Goal: Check status: Check status

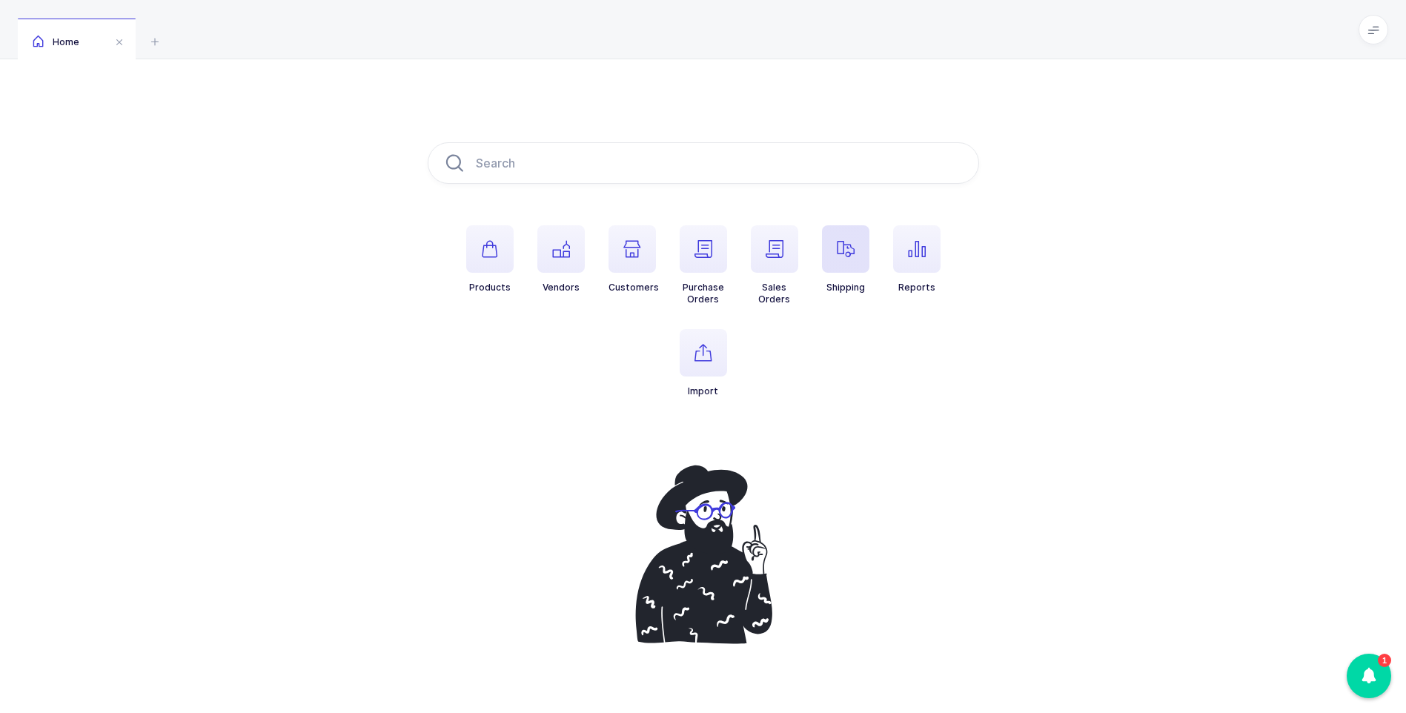
click at [846, 258] on span "button" at bounding box center [845, 248] width 47 height 47
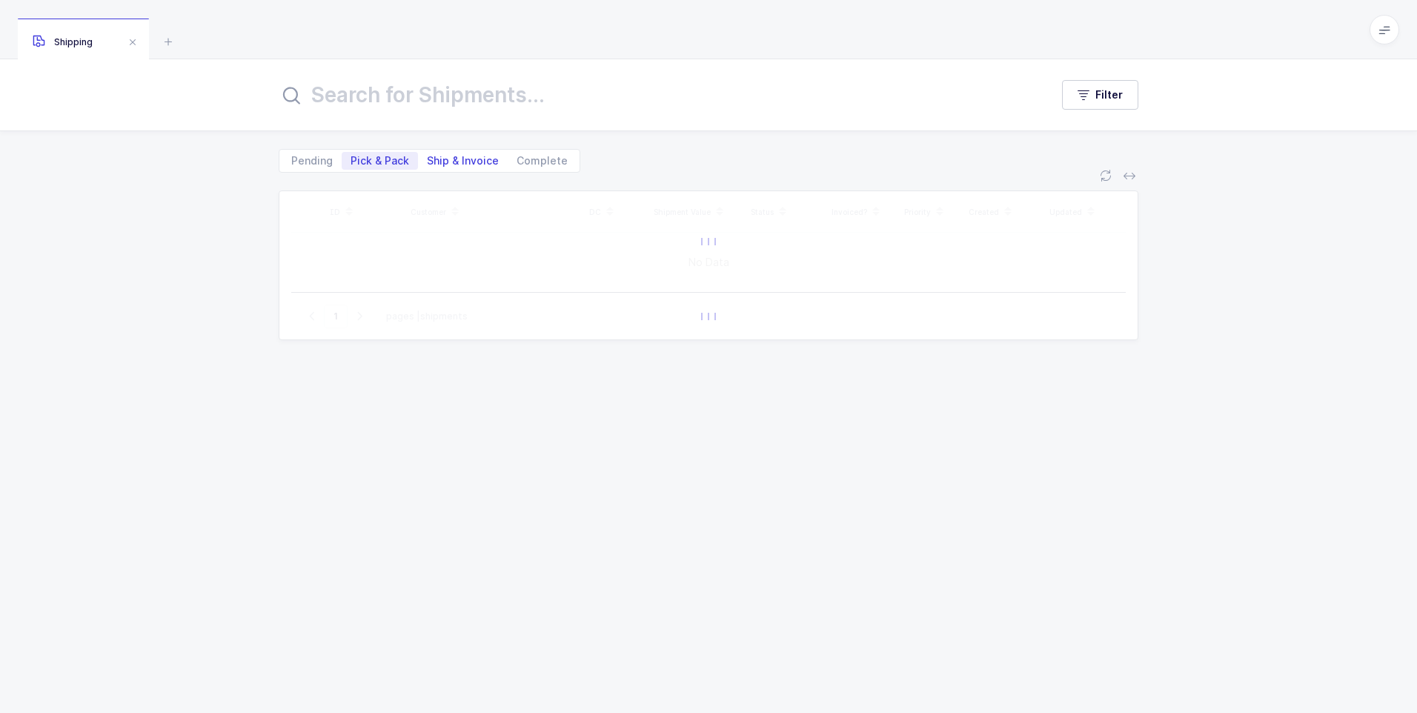
click at [475, 163] on span "Ship & Invoice" at bounding box center [463, 161] width 72 height 10
click at [428, 162] on input "Ship & Invoice" at bounding box center [423, 157] width 10 height 10
radio input "true"
radio input "false"
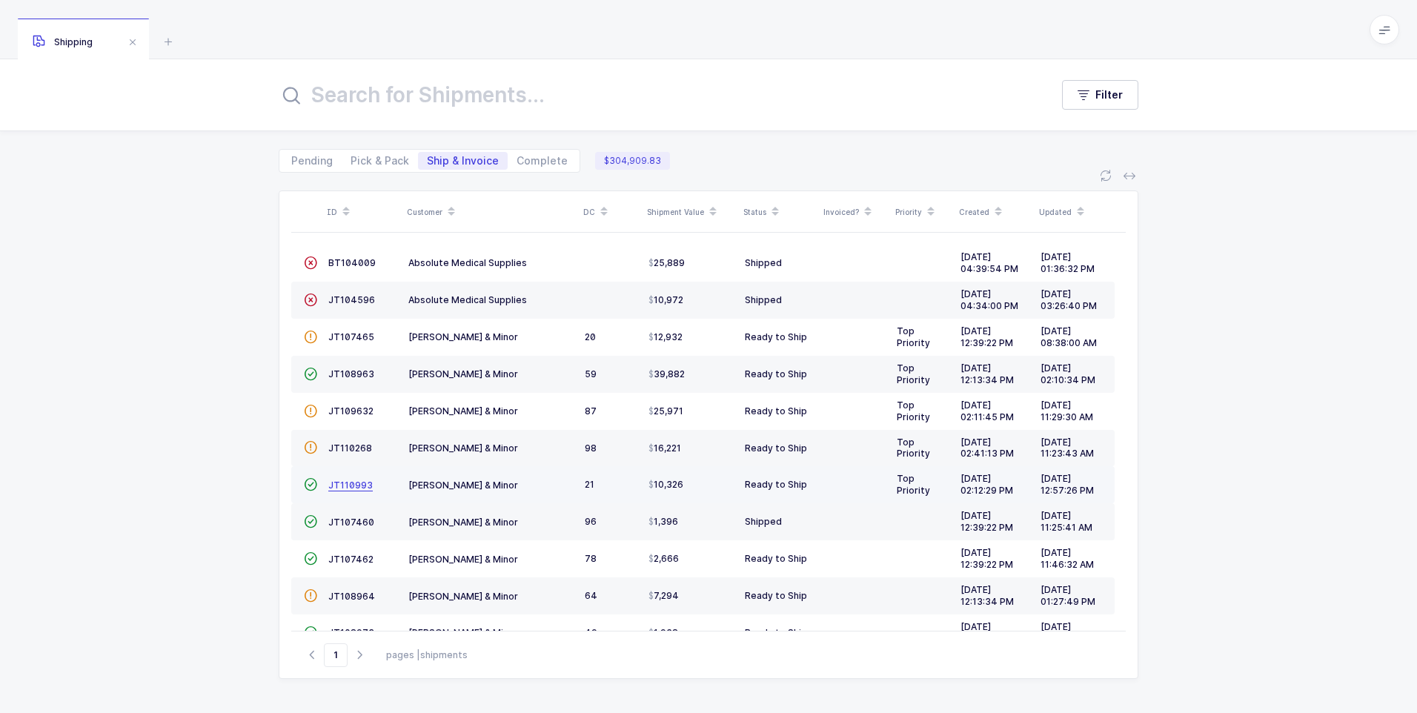
click at [343, 488] on span "JT110993" at bounding box center [350, 485] width 44 height 11
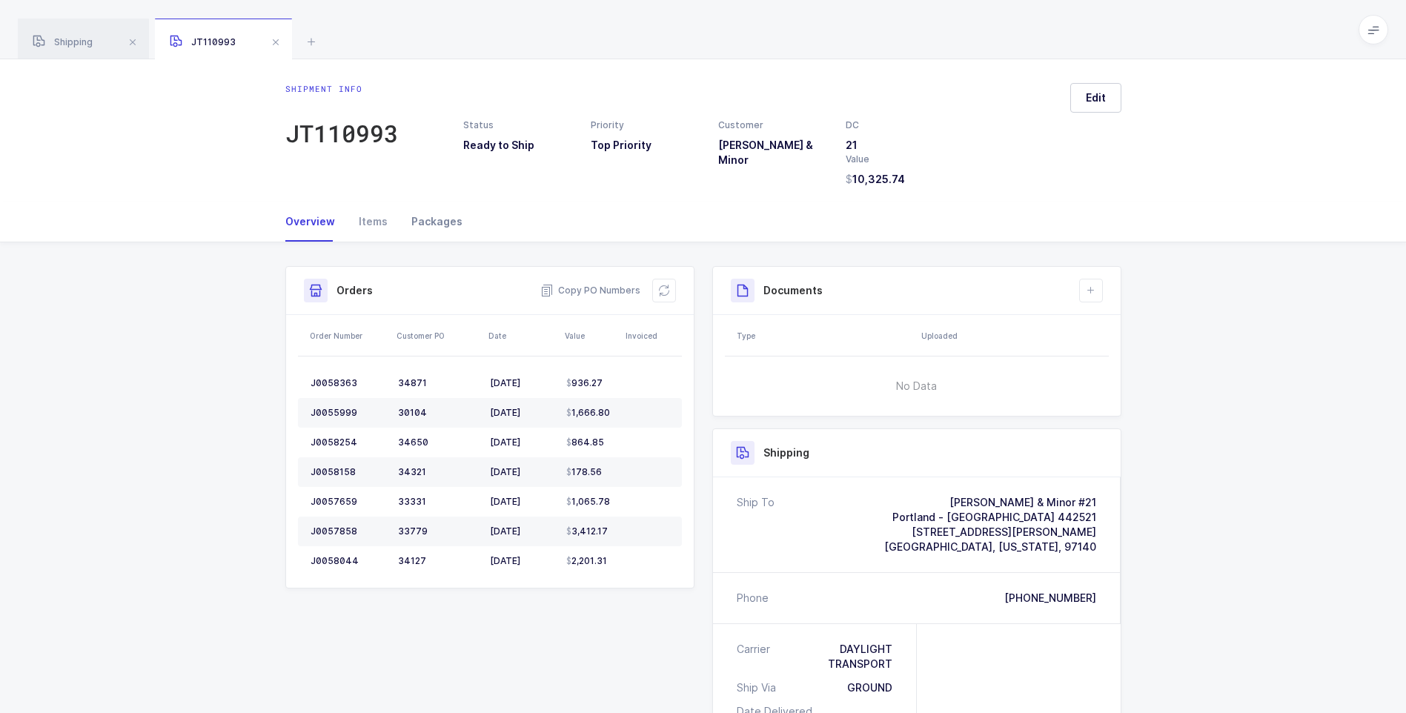
click at [448, 221] on div "Packages" at bounding box center [430, 222] width 63 height 40
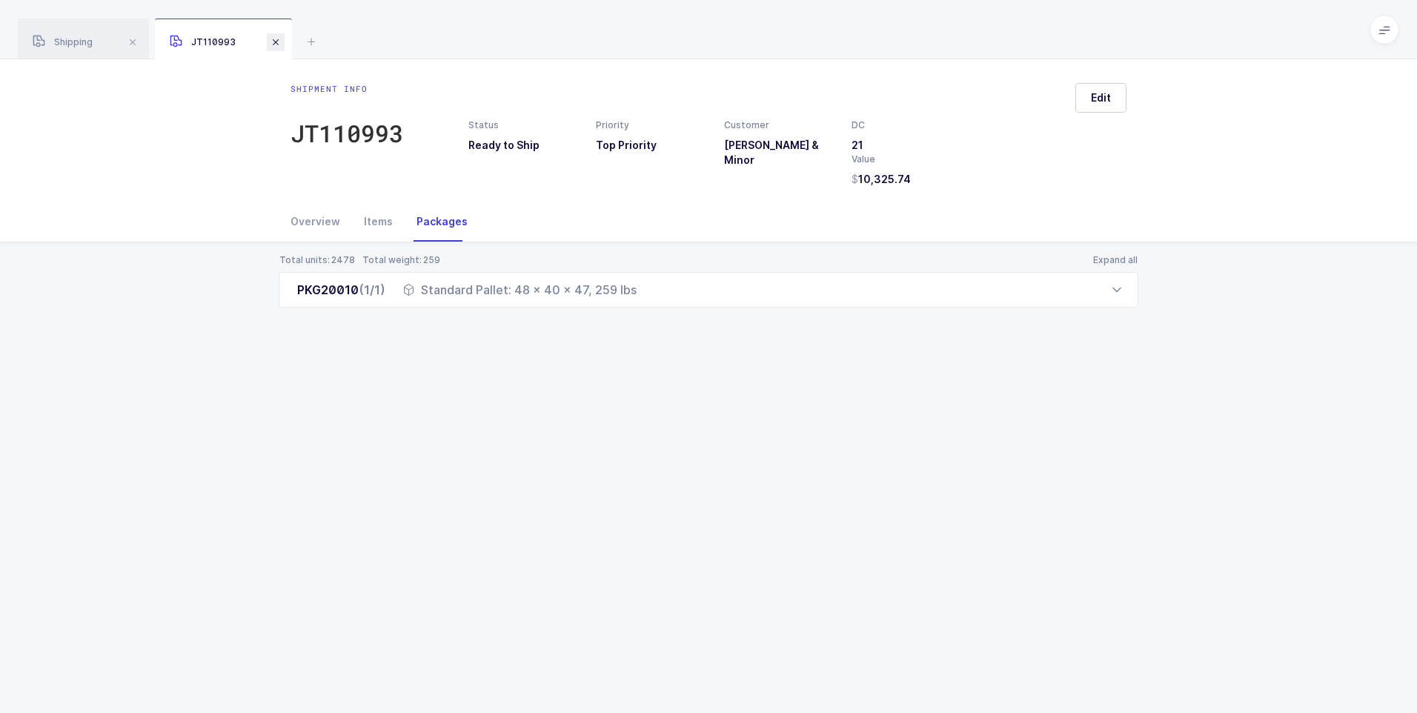
click at [276, 40] on span at bounding box center [276, 42] width 18 height 18
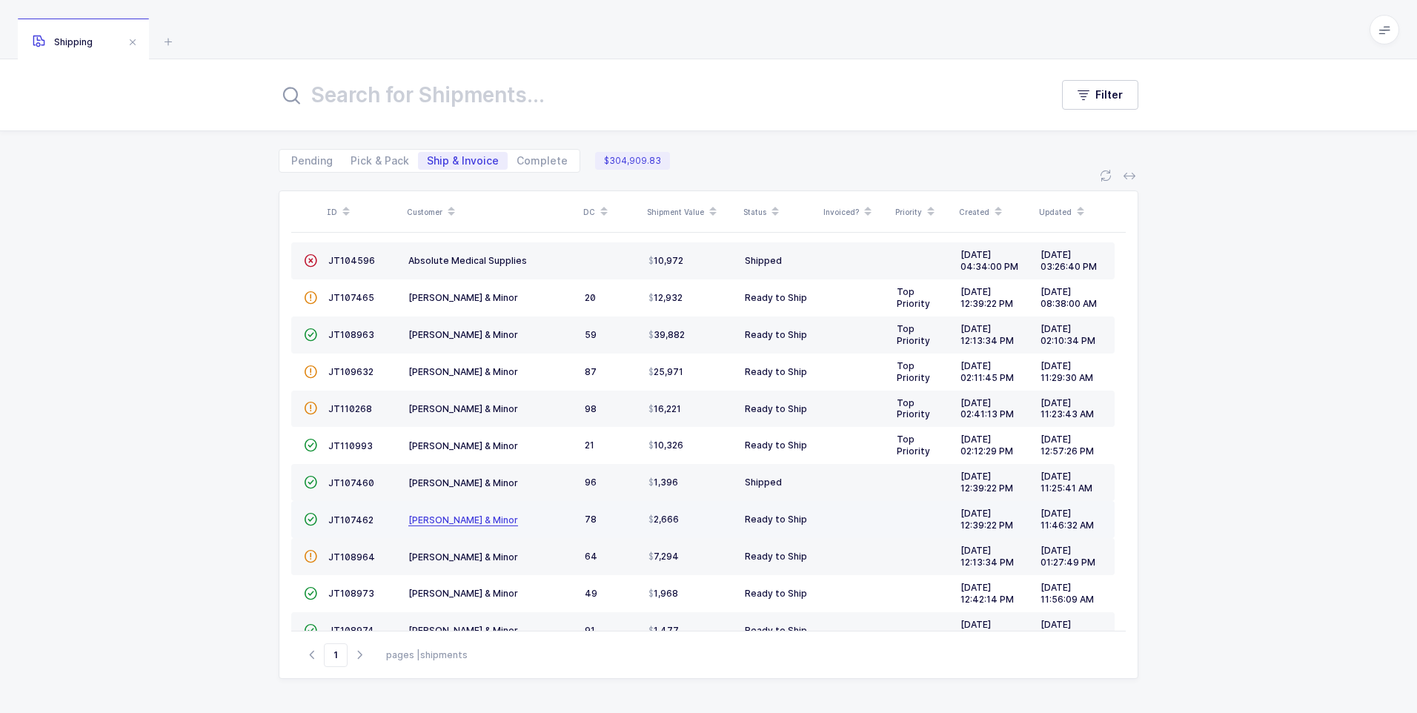
scroll to position [74, 0]
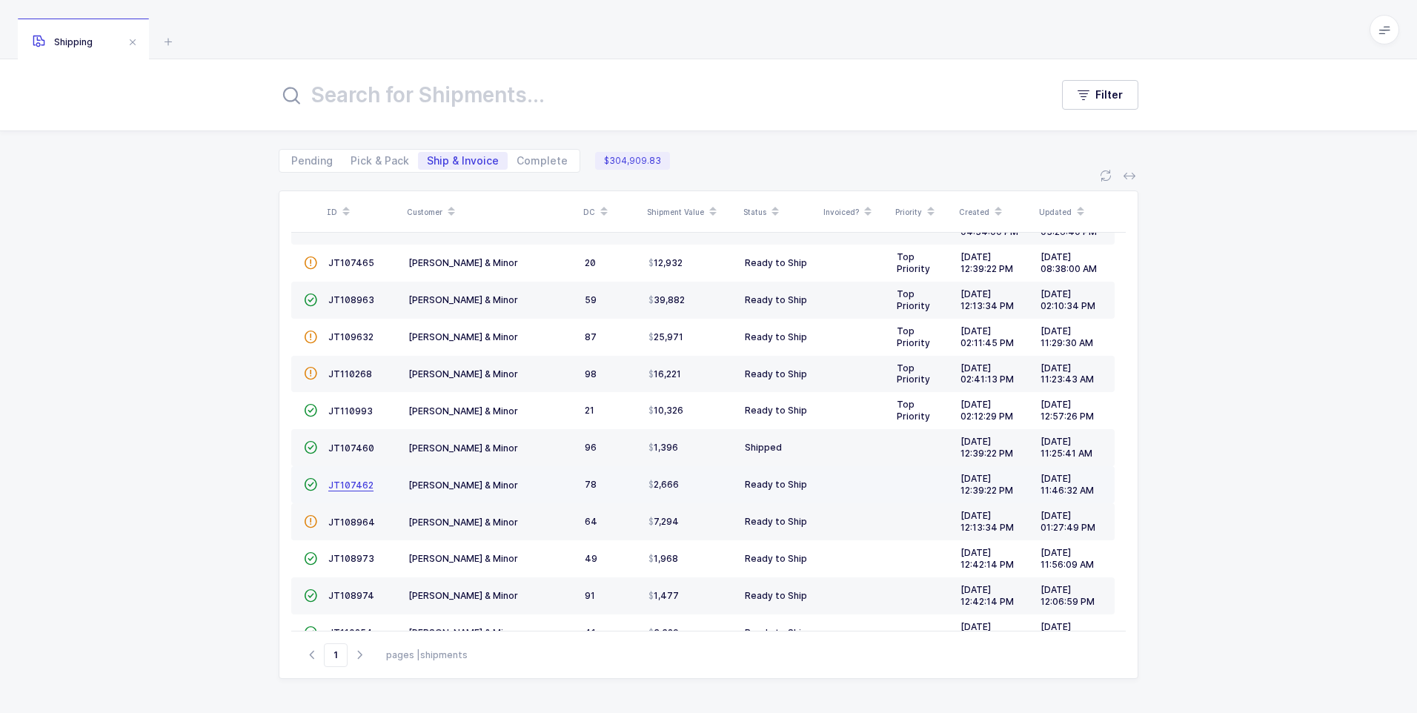
click at [342, 485] on span "JT107462" at bounding box center [350, 485] width 45 height 11
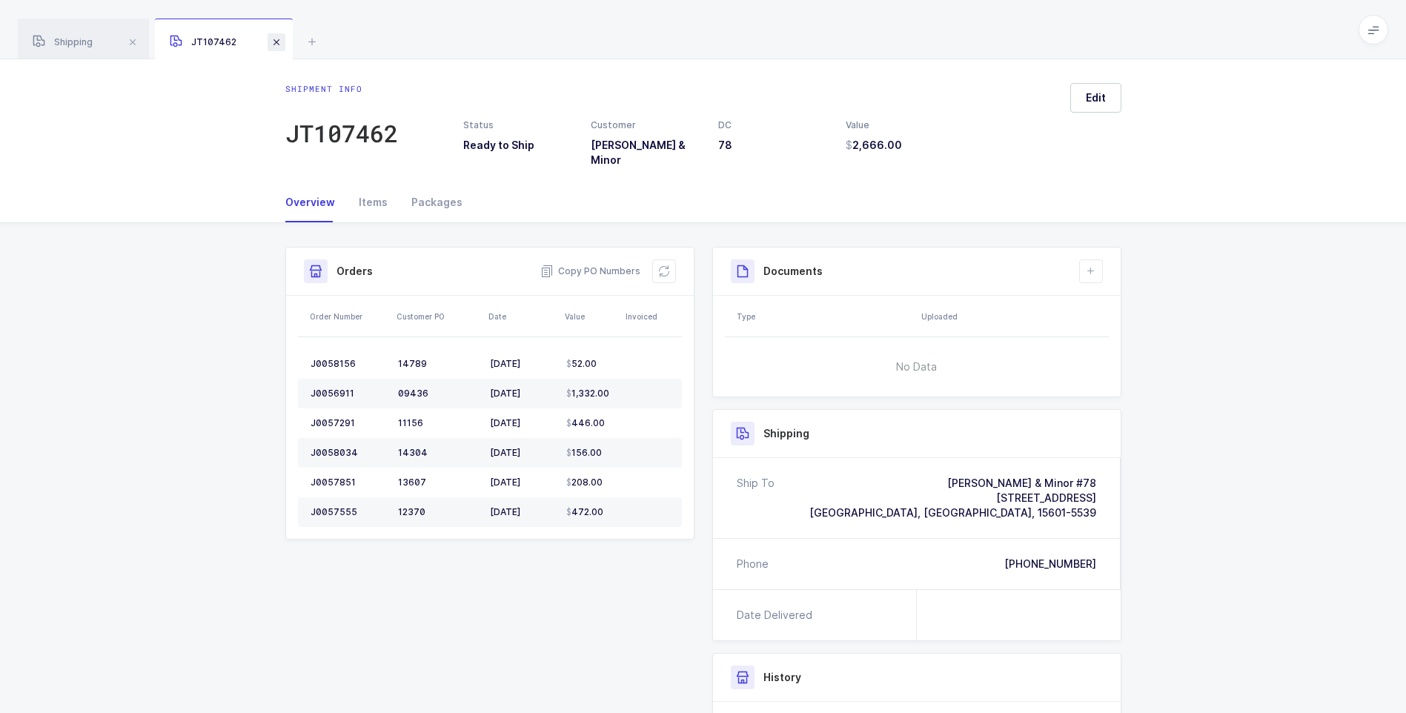
click at [279, 47] on span at bounding box center [277, 42] width 18 height 18
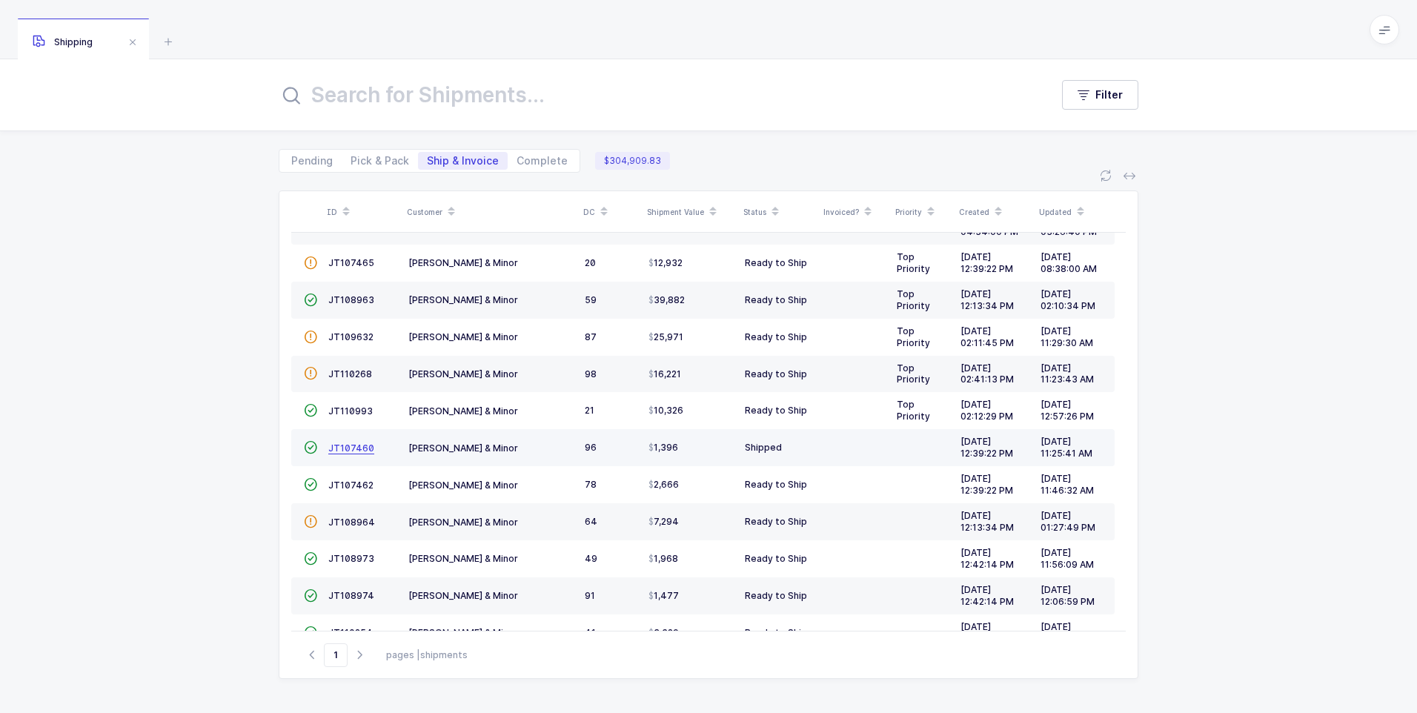
click at [345, 451] on span "JT107460" at bounding box center [351, 447] width 46 height 11
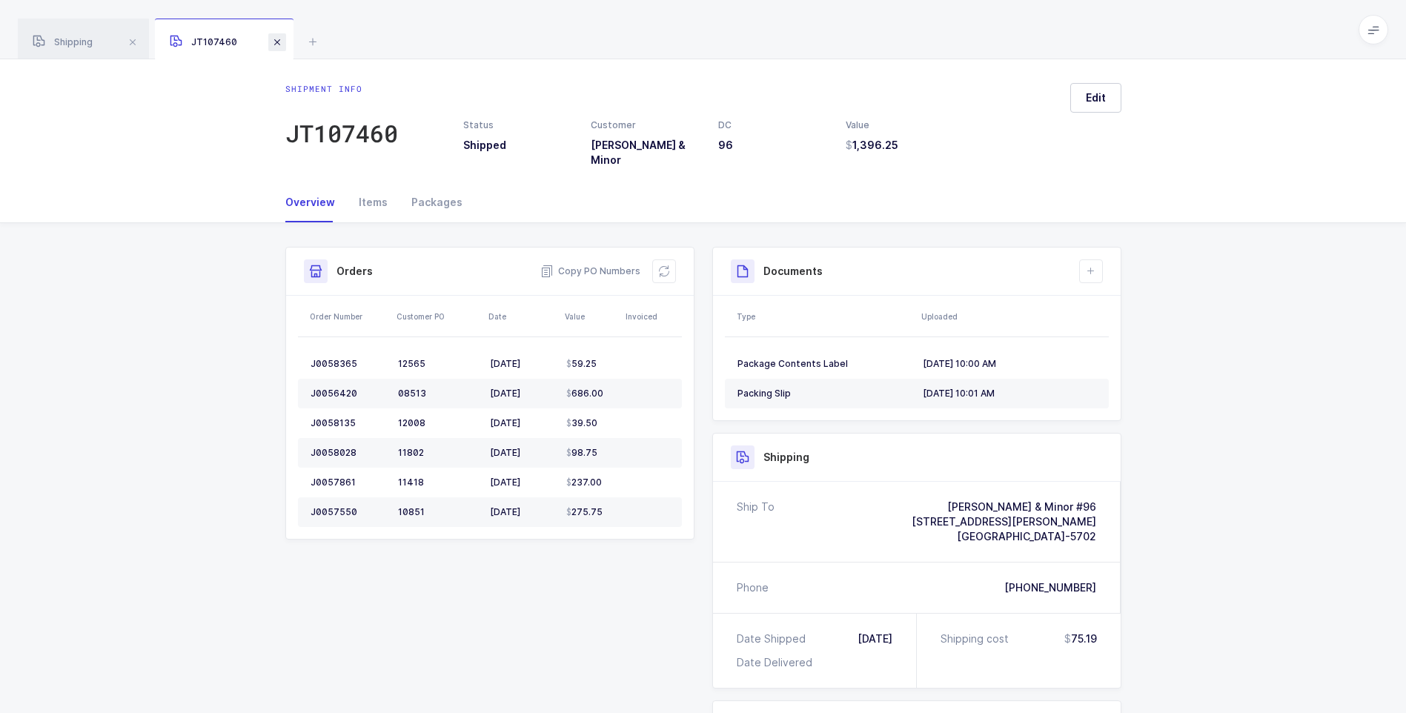
click at [280, 40] on span at bounding box center [277, 42] width 18 height 18
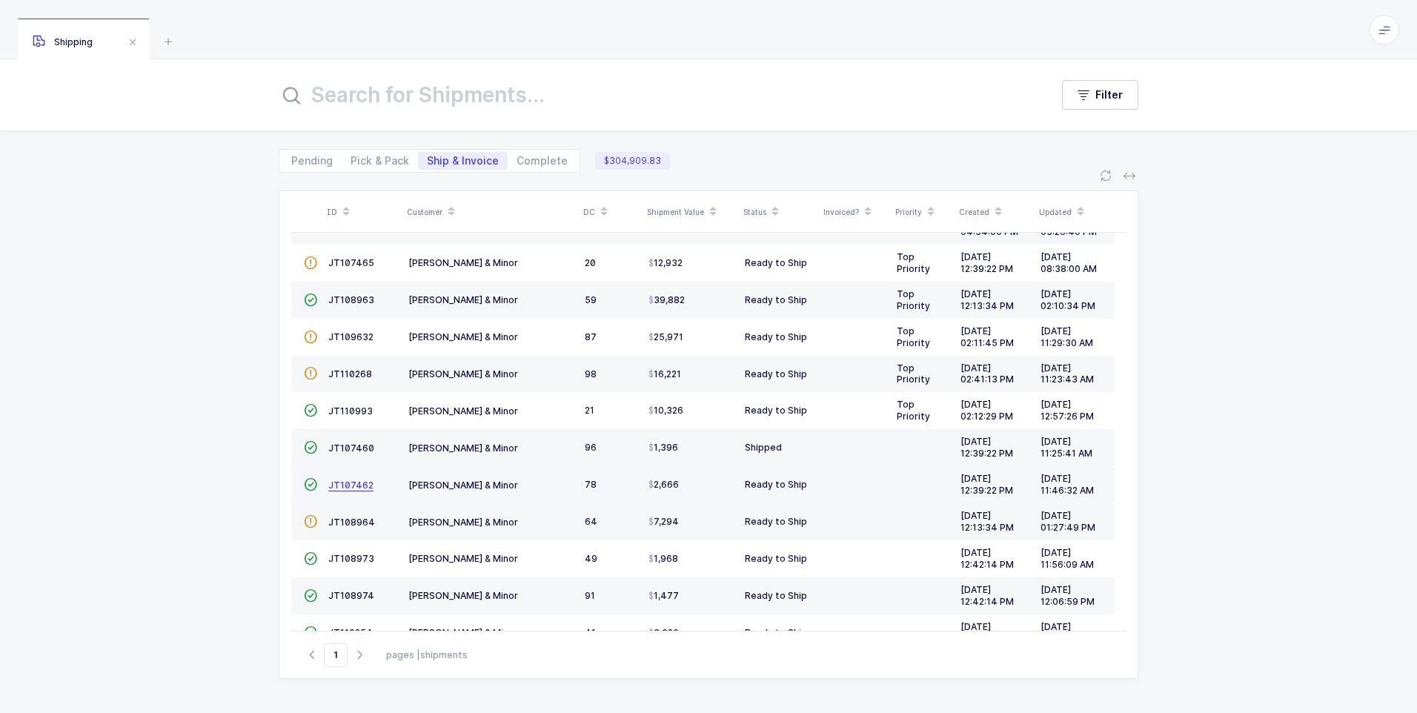
click at [347, 489] on span "JT107462" at bounding box center [350, 485] width 45 height 11
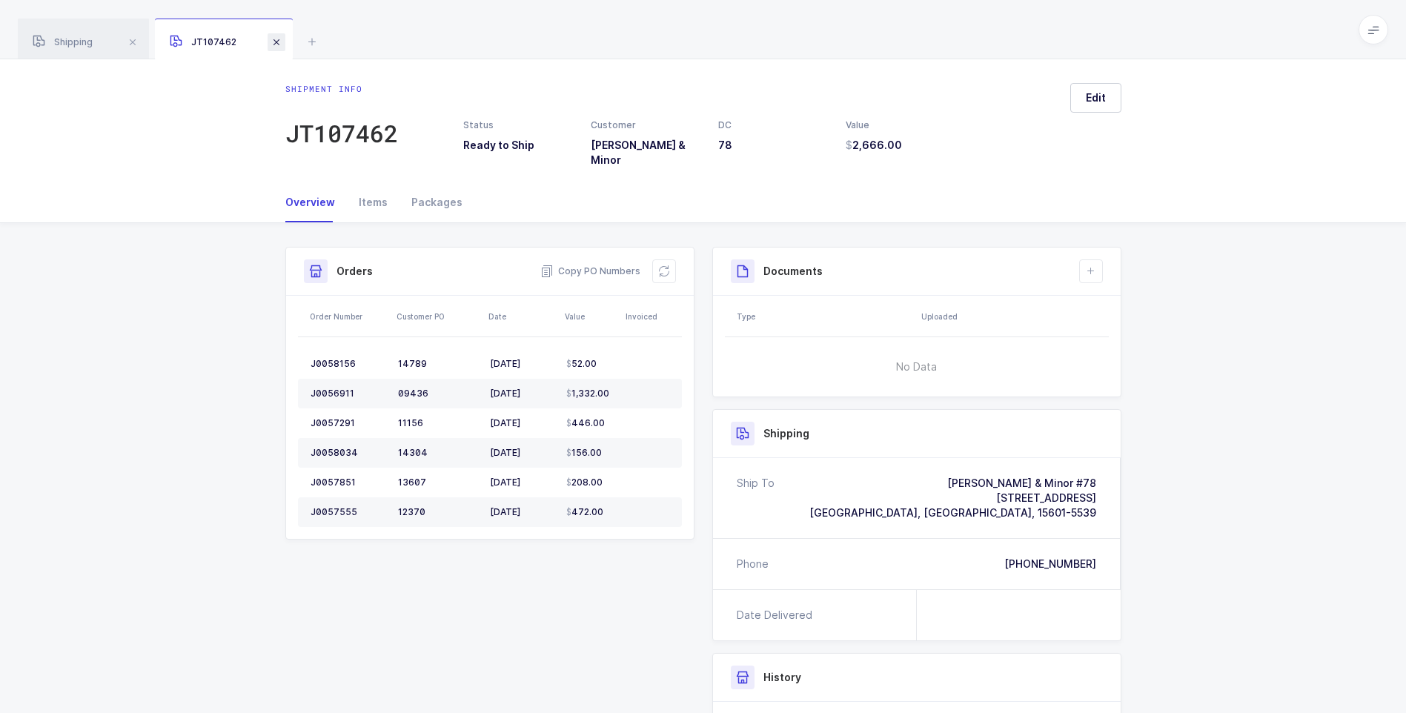
click at [280, 49] on span at bounding box center [277, 42] width 18 height 18
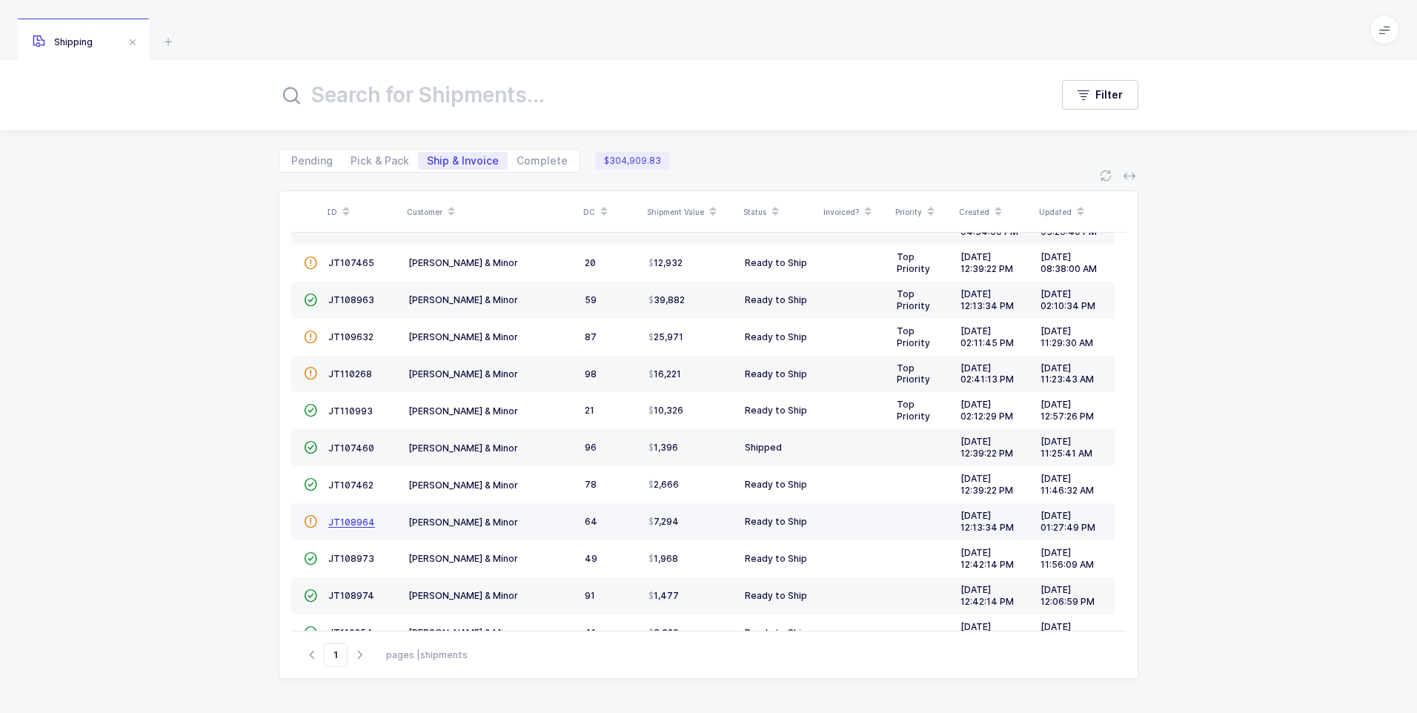
click at [345, 524] on span "JT108964" at bounding box center [351, 522] width 47 height 11
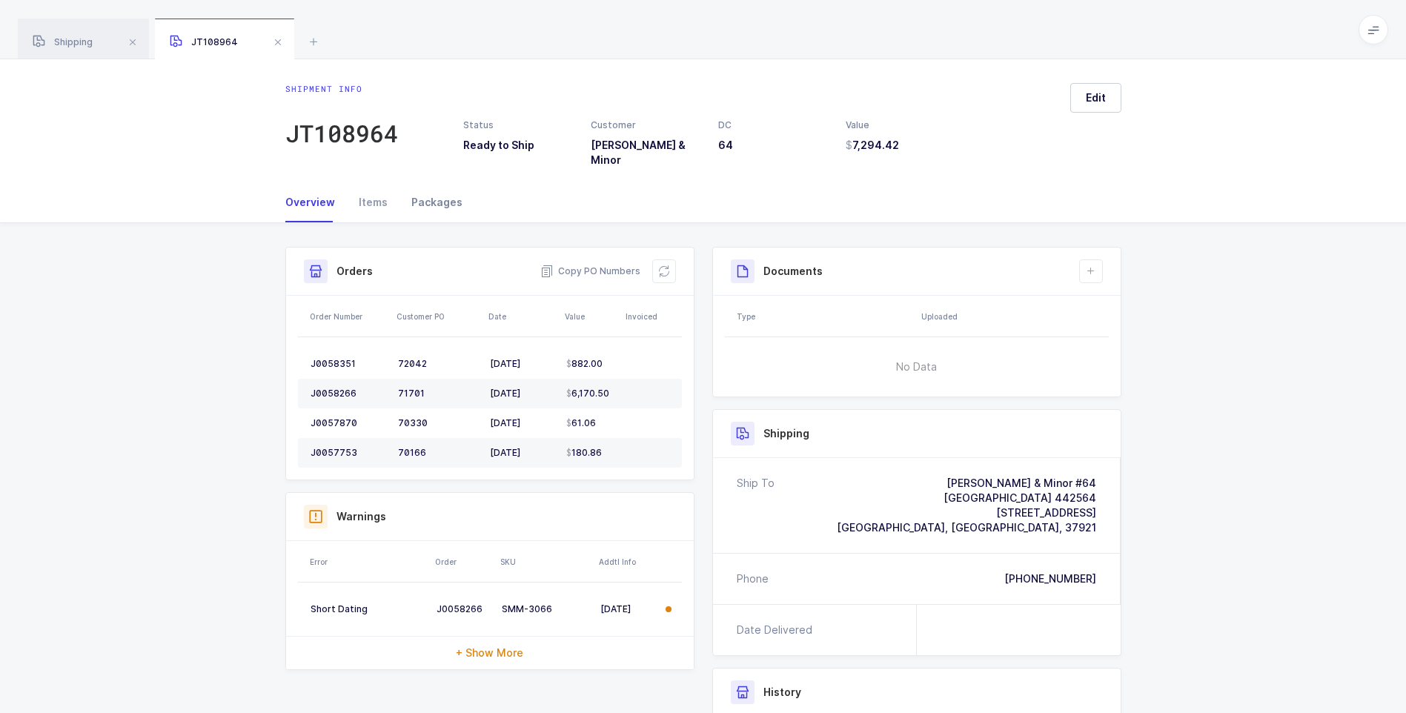
click at [439, 191] on div "Packages" at bounding box center [430, 202] width 63 height 40
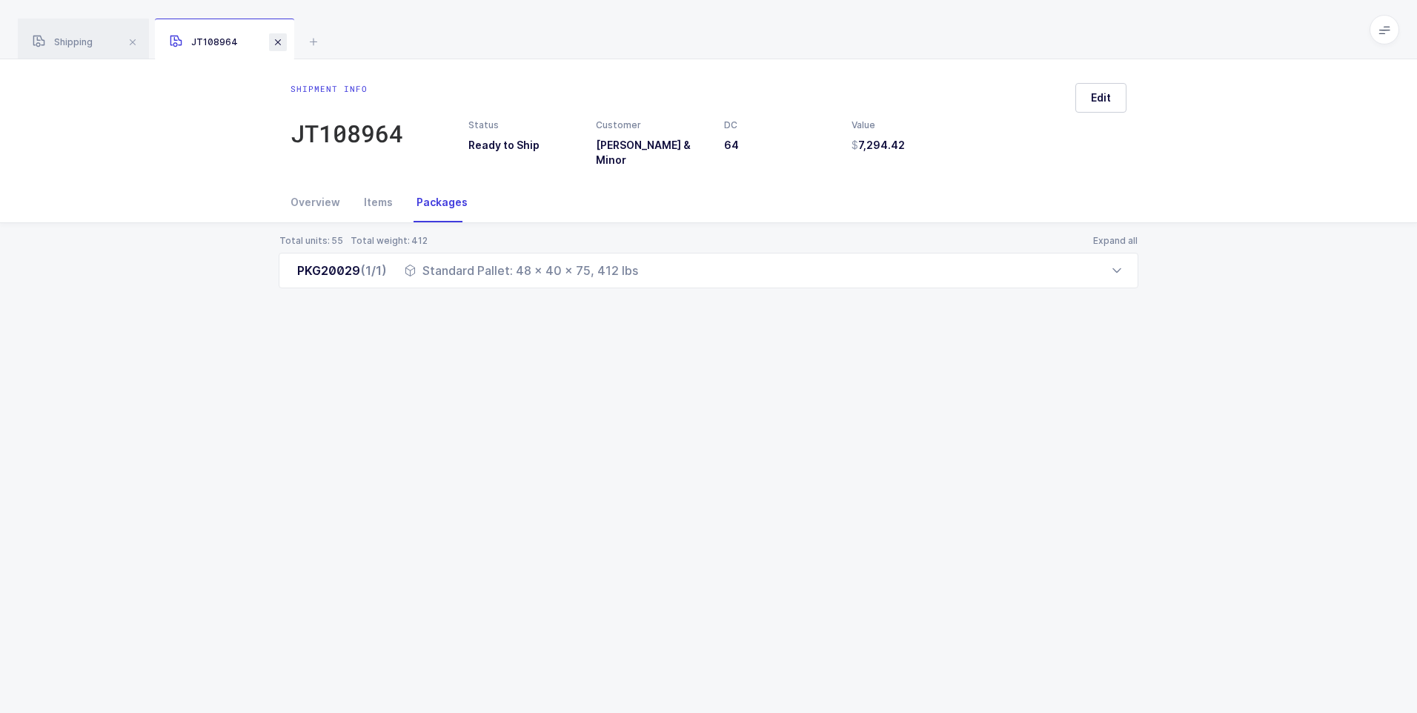
click at [279, 45] on span at bounding box center [278, 42] width 18 height 18
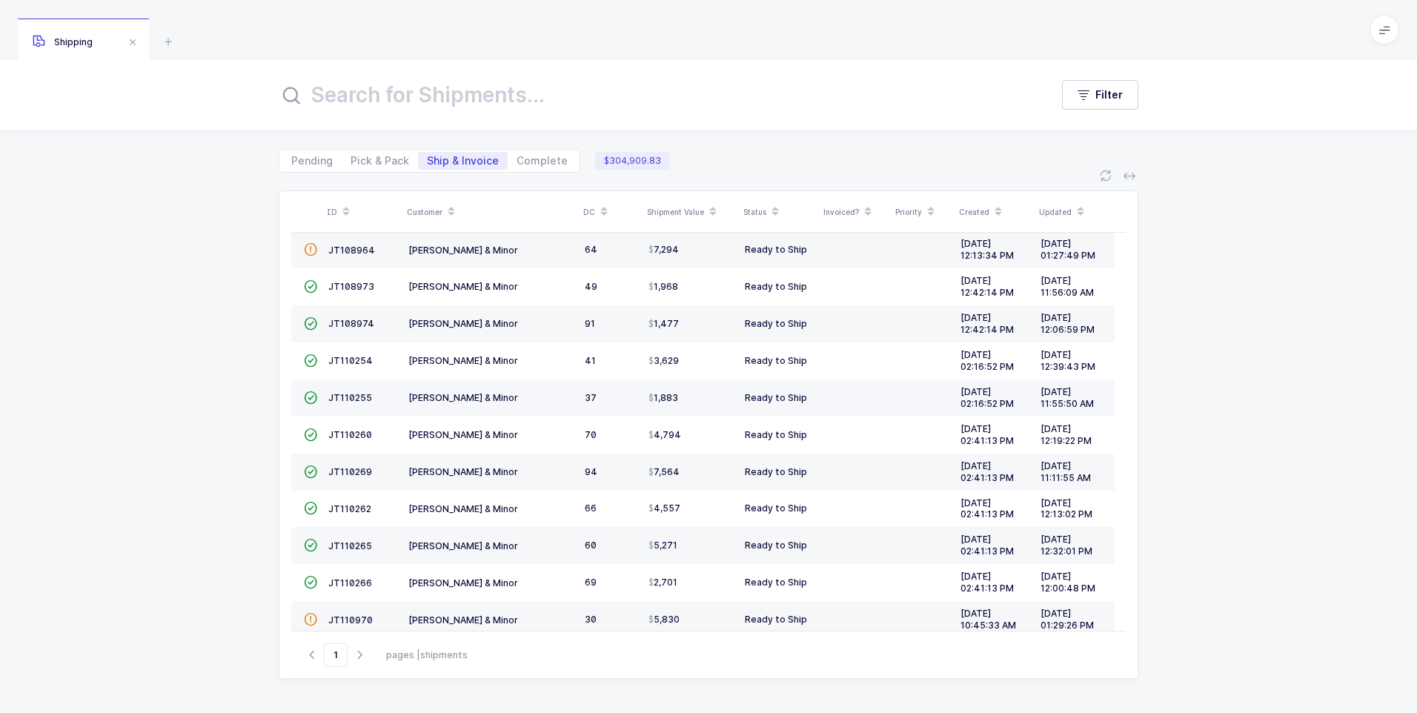
scroll to position [365, 0]
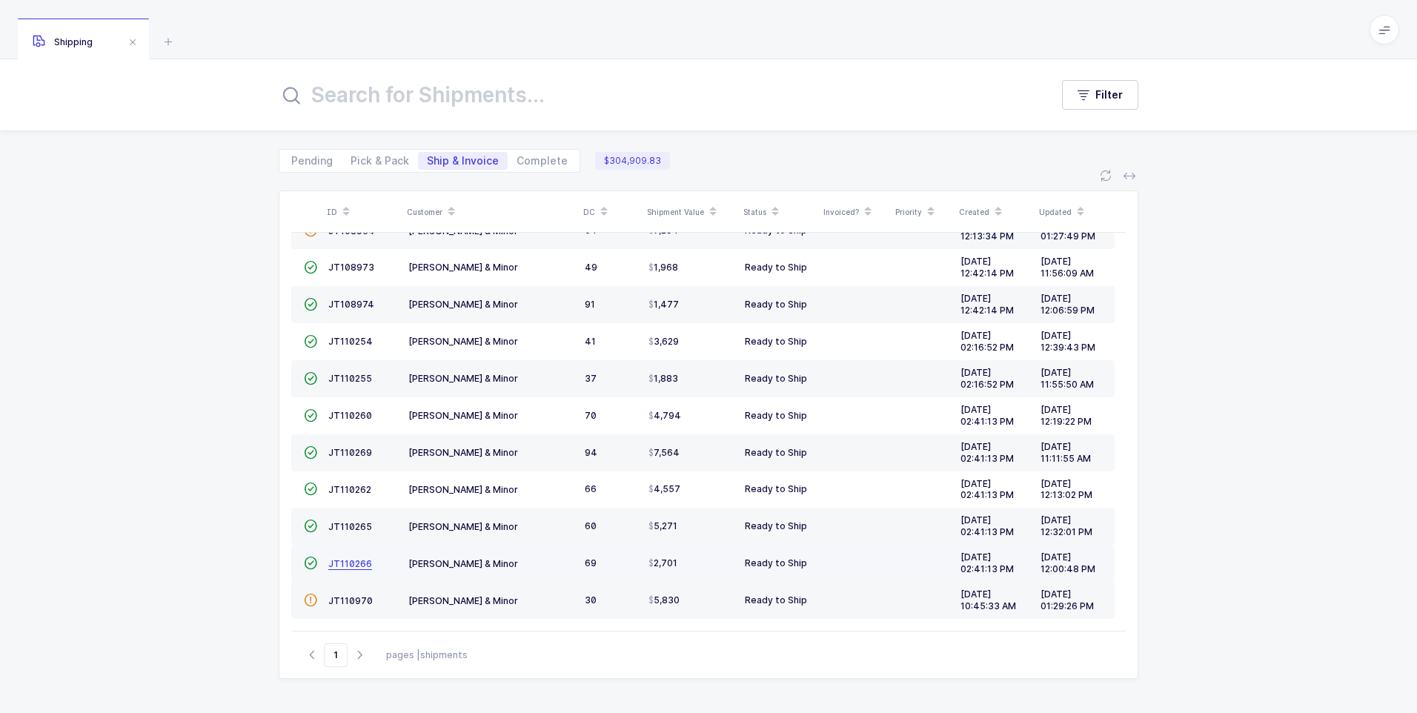
click at [357, 560] on span "JT110266" at bounding box center [350, 563] width 44 height 11
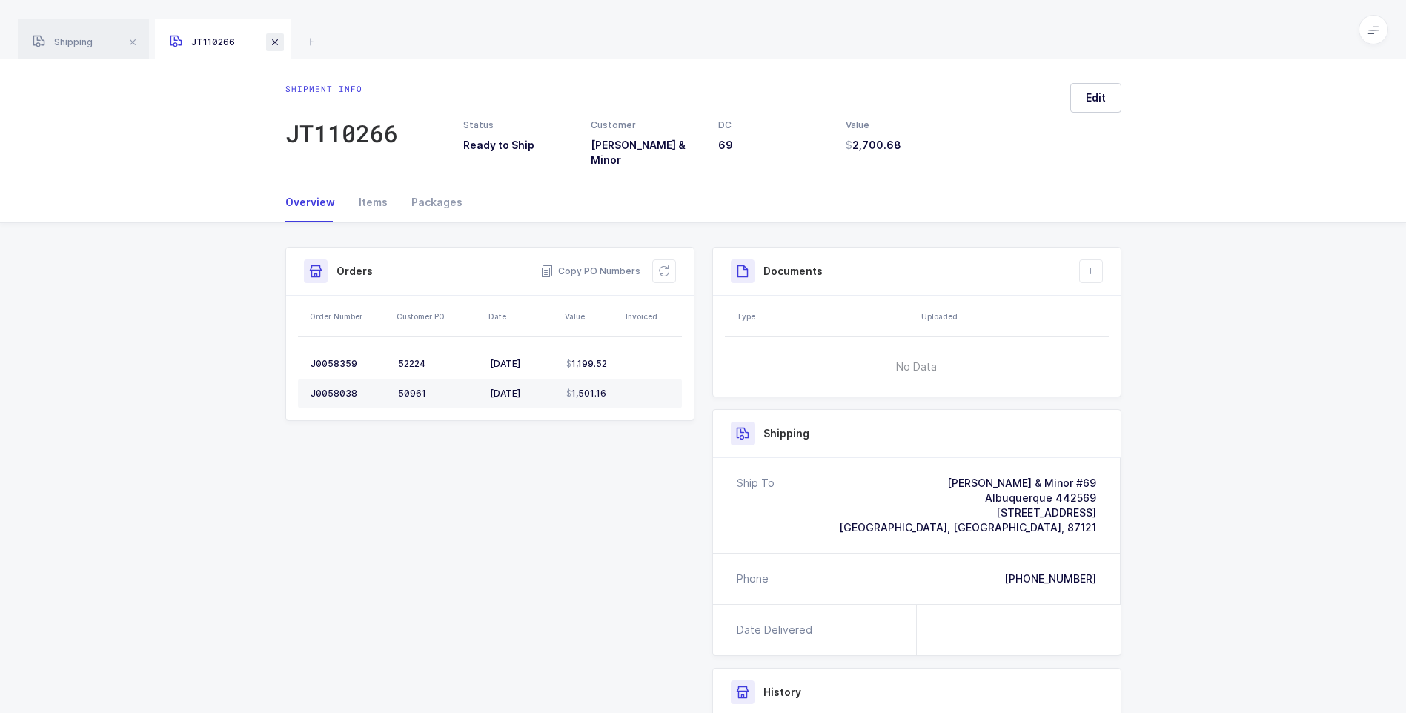
click at [275, 42] on span at bounding box center [275, 42] width 18 height 18
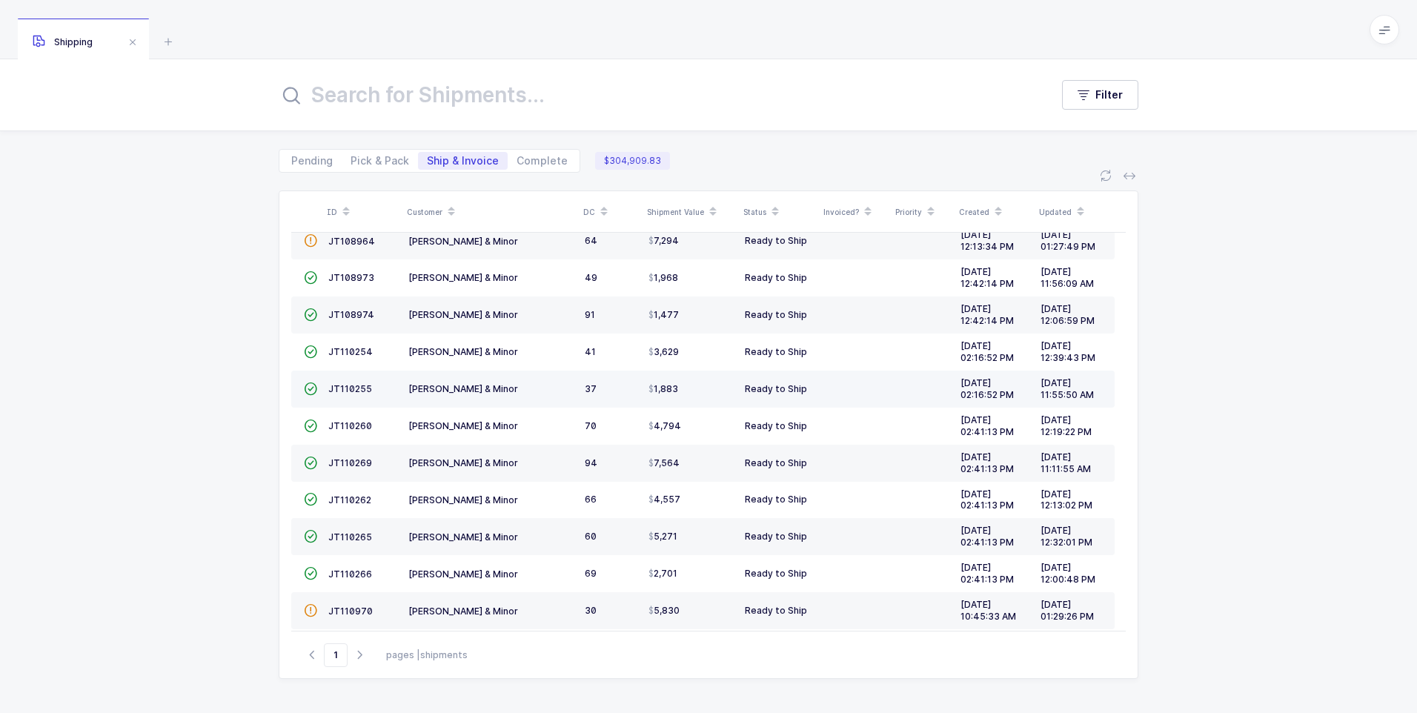
scroll to position [365, 0]
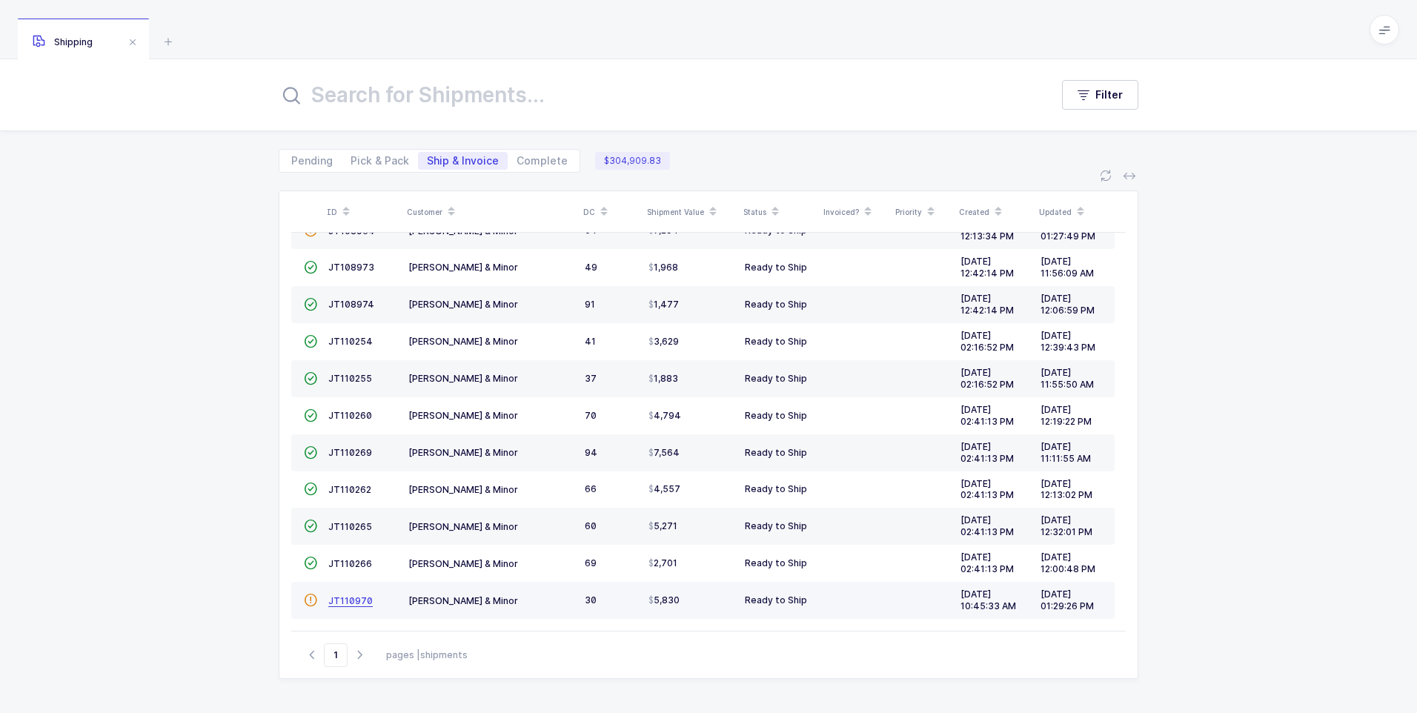
click at [351, 603] on span "JT110970" at bounding box center [350, 600] width 44 height 11
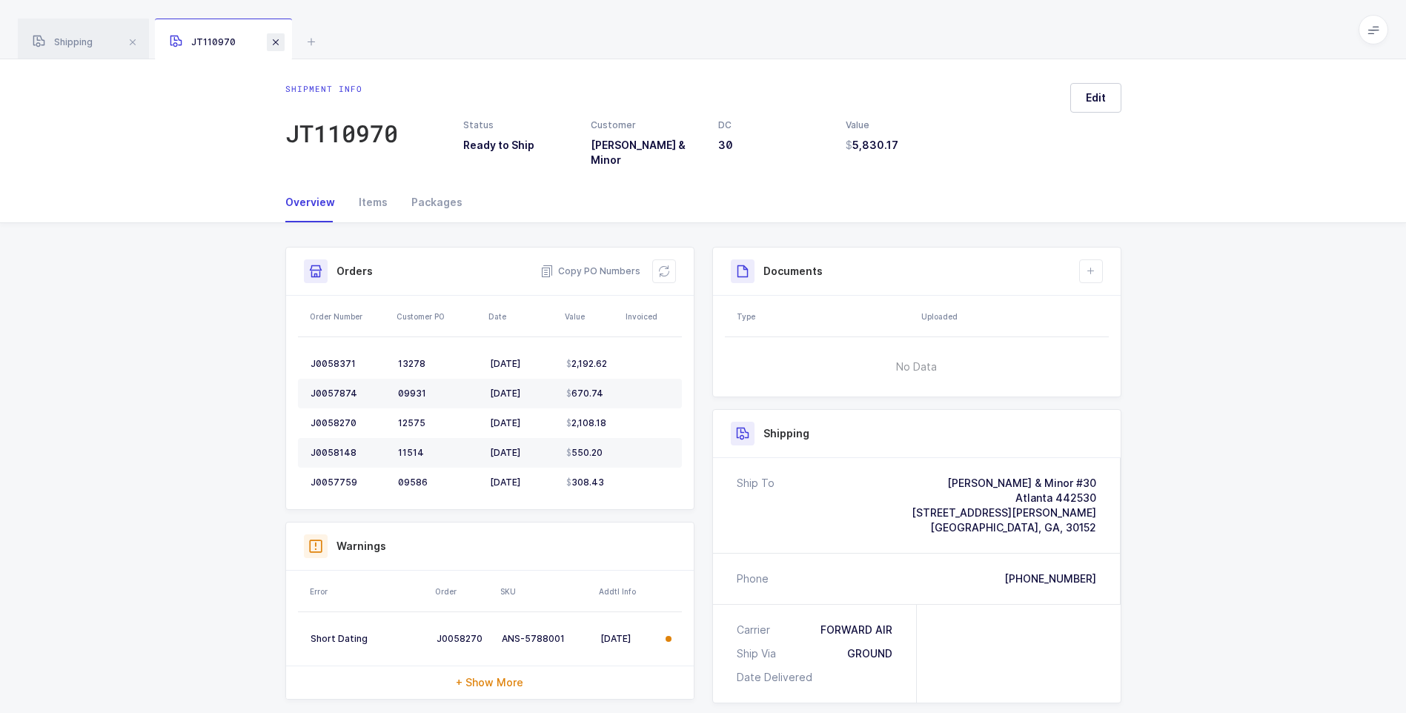
click at [271, 43] on span at bounding box center [276, 42] width 18 height 18
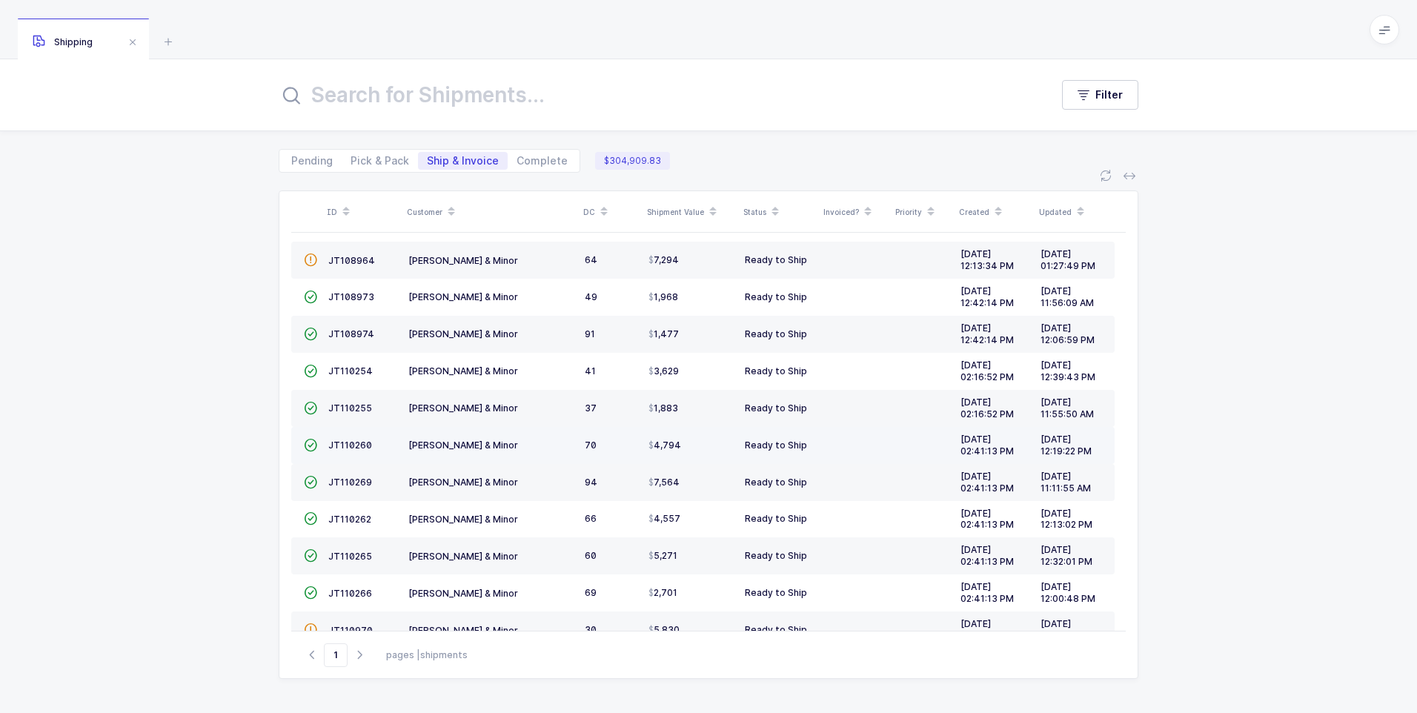
scroll to position [365, 0]
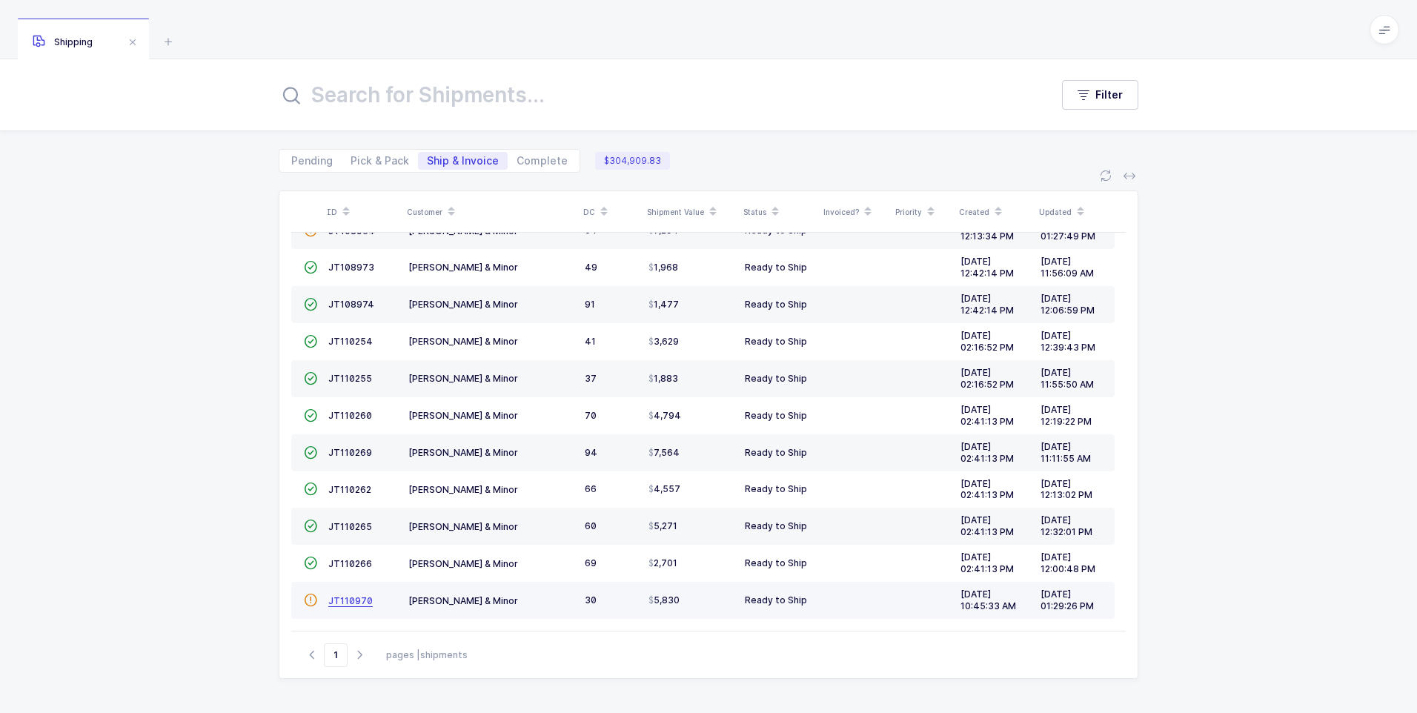
click at [354, 600] on span "JT110970" at bounding box center [350, 600] width 44 height 11
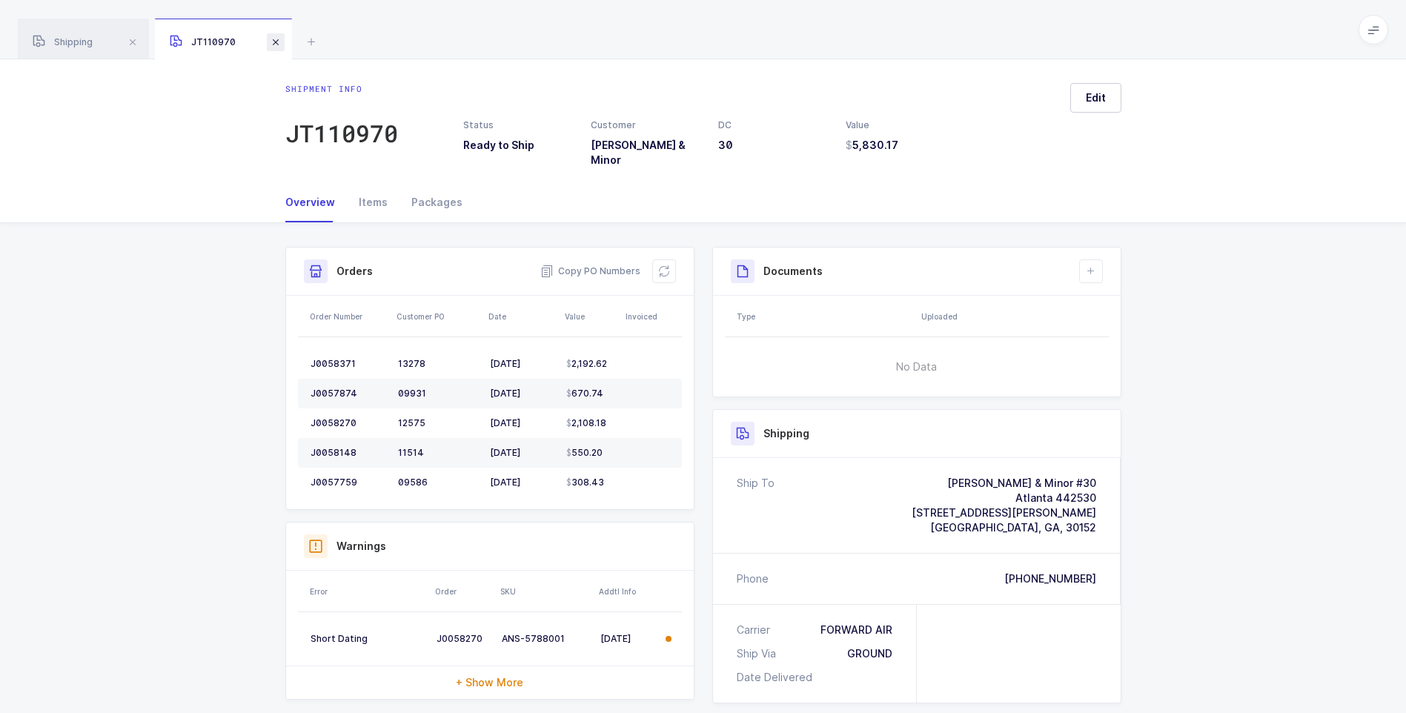
click at [279, 41] on span at bounding box center [276, 42] width 18 height 18
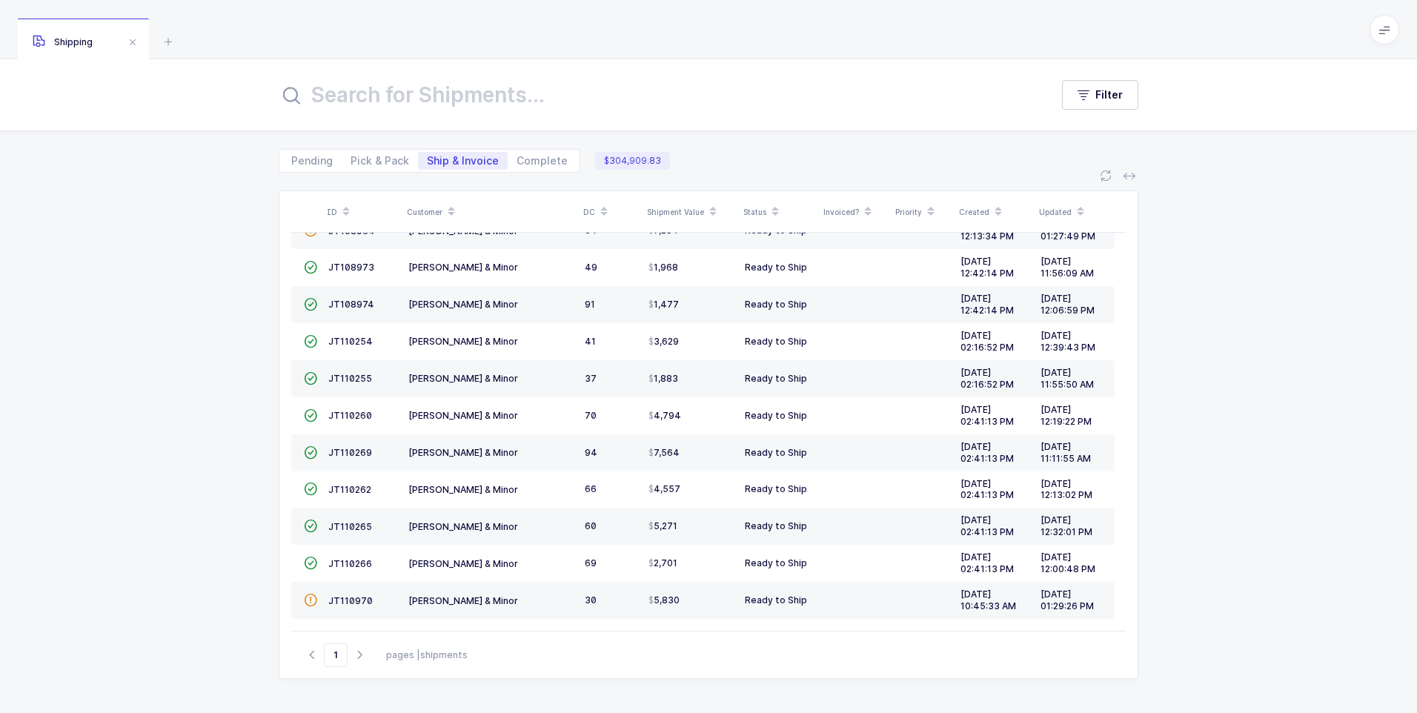
scroll to position [336, 0]
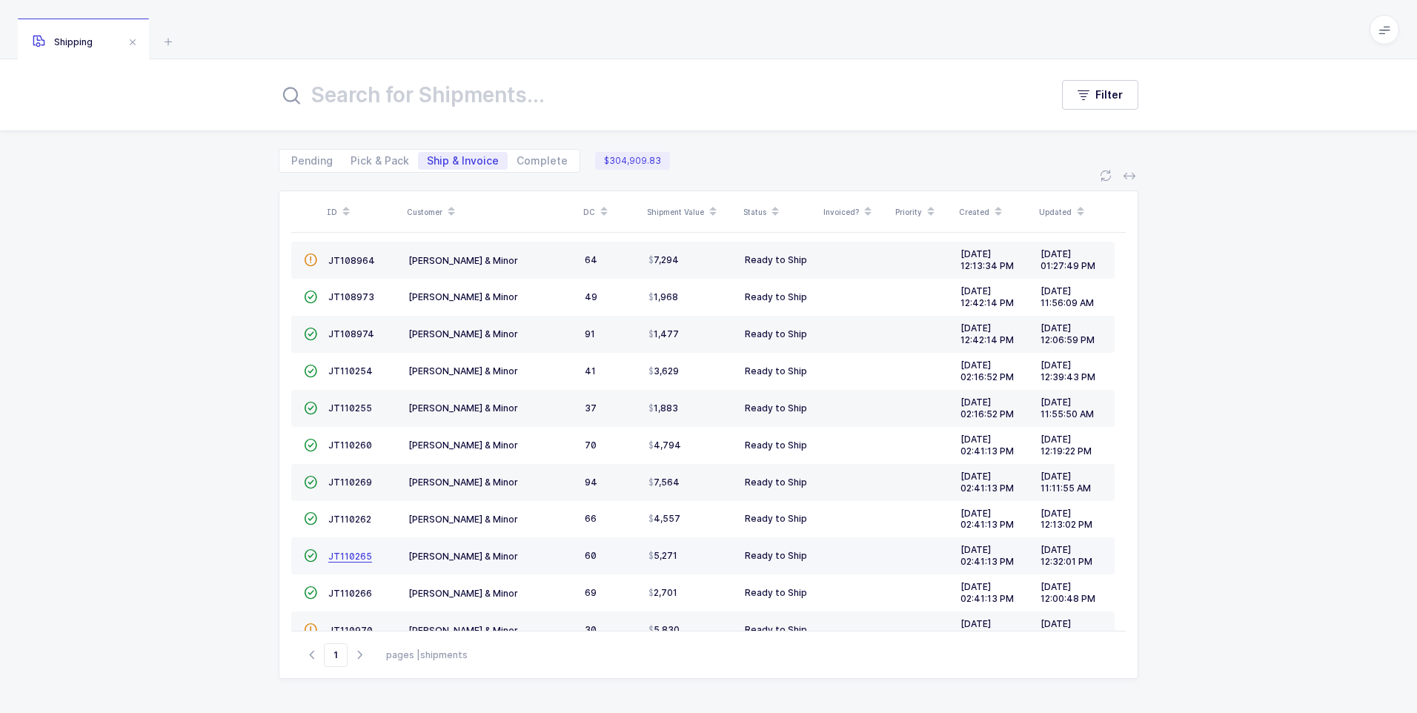
click at [334, 554] on span "JT110265" at bounding box center [350, 556] width 44 height 11
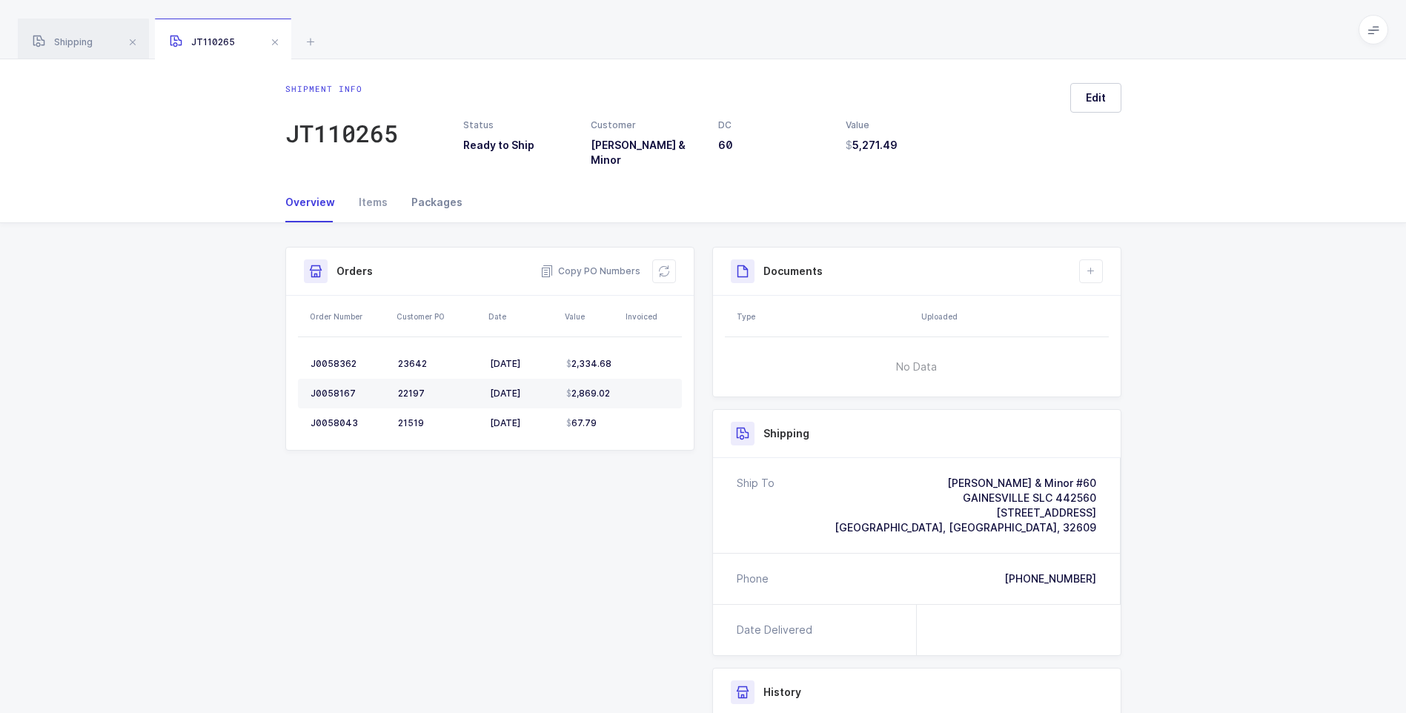
click at [432, 190] on div "Packages" at bounding box center [430, 202] width 63 height 40
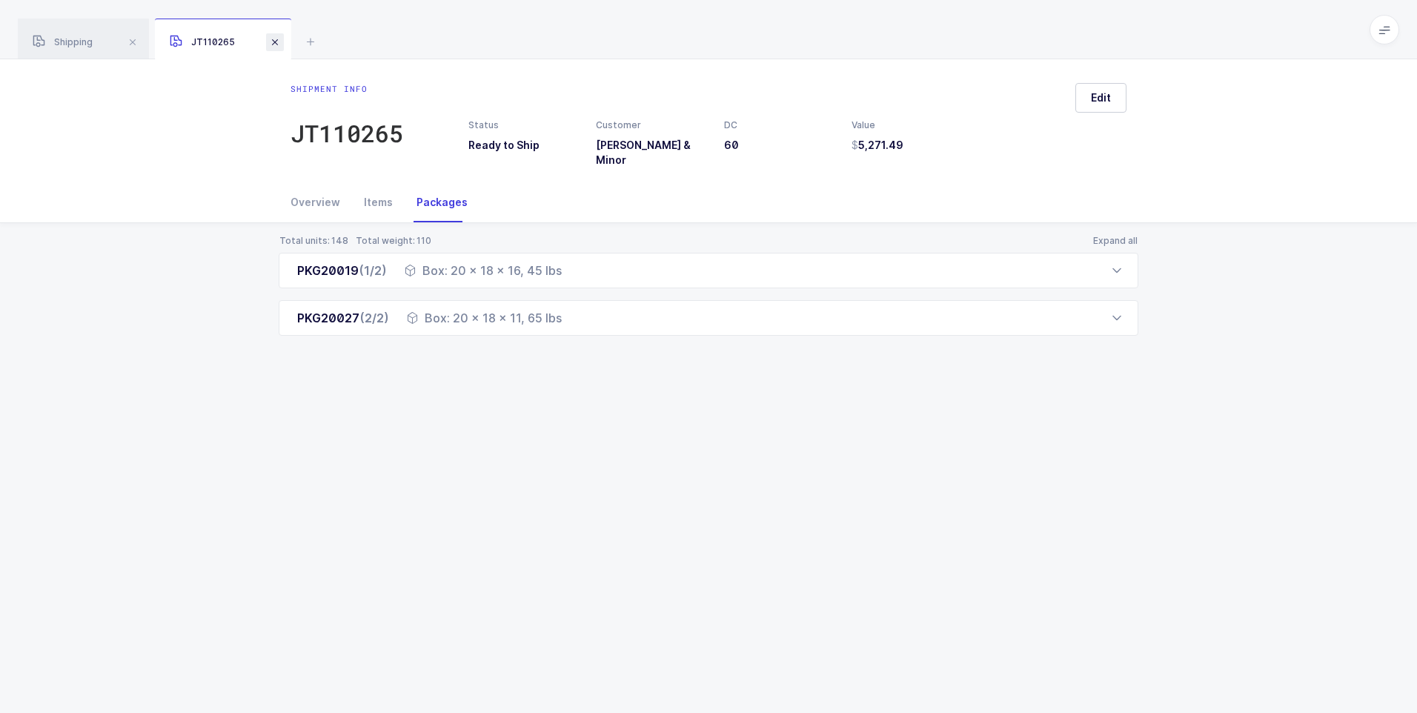
click at [273, 42] on span at bounding box center [275, 42] width 18 height 18
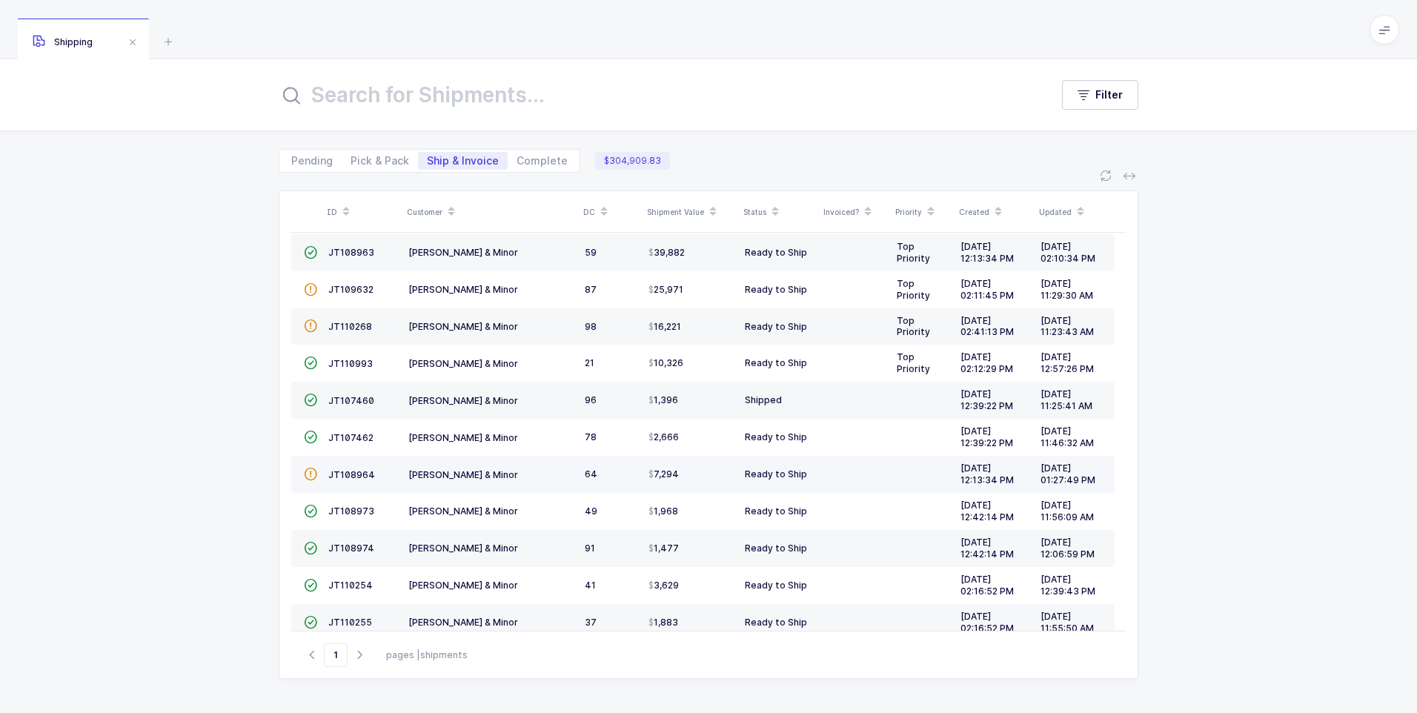
scroll to position [148, 0]
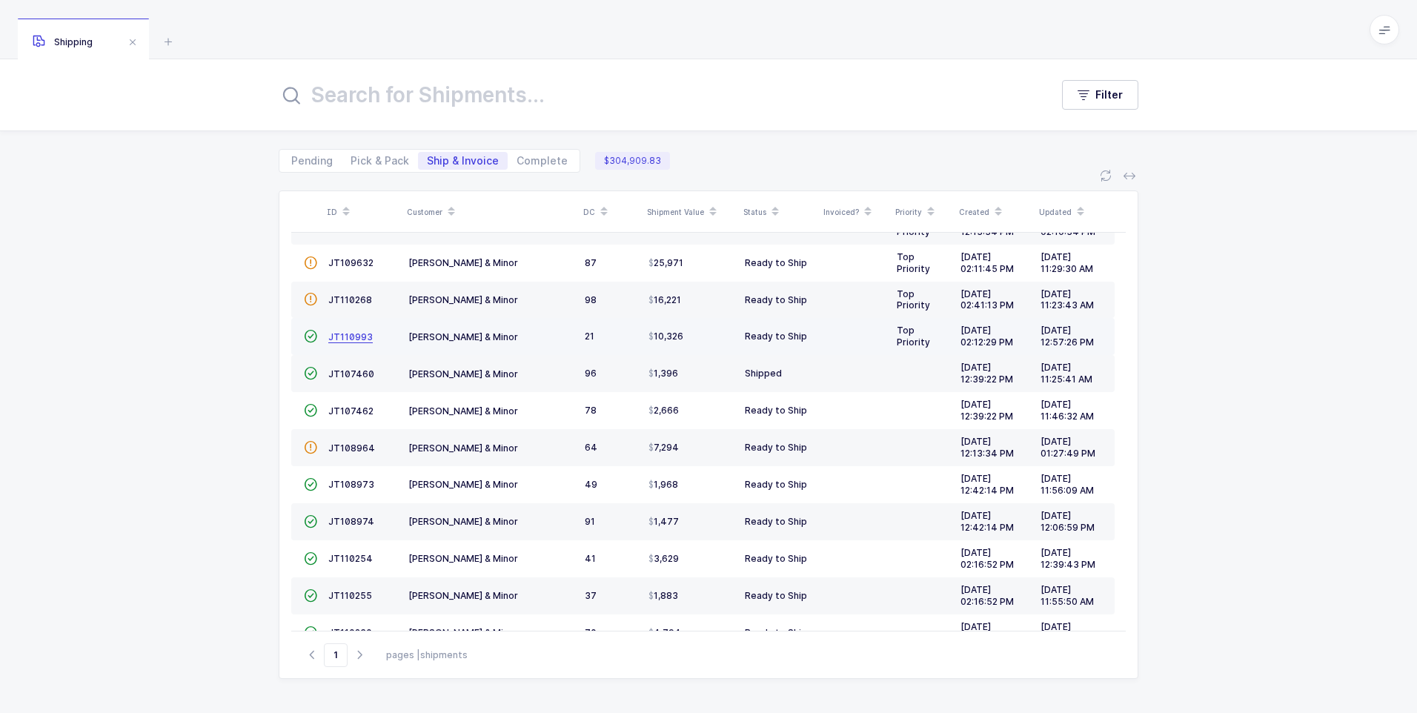
click at [350, 334] on span "JT110993" at bounding box center [350, 336] width 44 height 11
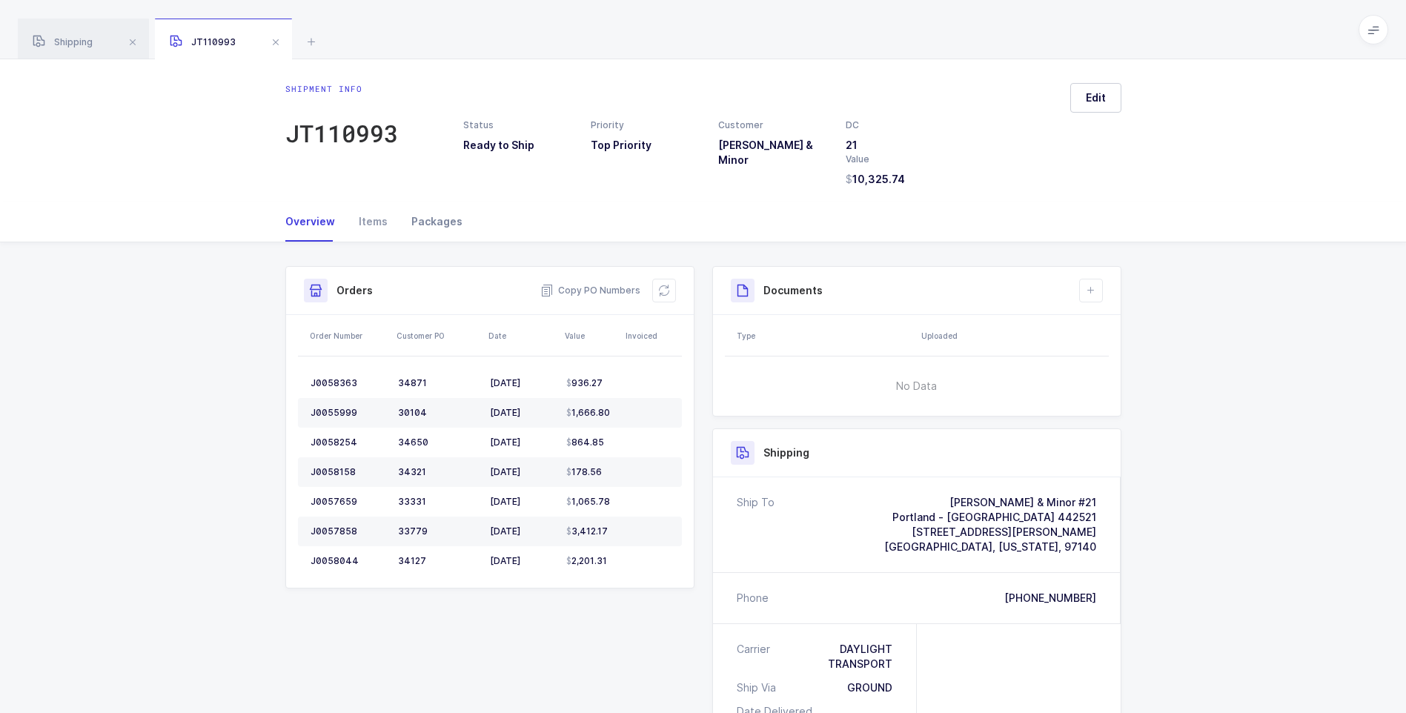
click at [426, 221] on div "Packages" at bounding box center [430, 222] width 63 height 40
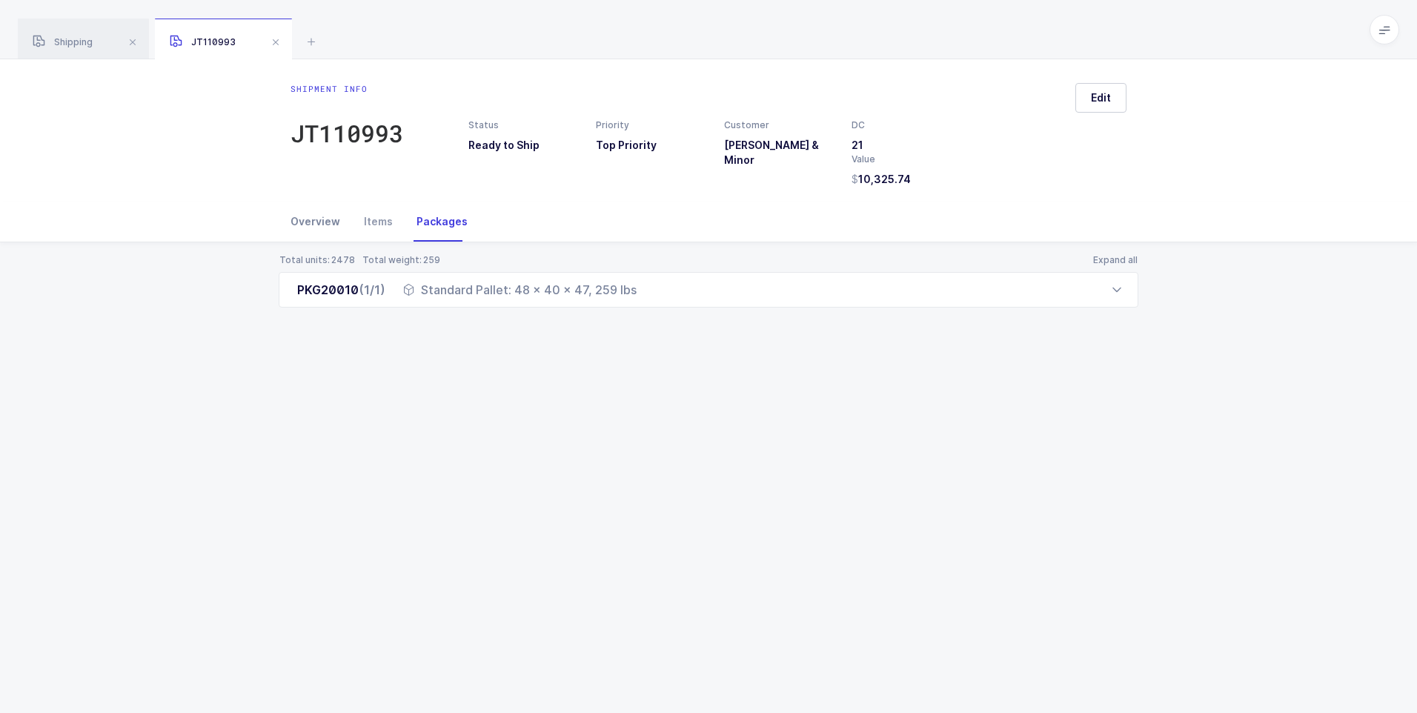
click at [323, 225] on div "Overview" at bounding box center [322, 222] width 62 height 40
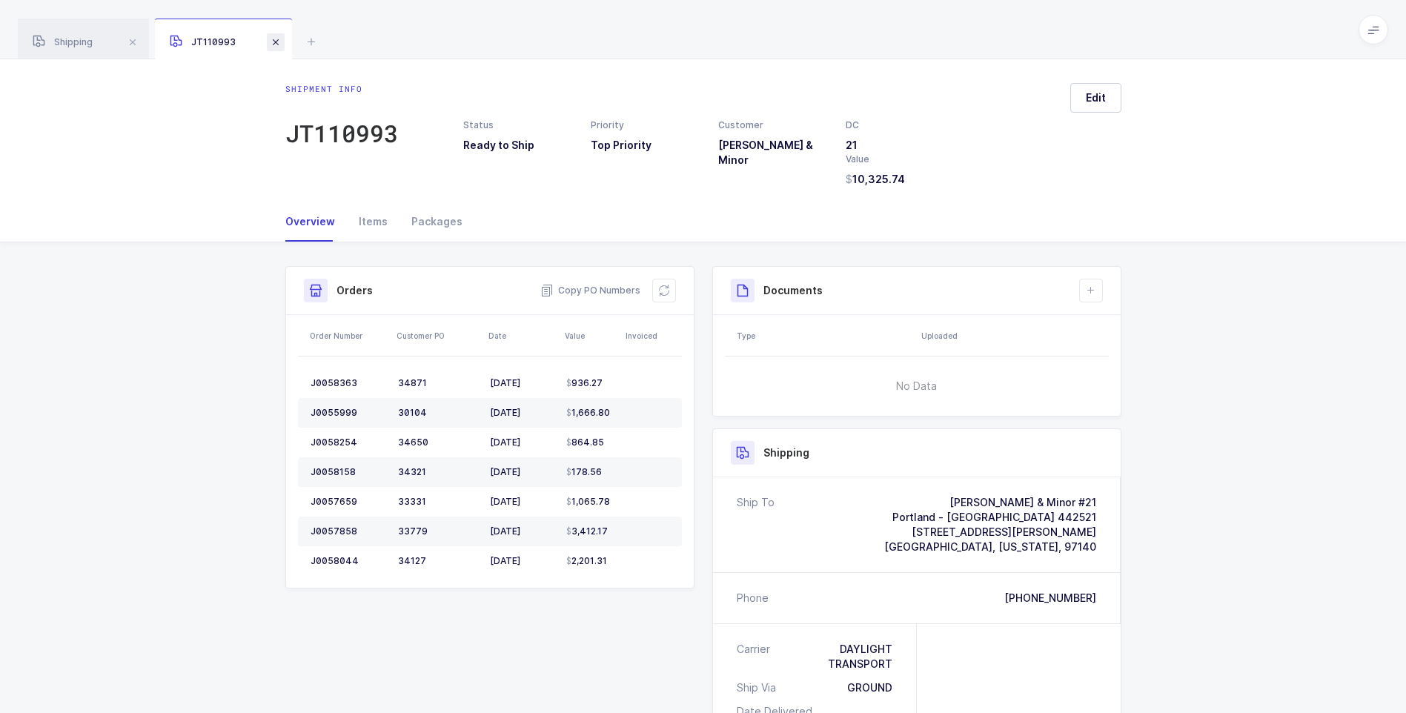
click at [280, 43] on span at bounding box center [276, 42] width 18 height 18
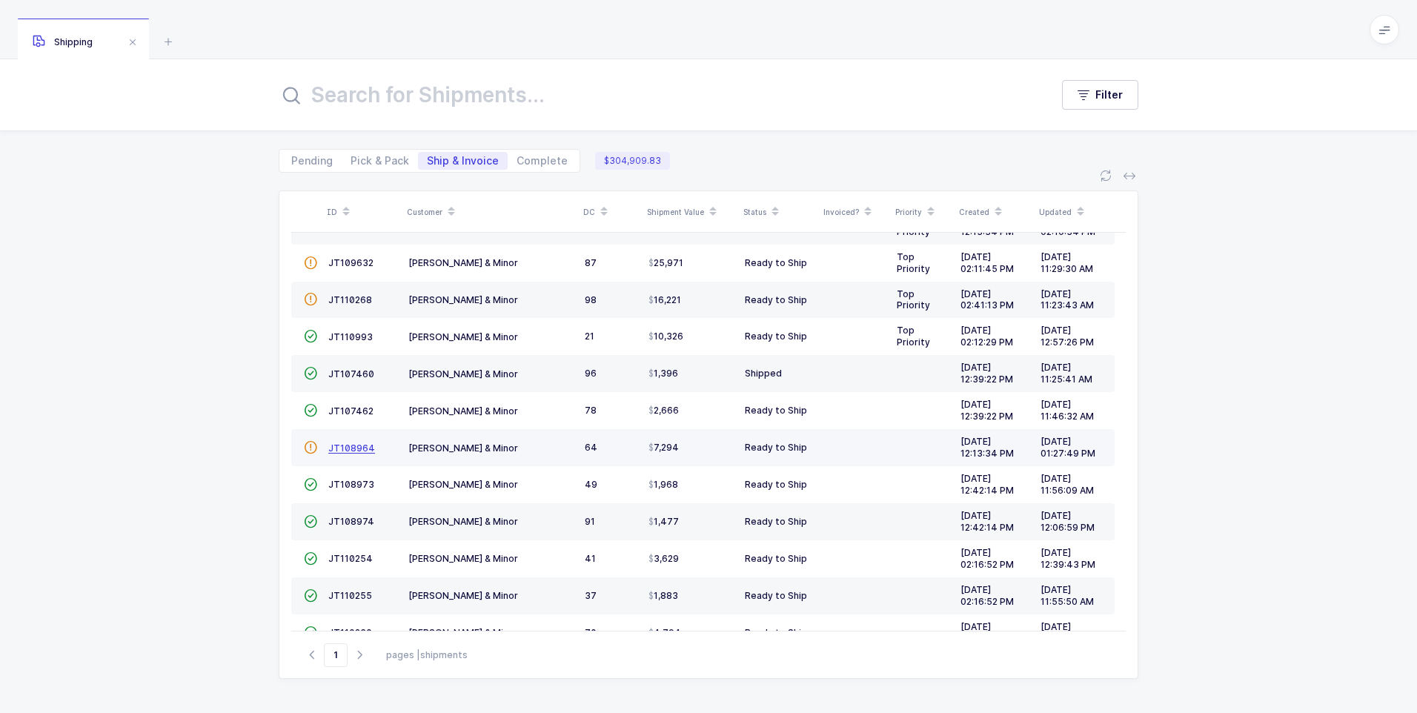
click at [353, 450] on span "JT108964" at bounding box center [351, 447] width 47 height 11
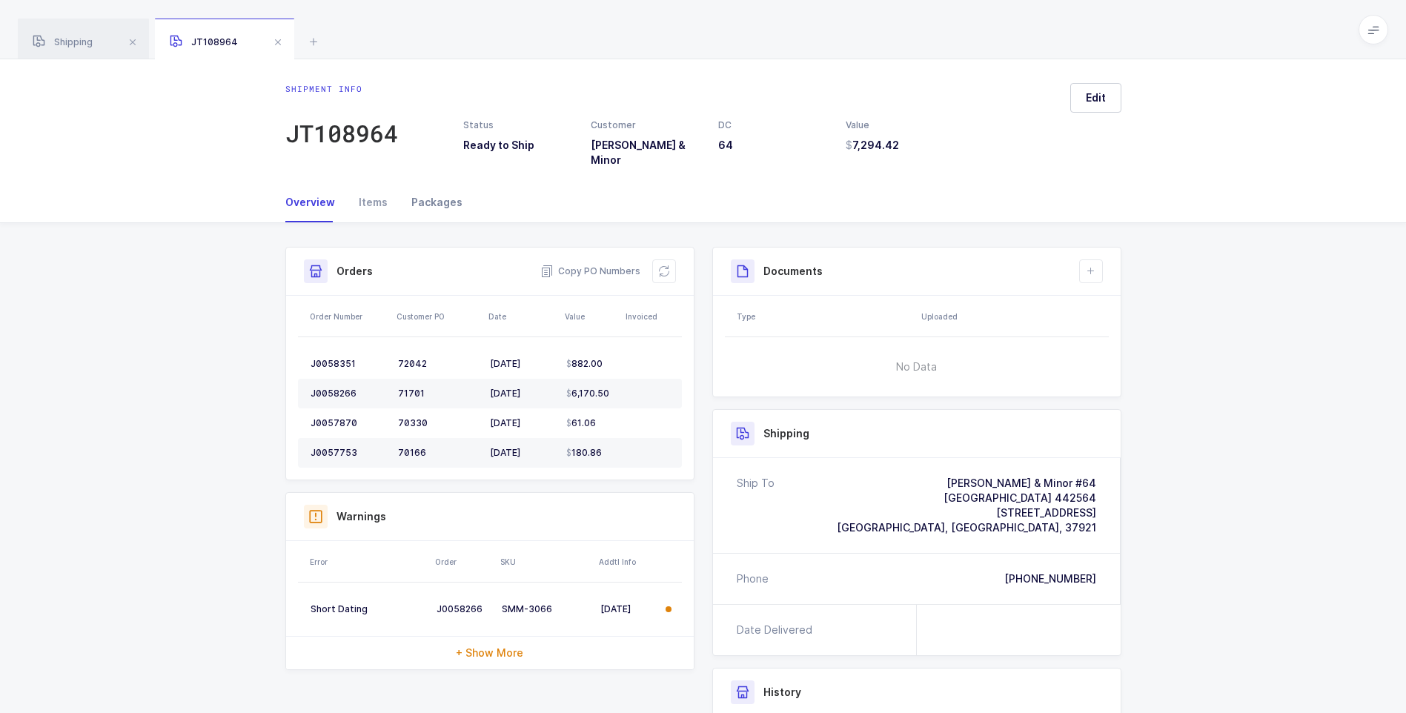
click at [439, 194] on div "Packages" at bounding box center [430, 202] width 63 height 40
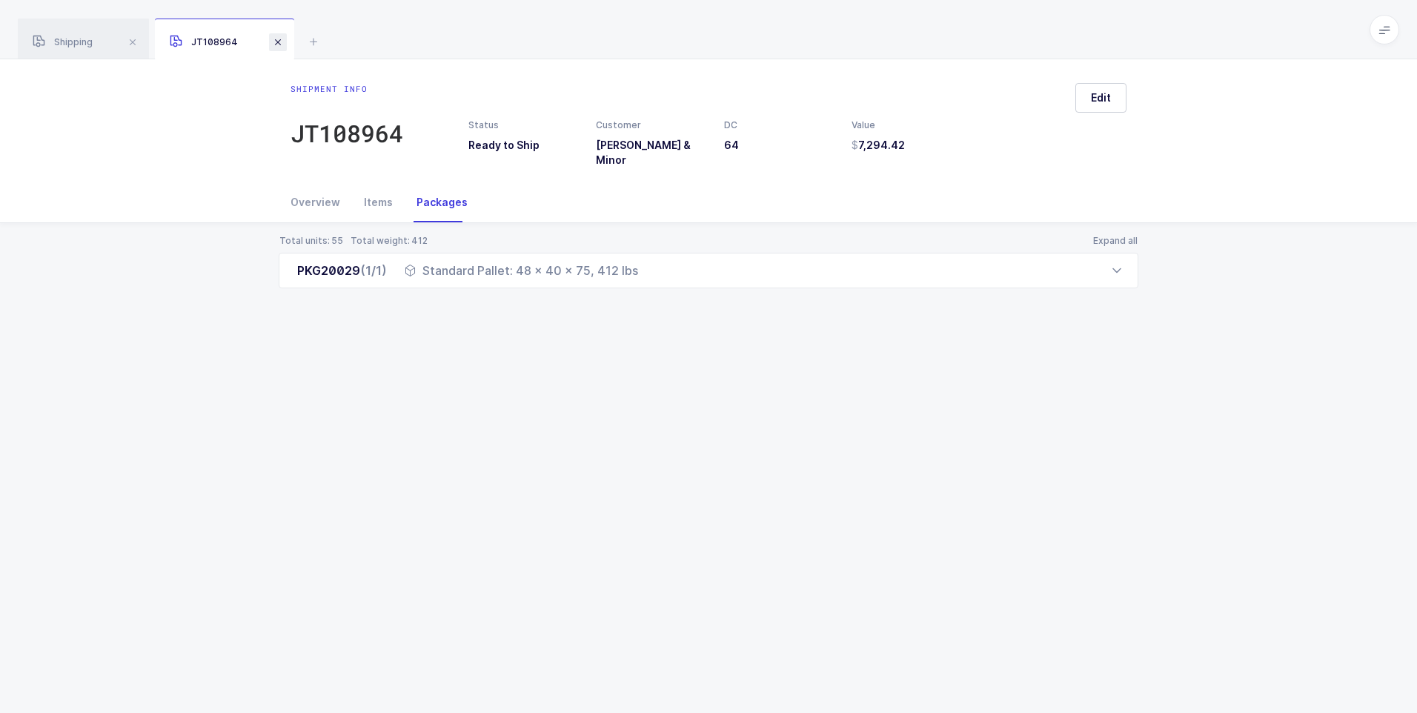
click at [278, 41] on span at bounding box center [278, 42] width 18 height 18
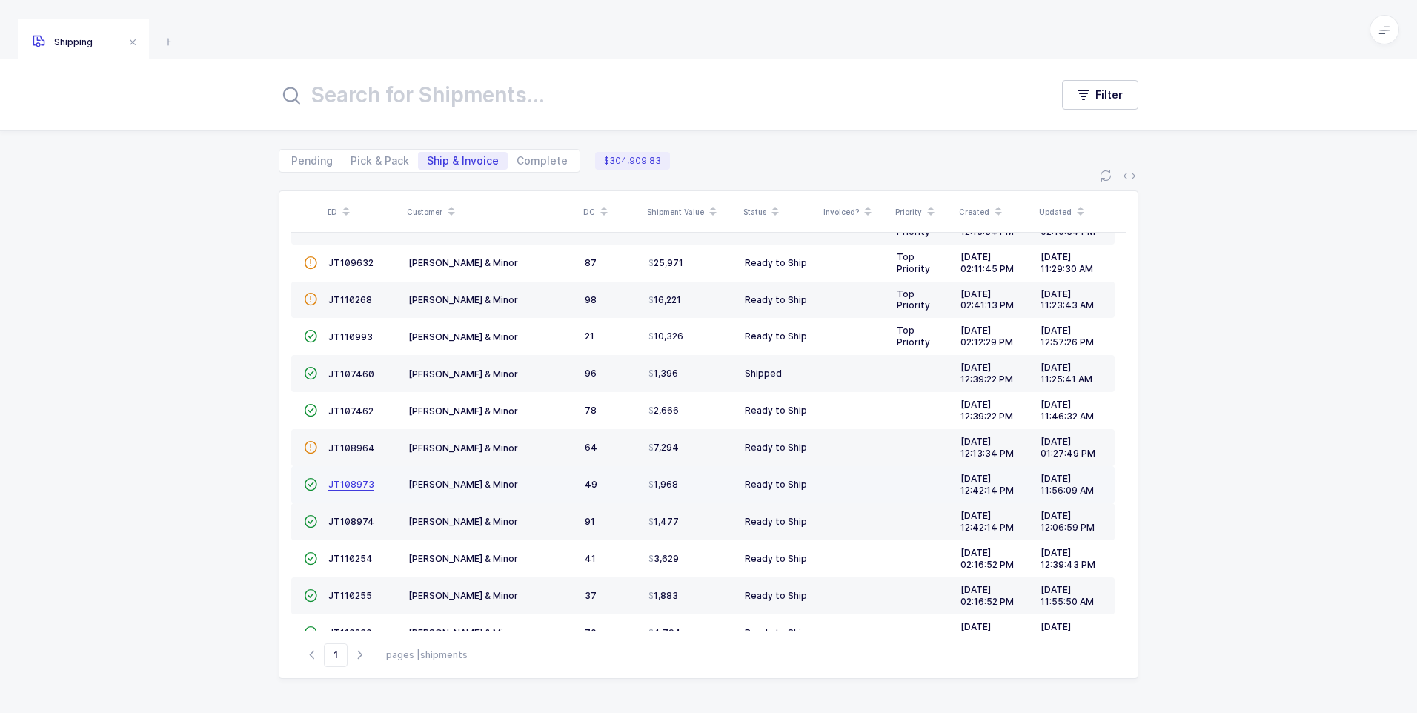
click at [348, 486] on span "JT108973" at bounding box center [351, 484] width 46 height 11
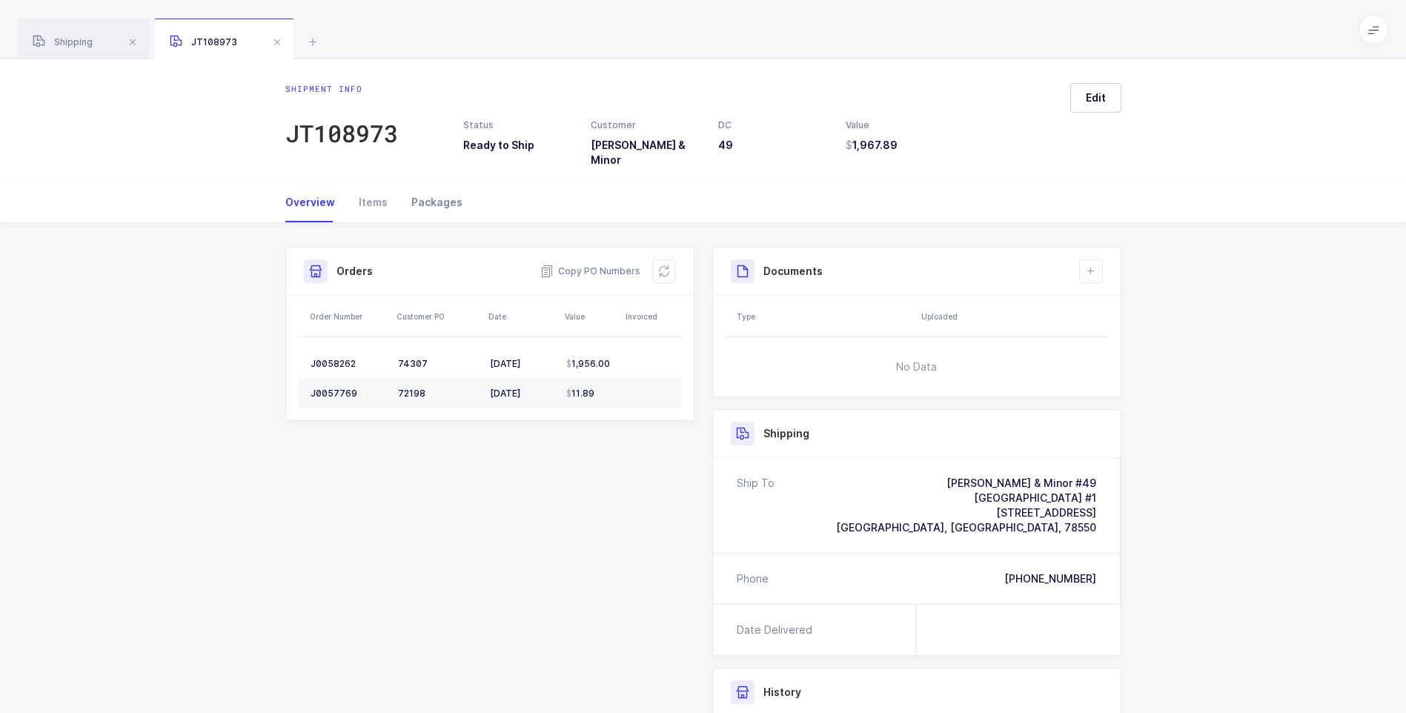
click at [436, 193] on div "Packages" at bounding box center [430, 202] width 63 height 40
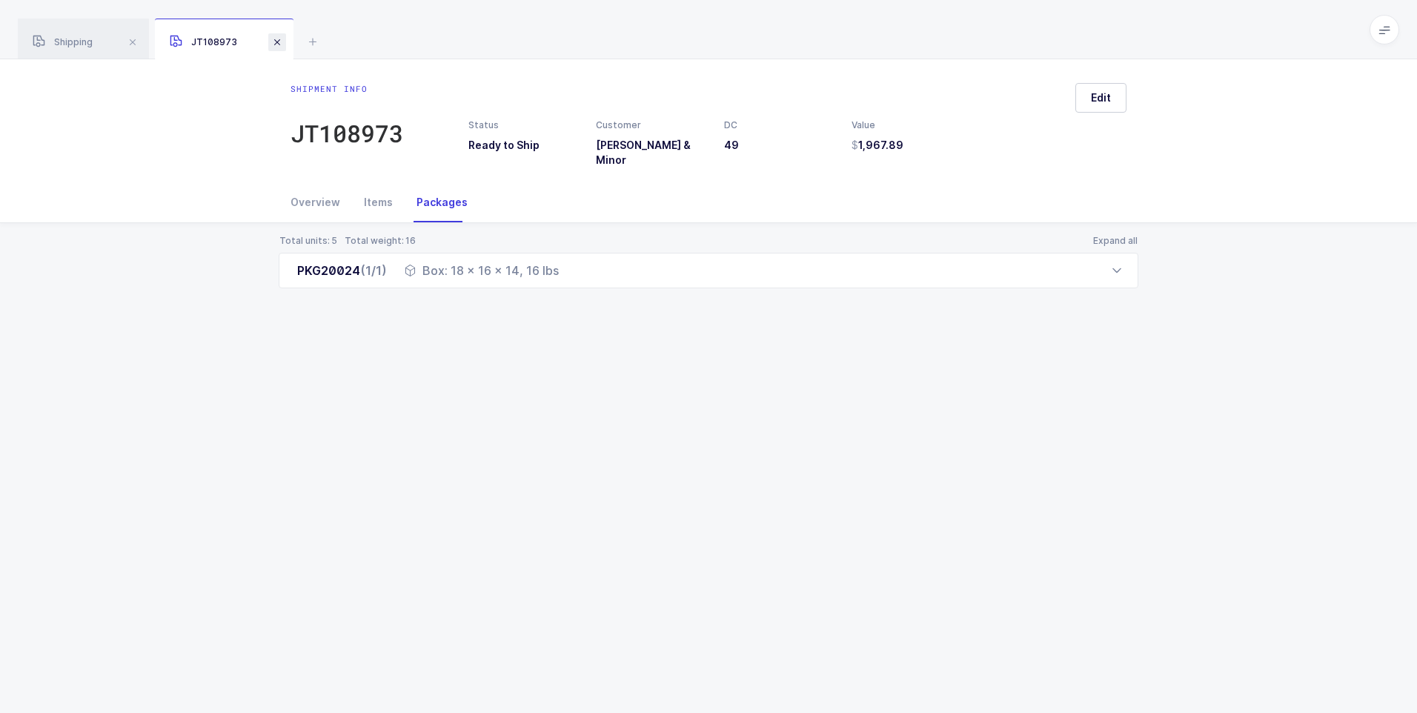
click at [274, 42] on span at bounding box center [277, 42] width 18 height 18
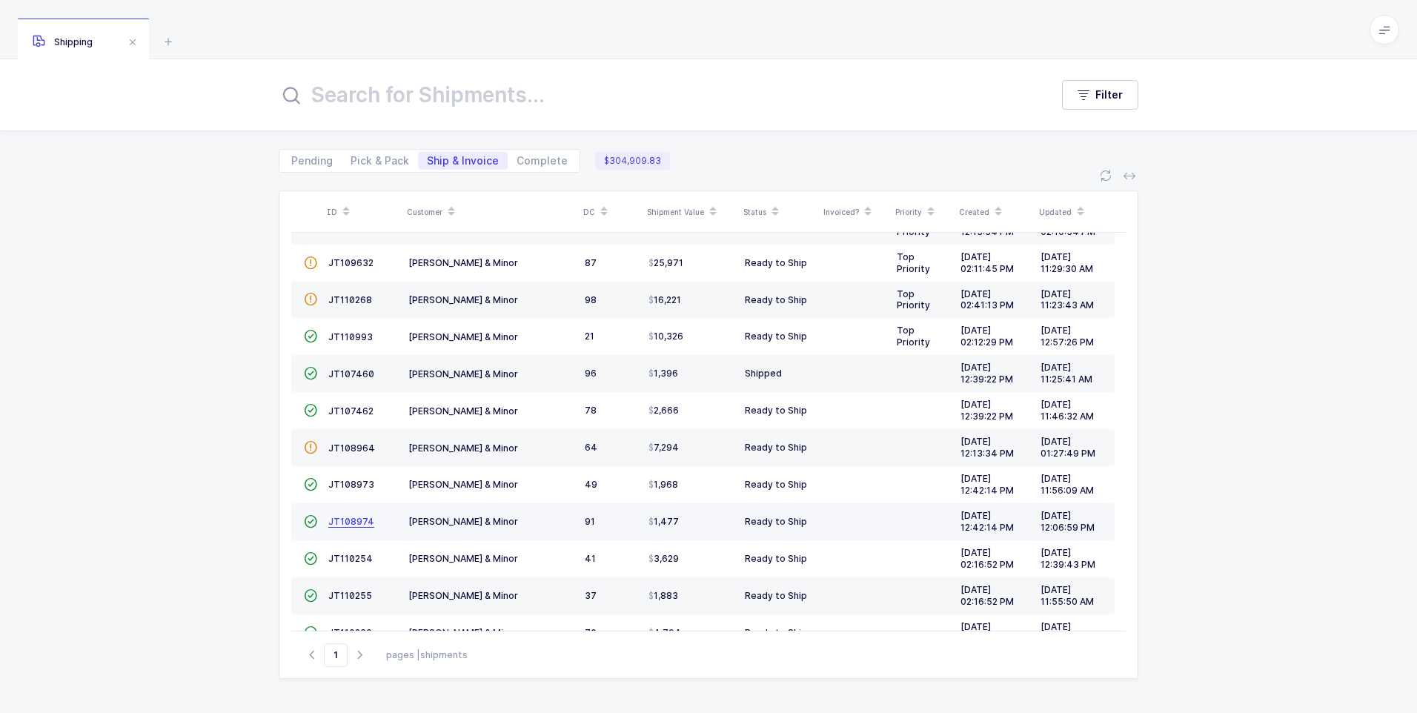
click at [341, 522] on span "JT108974" at bounding box center [351, 521] width 46 height 11
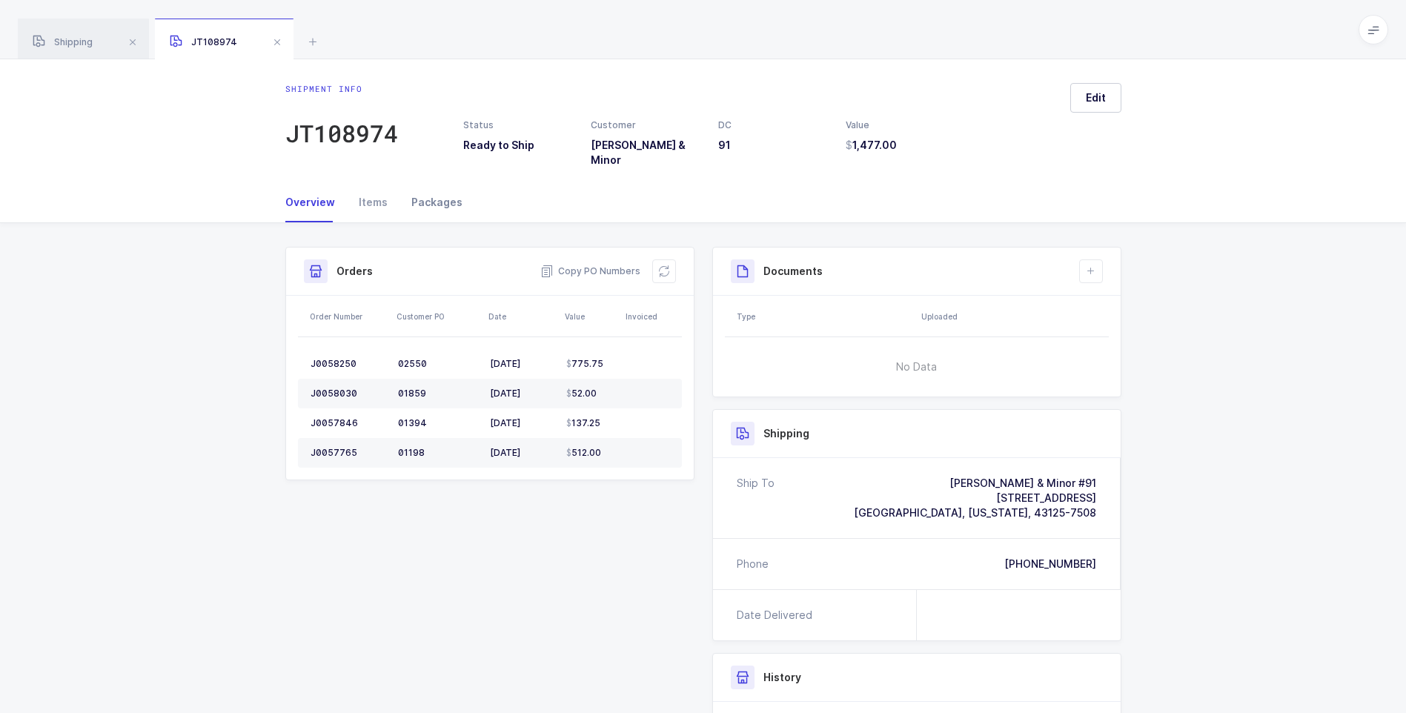
click at [439, 190] on div "Packages" at bounding box center [430, 202] width 63 height 40
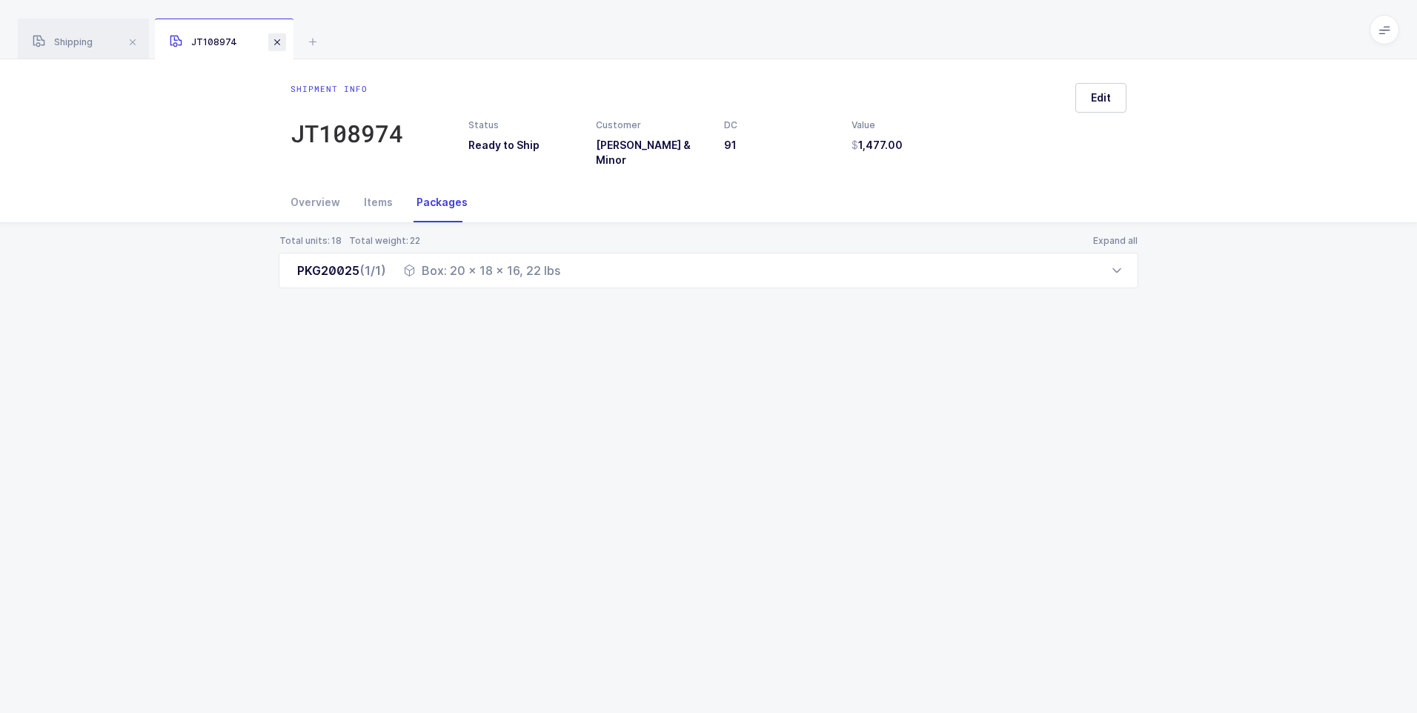
click at [273, 42] on span at bounding box center [277, 42] width 18 height 18
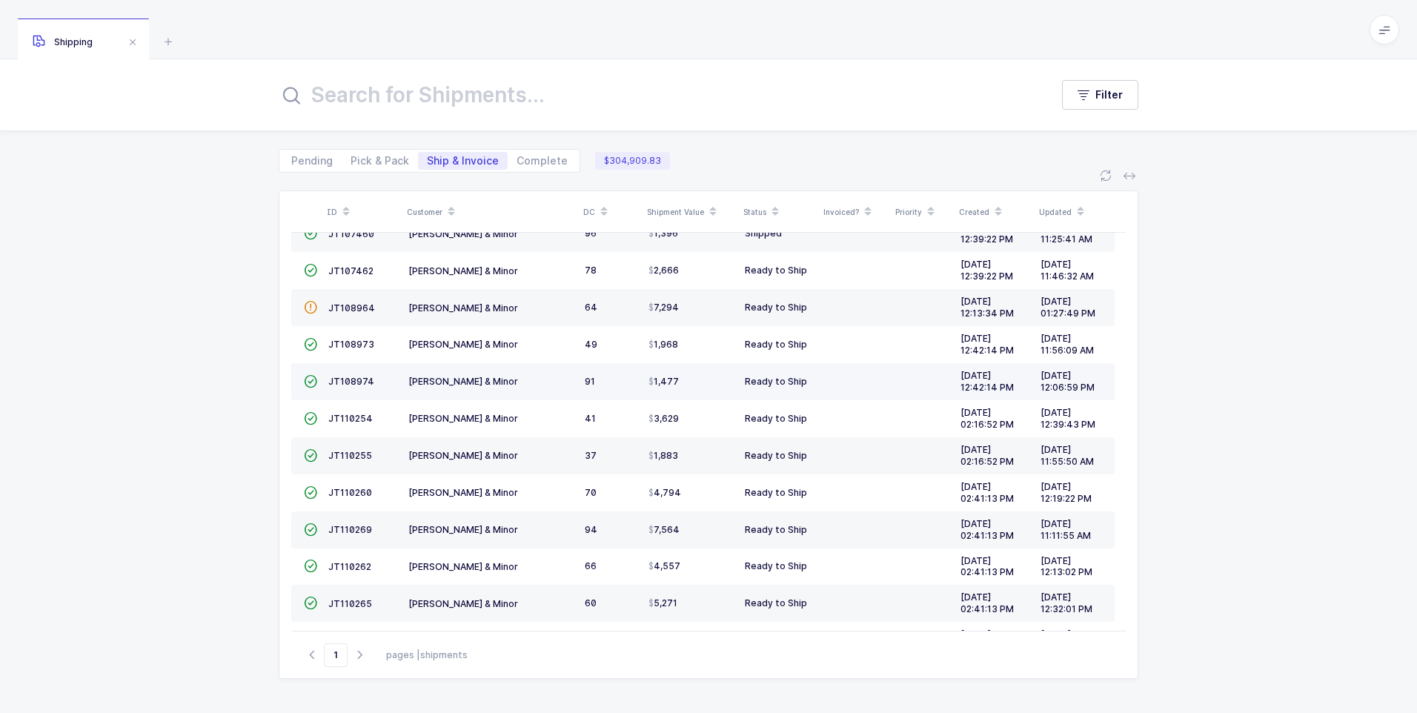
scroll to position [296, 0]
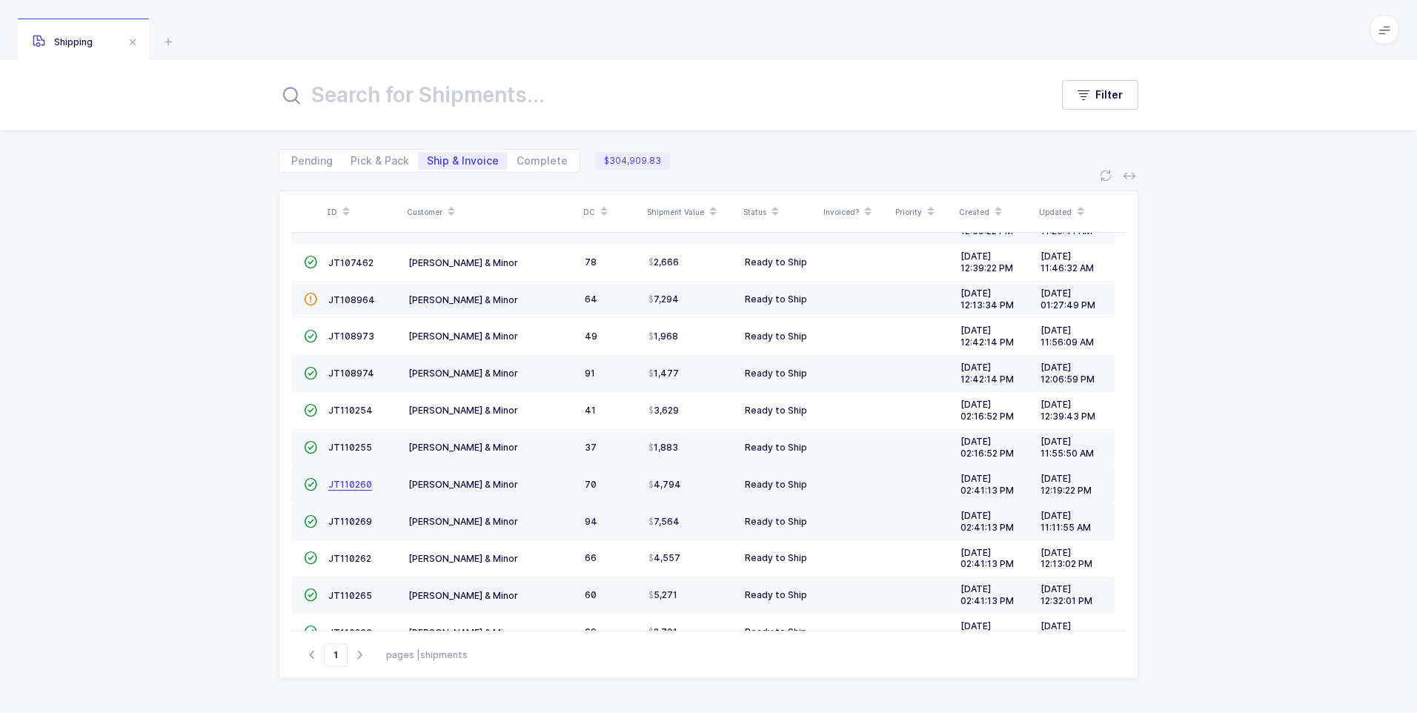
click at [338, 487] on span "JT110260" at bounding box center [350, 484] width 44 height 11
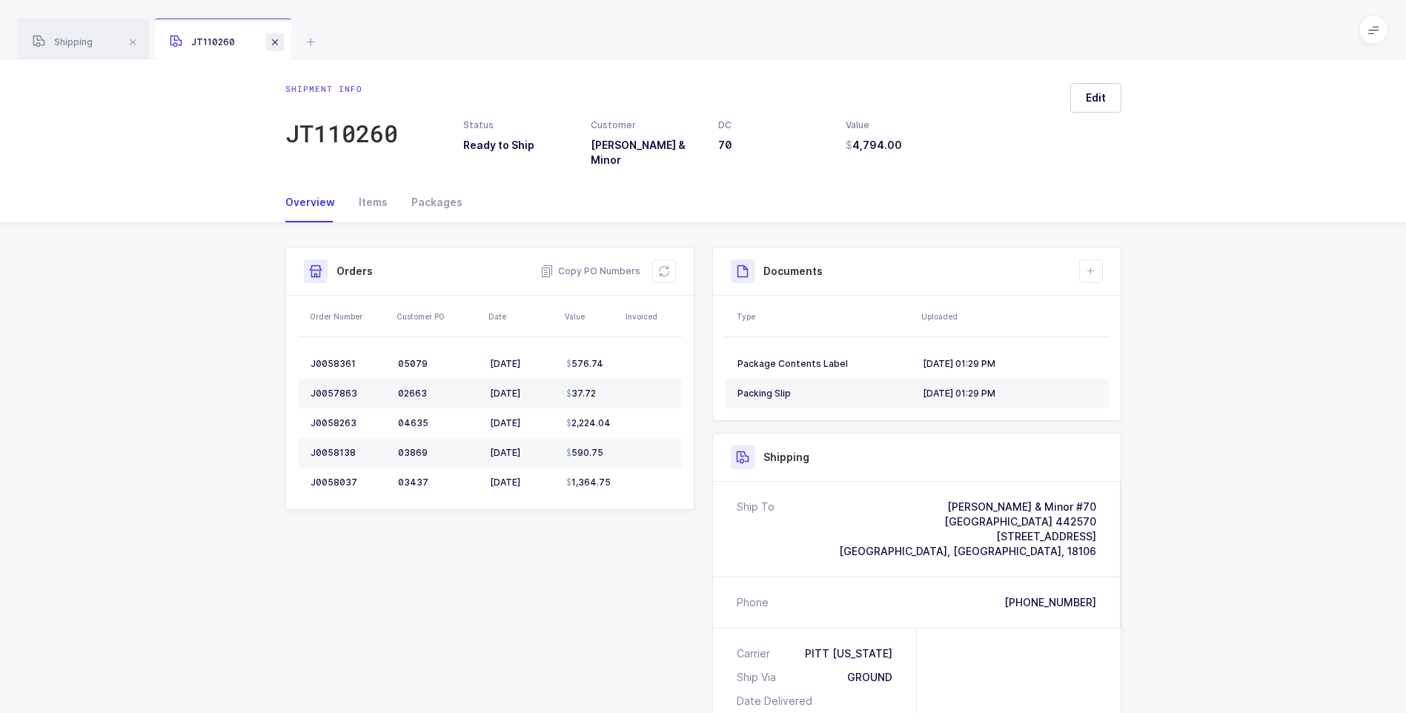
click at [283, 39] on span at bounding box center [275, 42] width 18 height 18
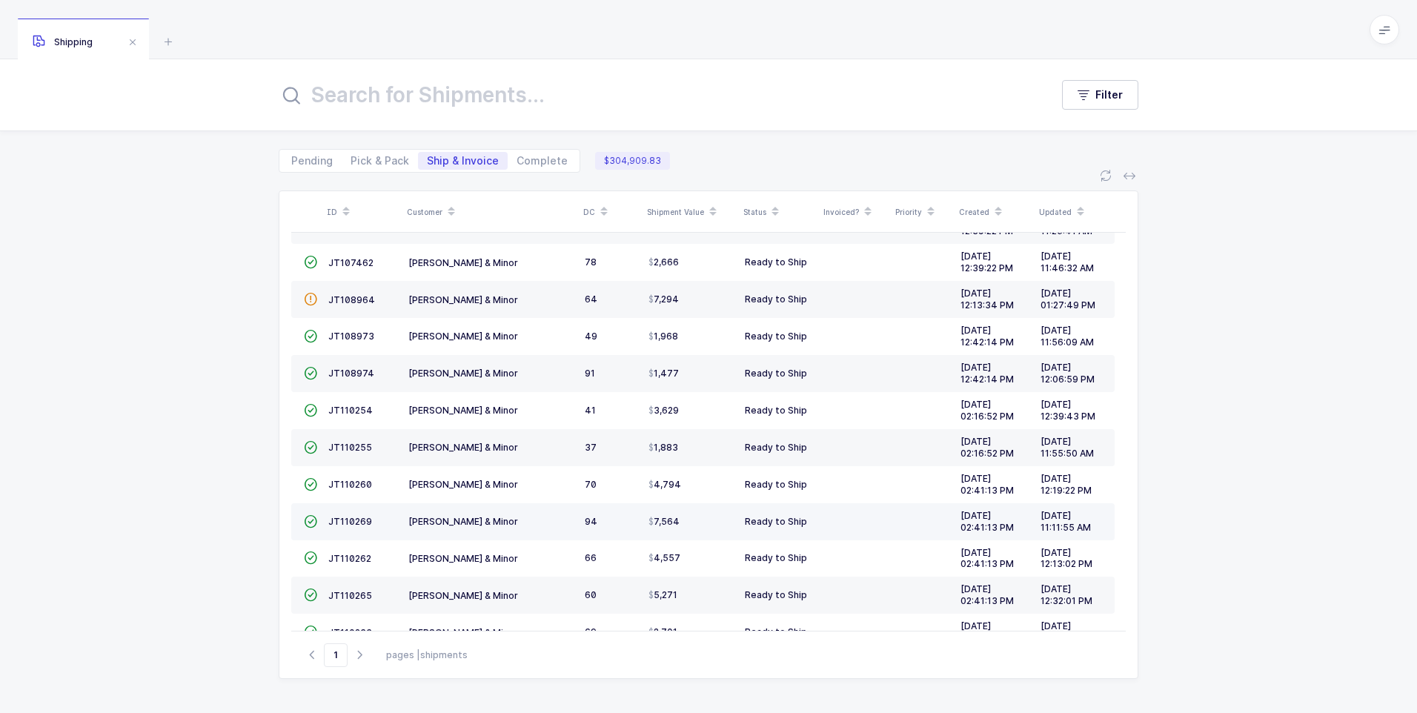
scroll to position [365, 0]
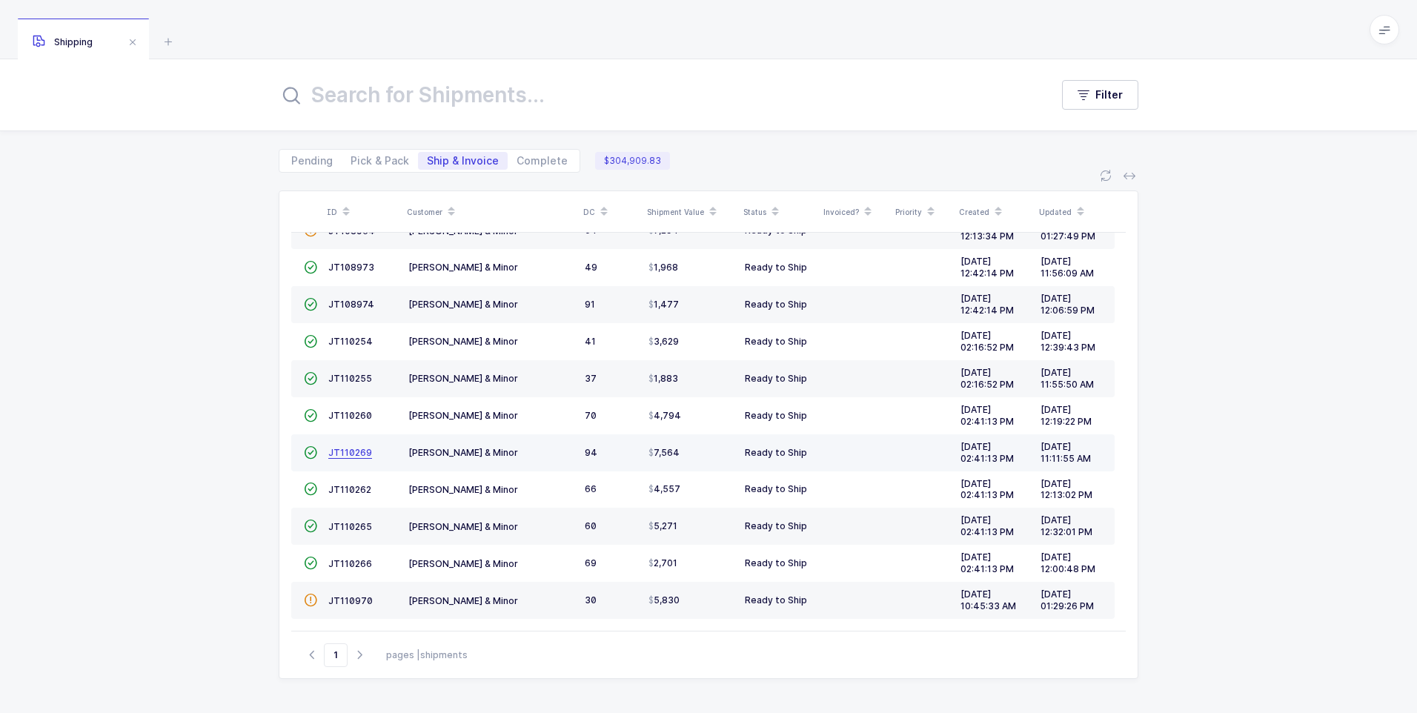
click at [336, 449] on span "JT110269" at bounding box center [350, 452] width 44 height 11
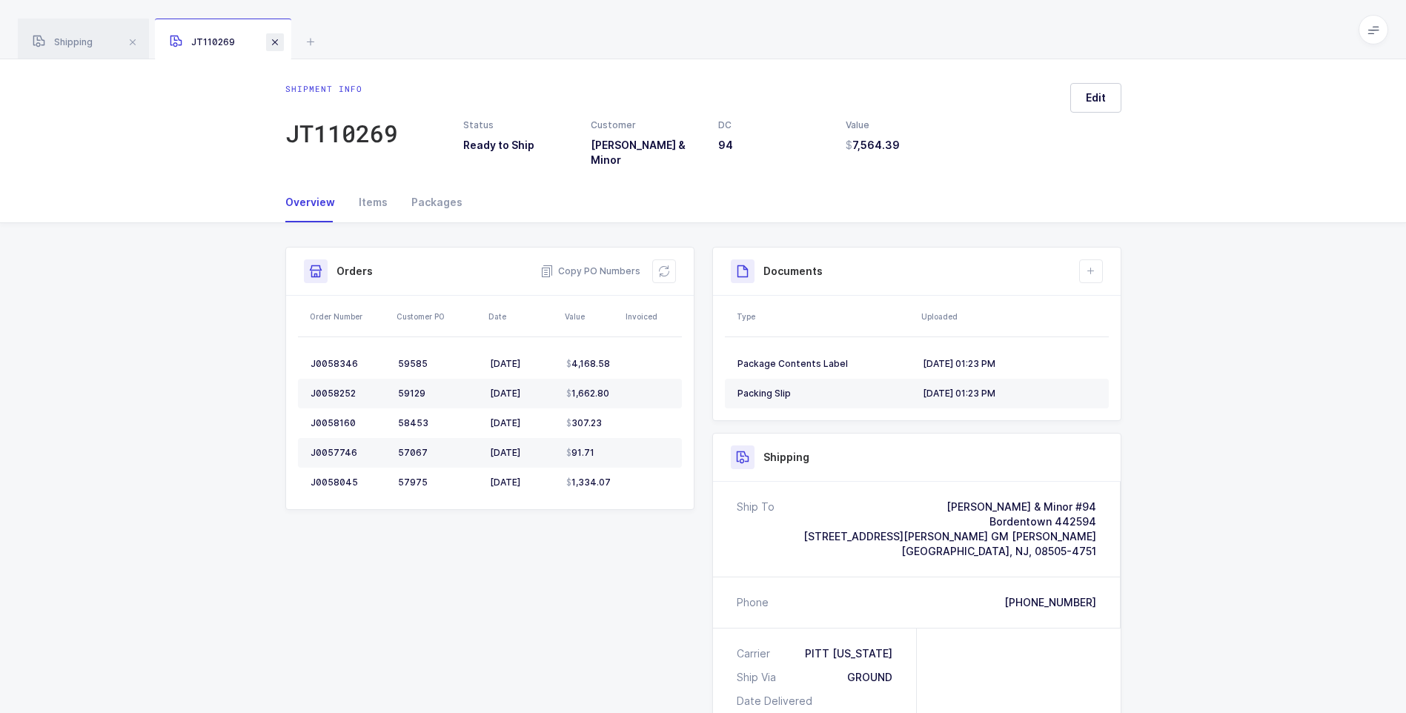
click at [281, 44] on span at bounding box center [275, 42] width 18 height 18
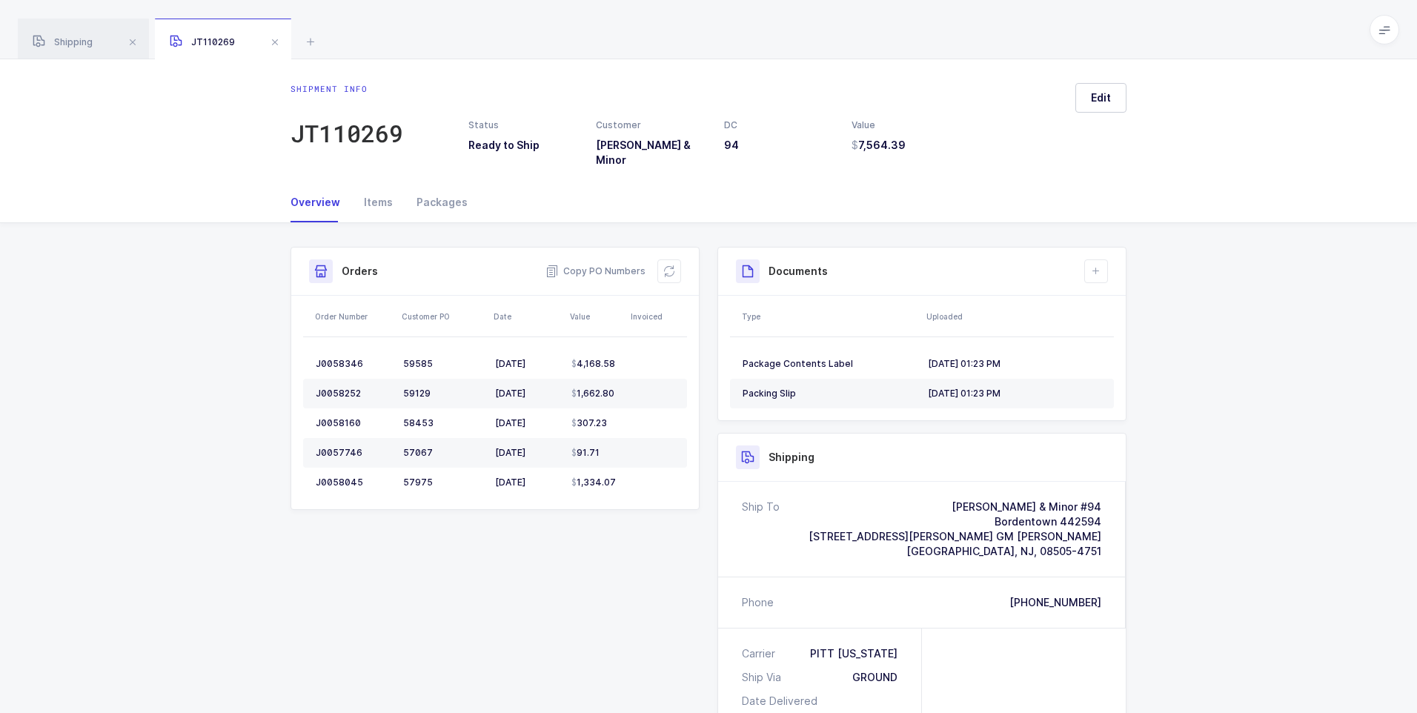
scroll to position [336, 0]
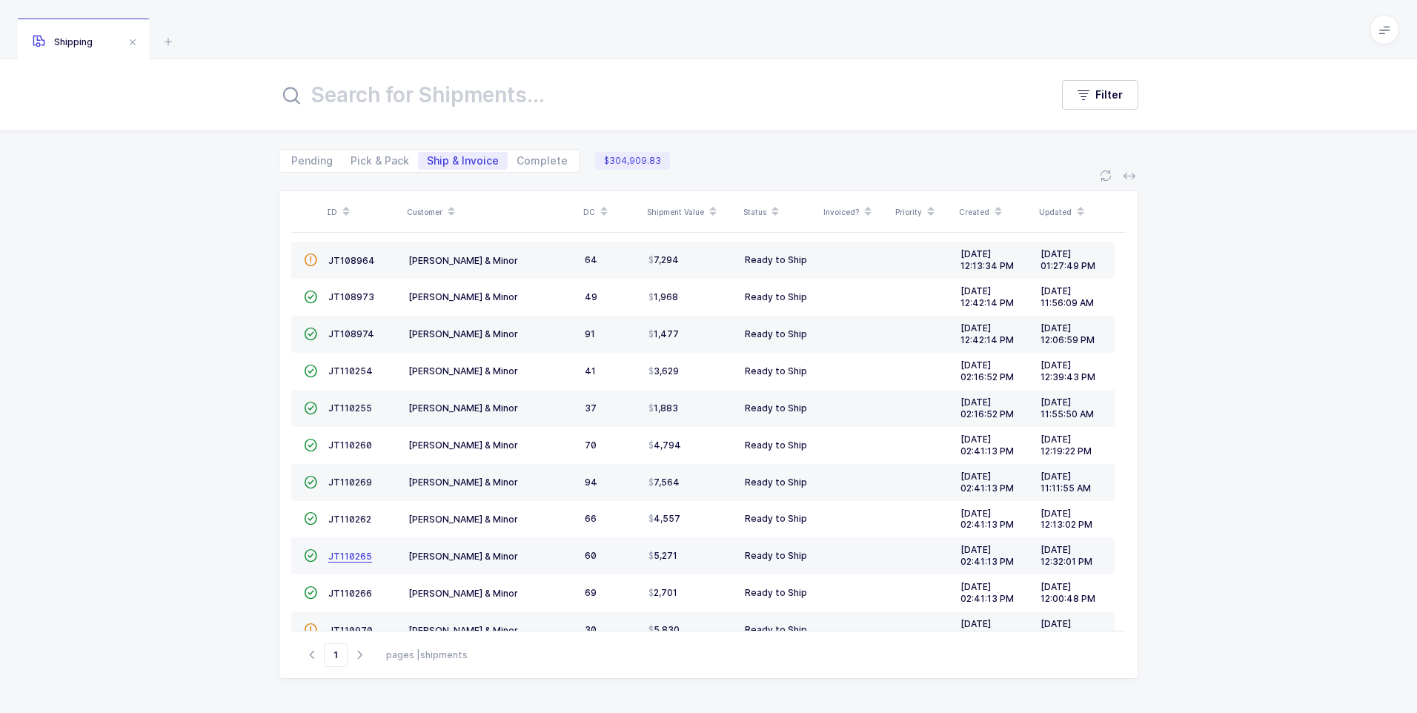
click at [341, 555] on span "JT110265" at bounding box center [350, 556] width 44 height 11
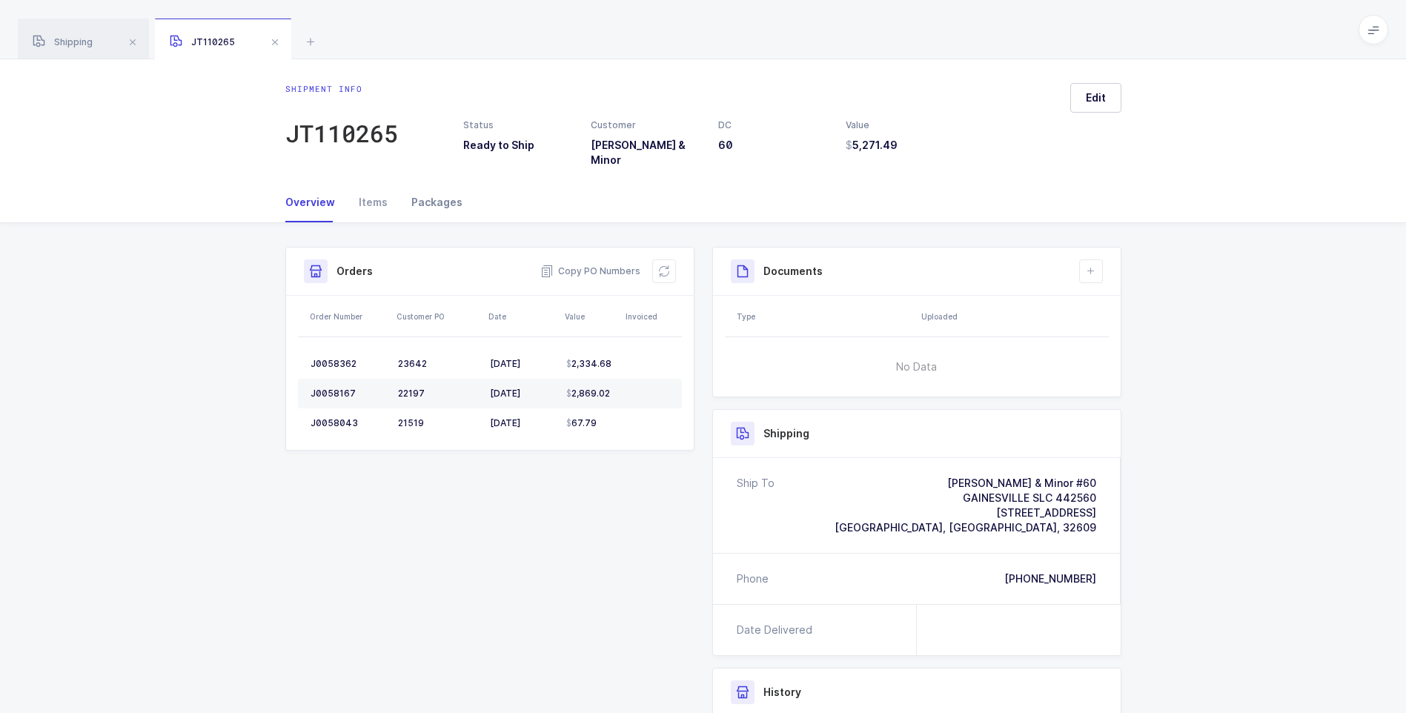
click at [437, 196] on div "Packages" at bounding box center [430, 202] width 63 height 40
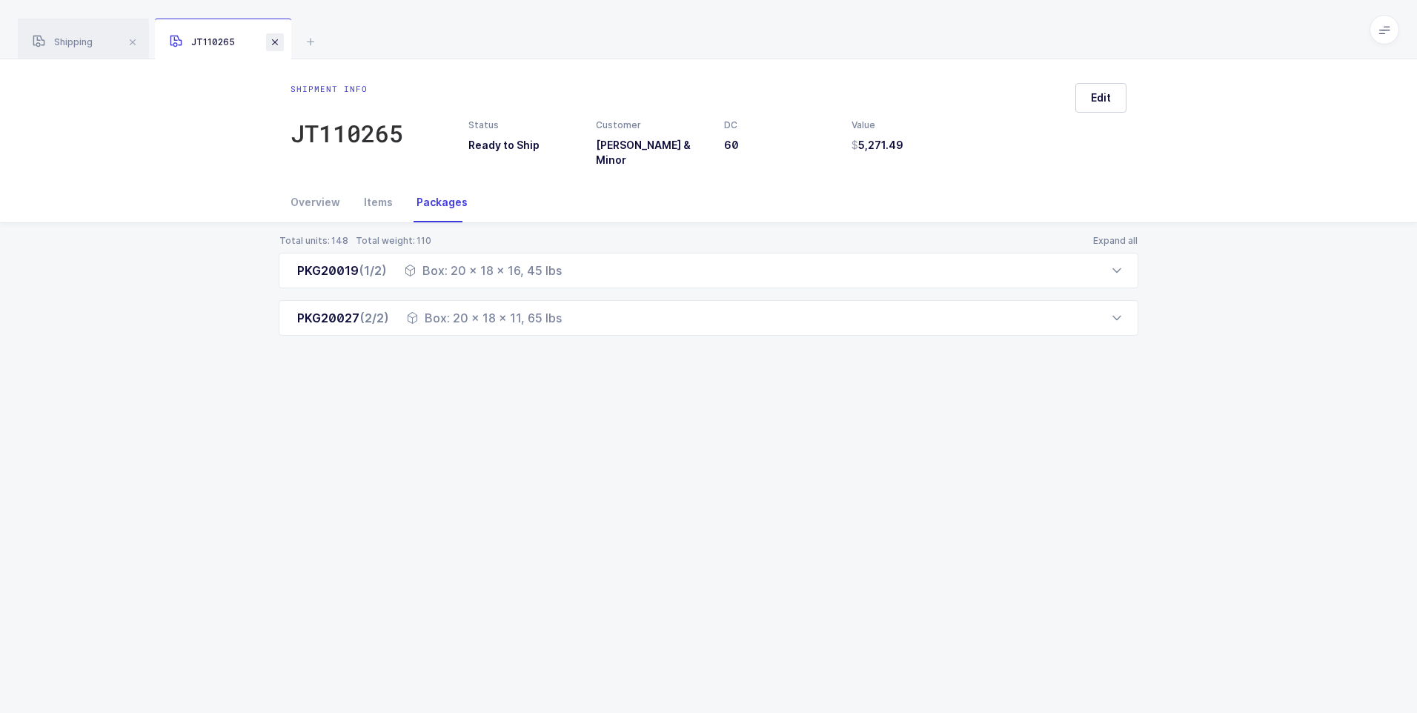
click at [280, 47] on span at bounding box center [275, 42] width 18 height 18
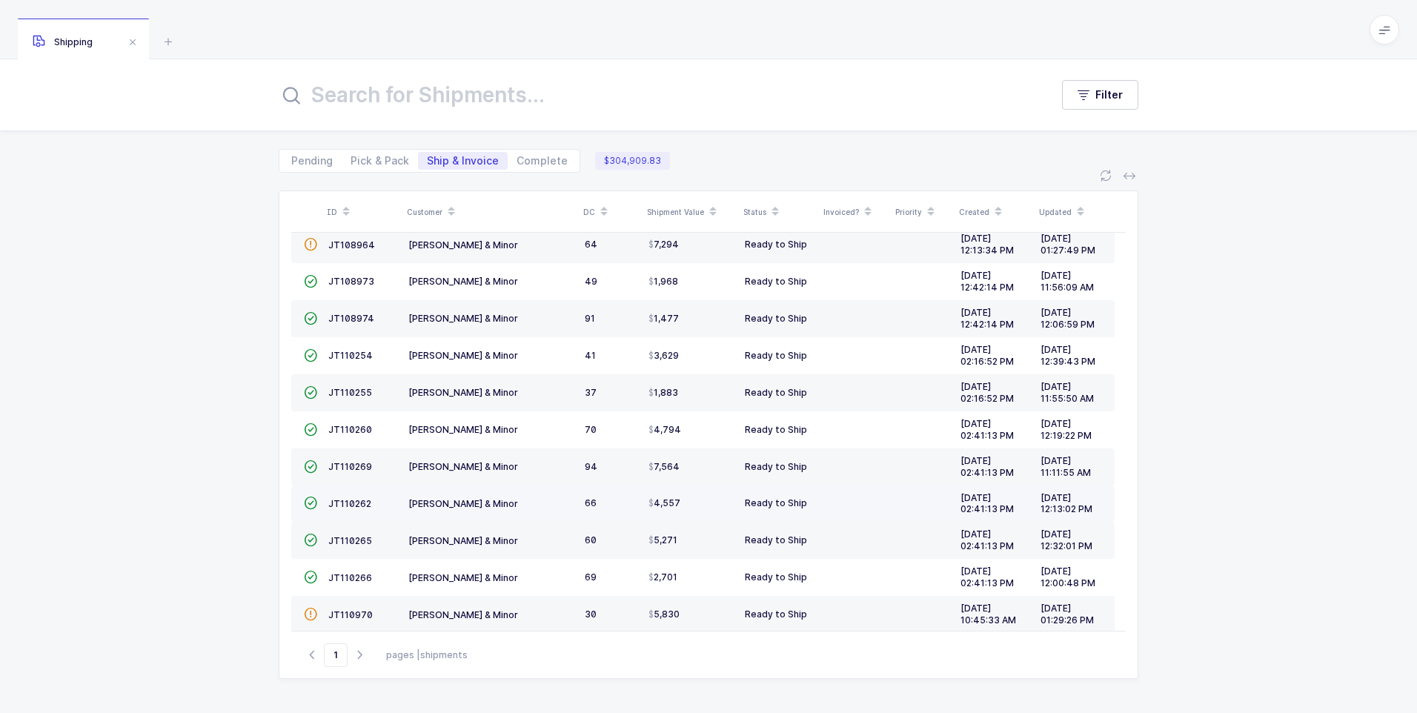
scroll to position [365, 0]
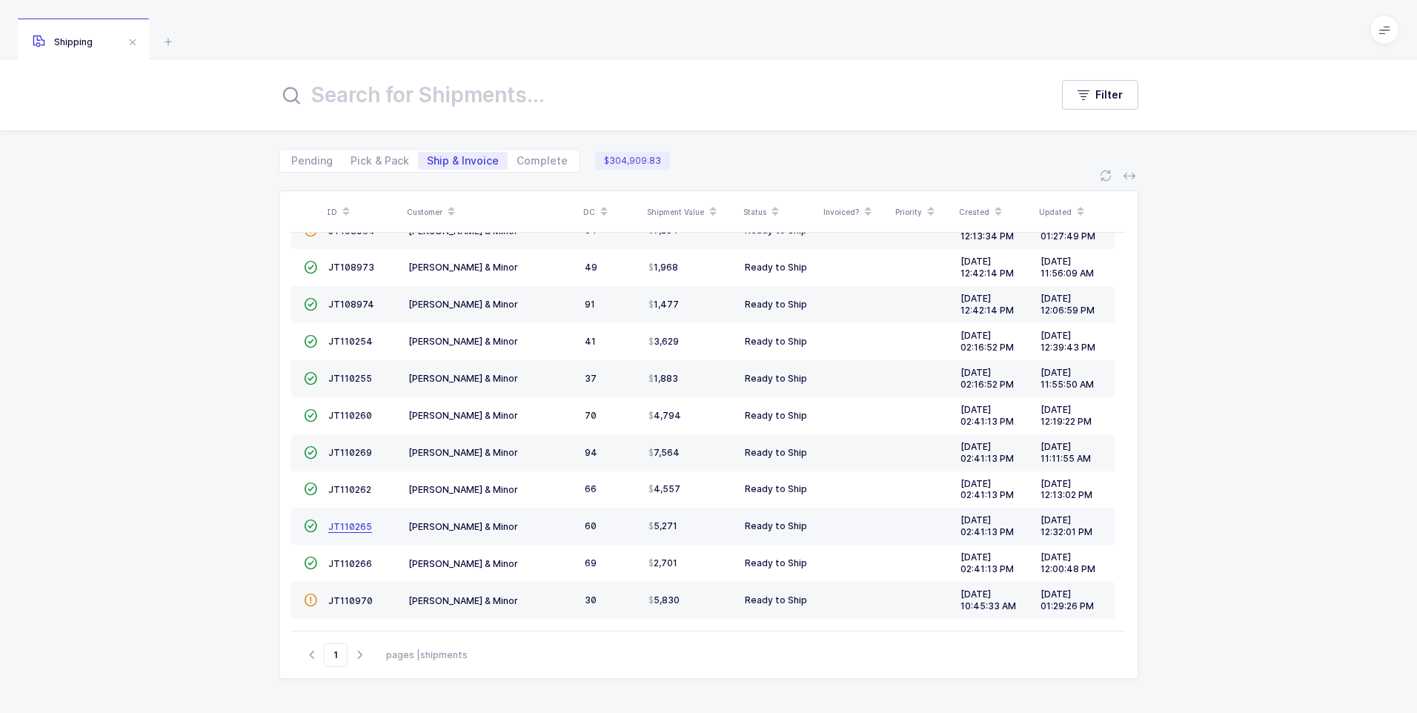
click at [348, 530] on span "JT110265" at bounding box center [350, 526] width 44 height 11
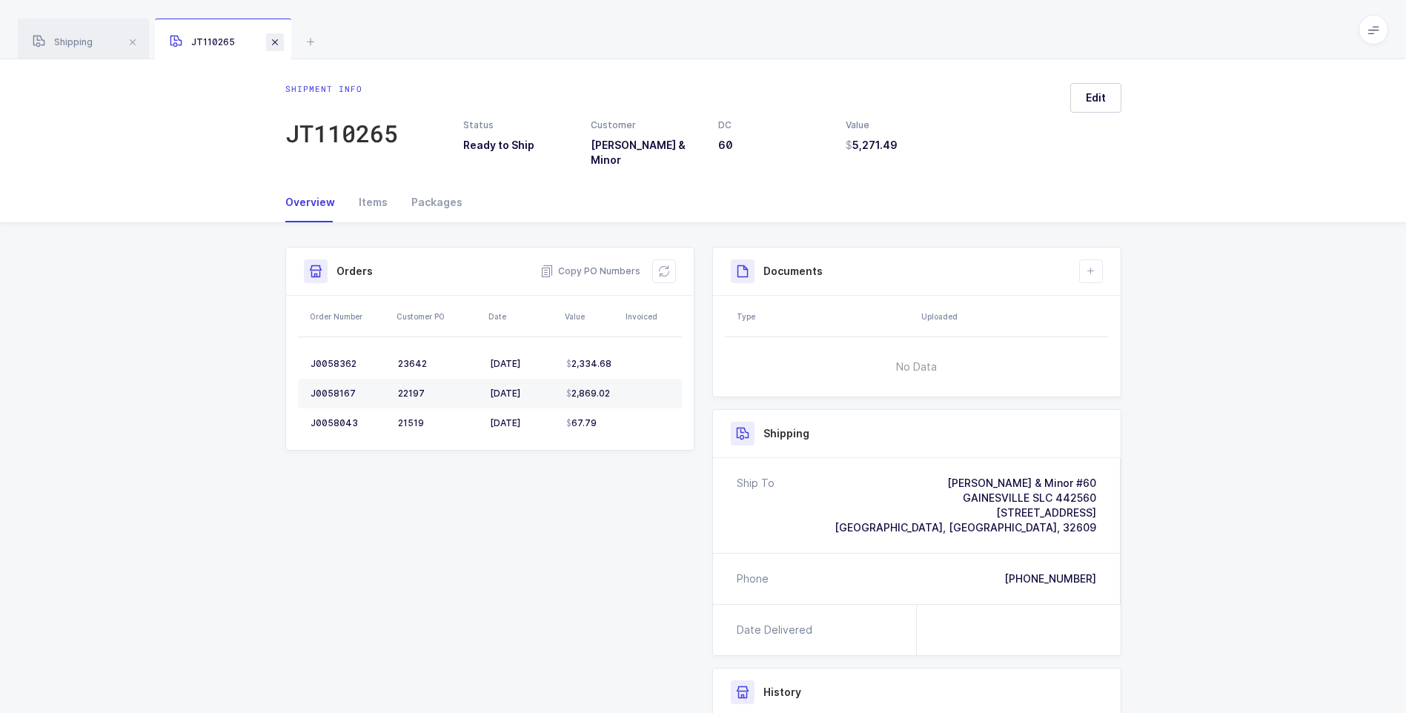
click at [280, 44] on span at bounding box center [275, 42] width 18 height 18
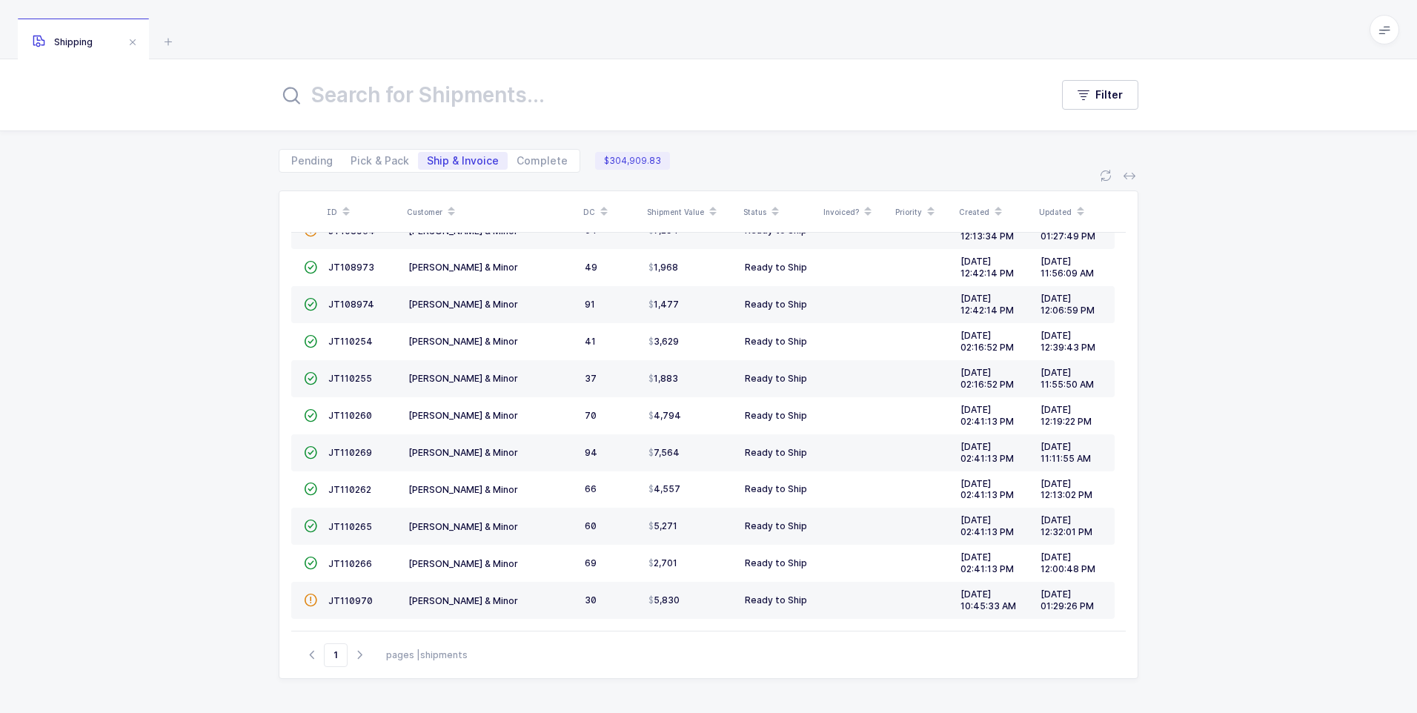
scroll to position [336, 0]
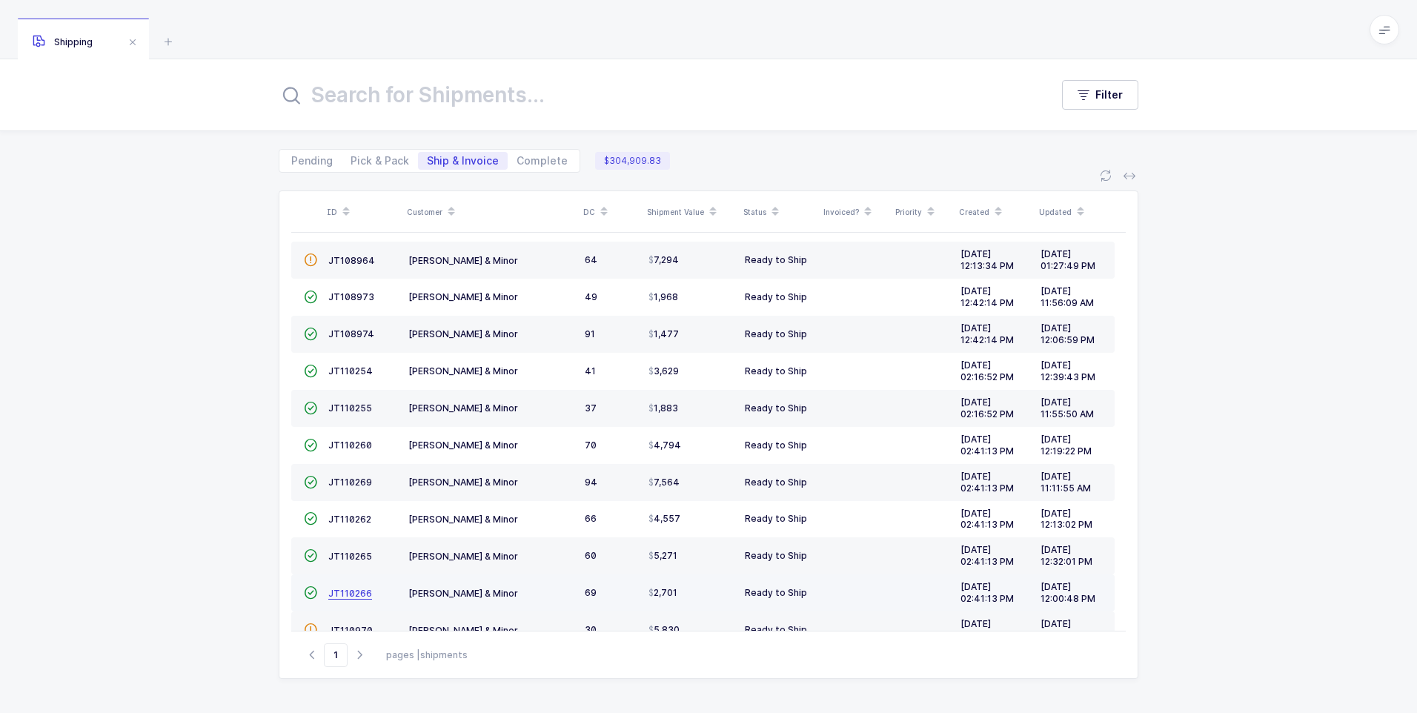
click at [346, 597] on span "JT110266" at bounding box center [350, 593] width 44 height 11
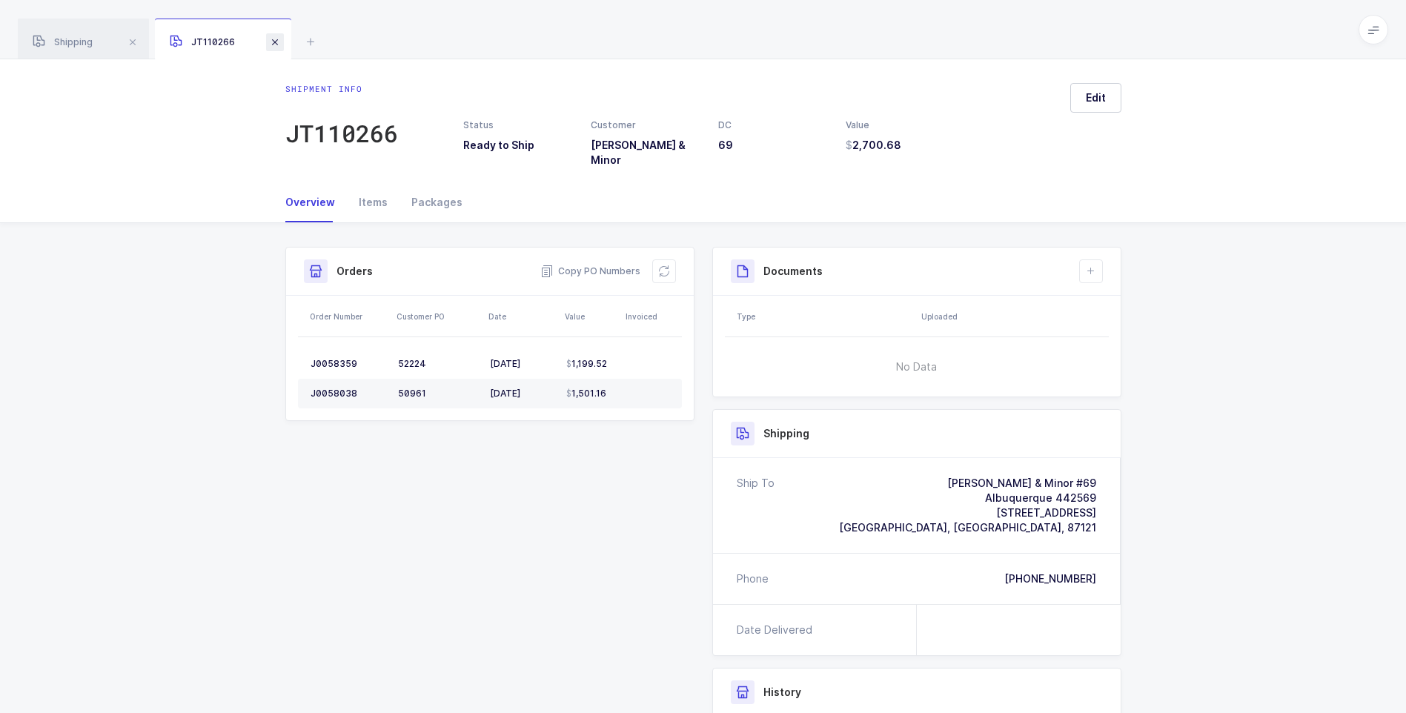
click at [279, 36] on span at bounding box center [275, 42] width 18 height 18
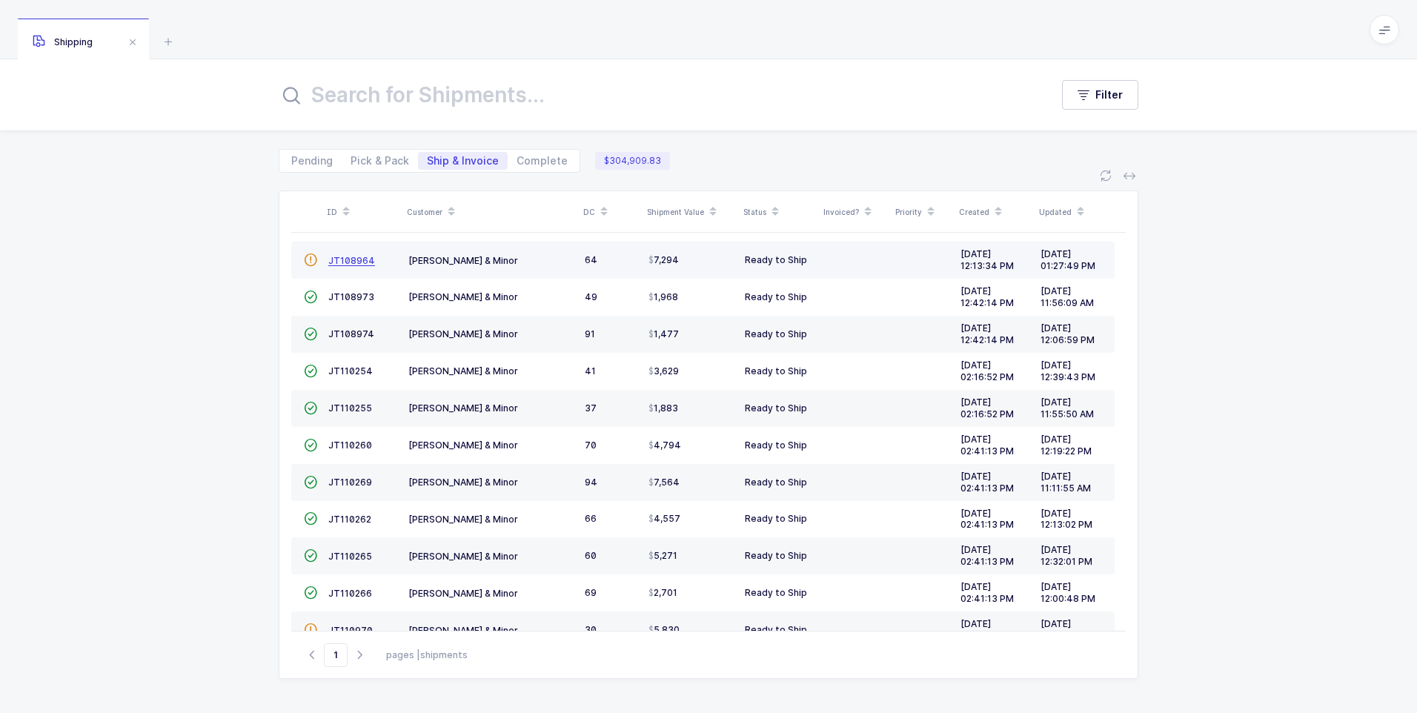
click at [356, 263] on span "JT108964" at bounding box center [351, 260] width 47 height 11
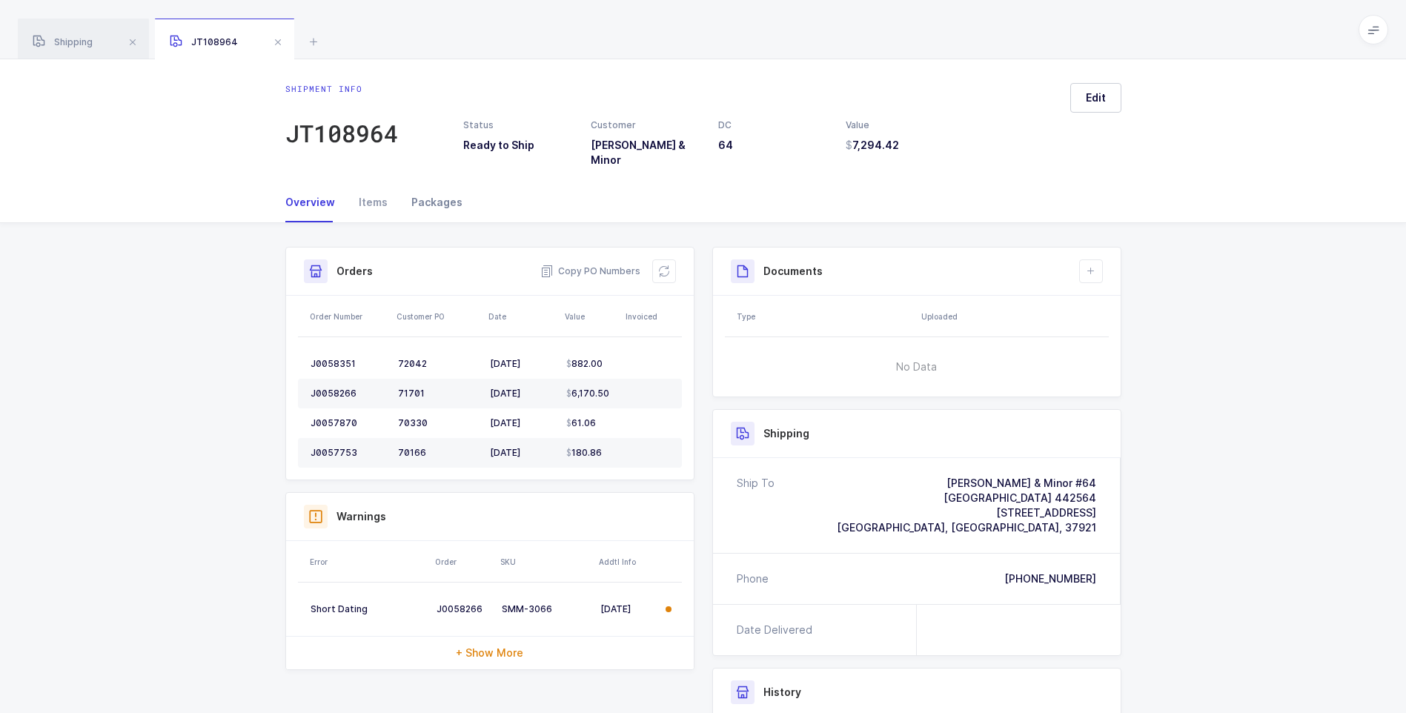
click at [431, 188] on div "Packages" at bounding box center [430, 202] width 63 height 40
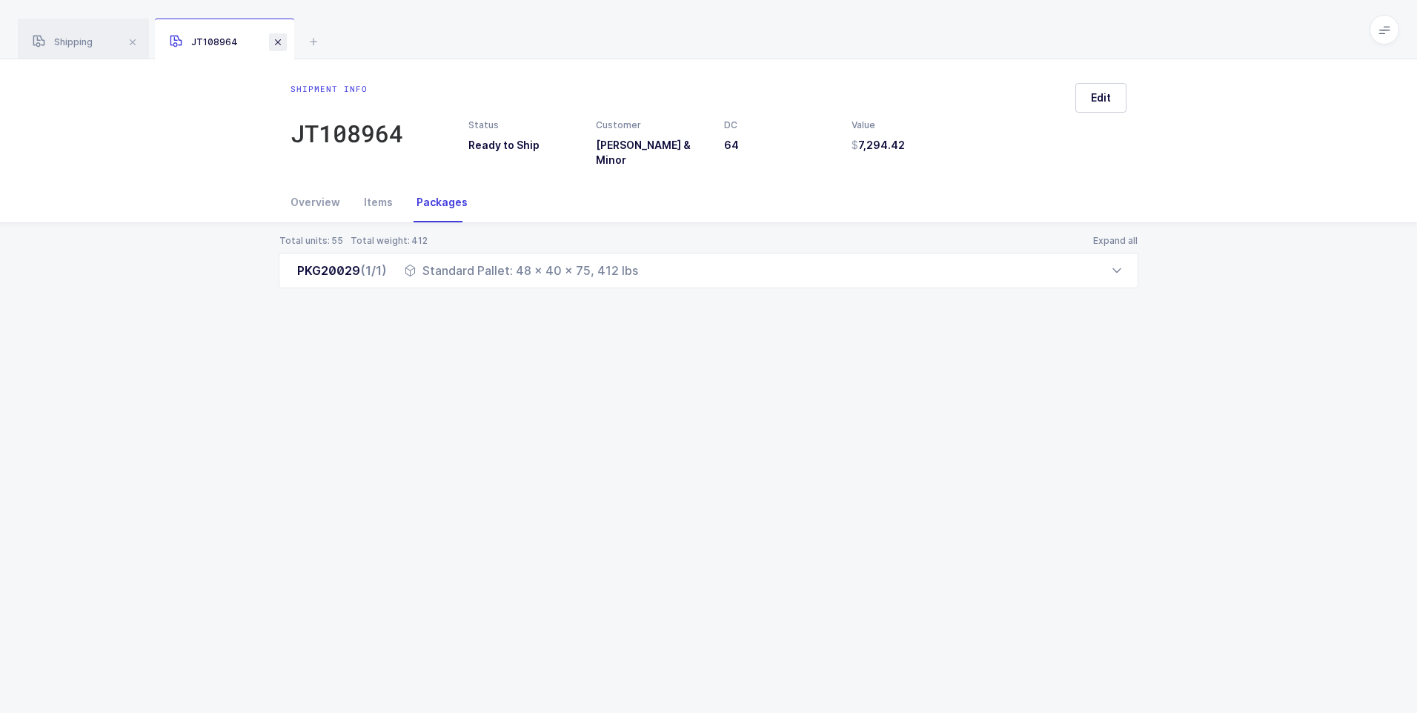
click at [276, 42] on span at bounding box center [278, 42] width 18 height 18
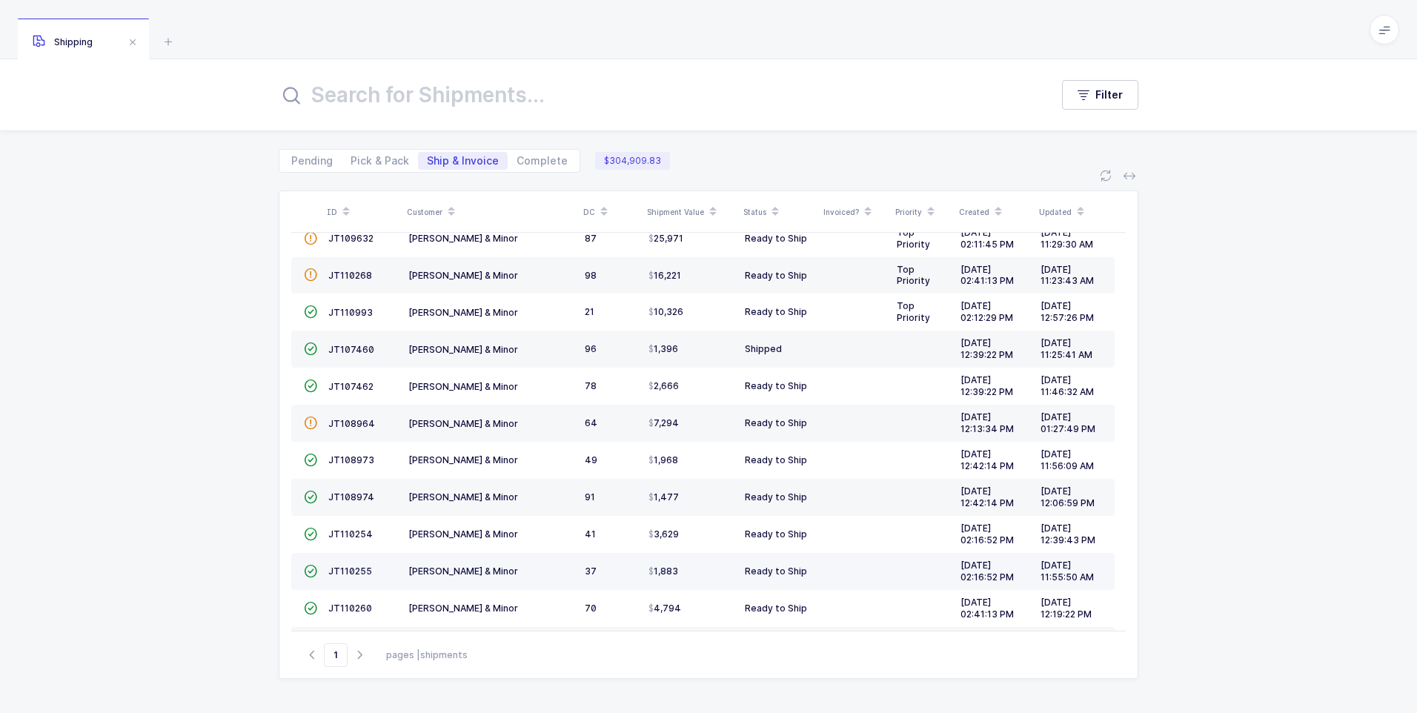
scroll to position [39, 0]
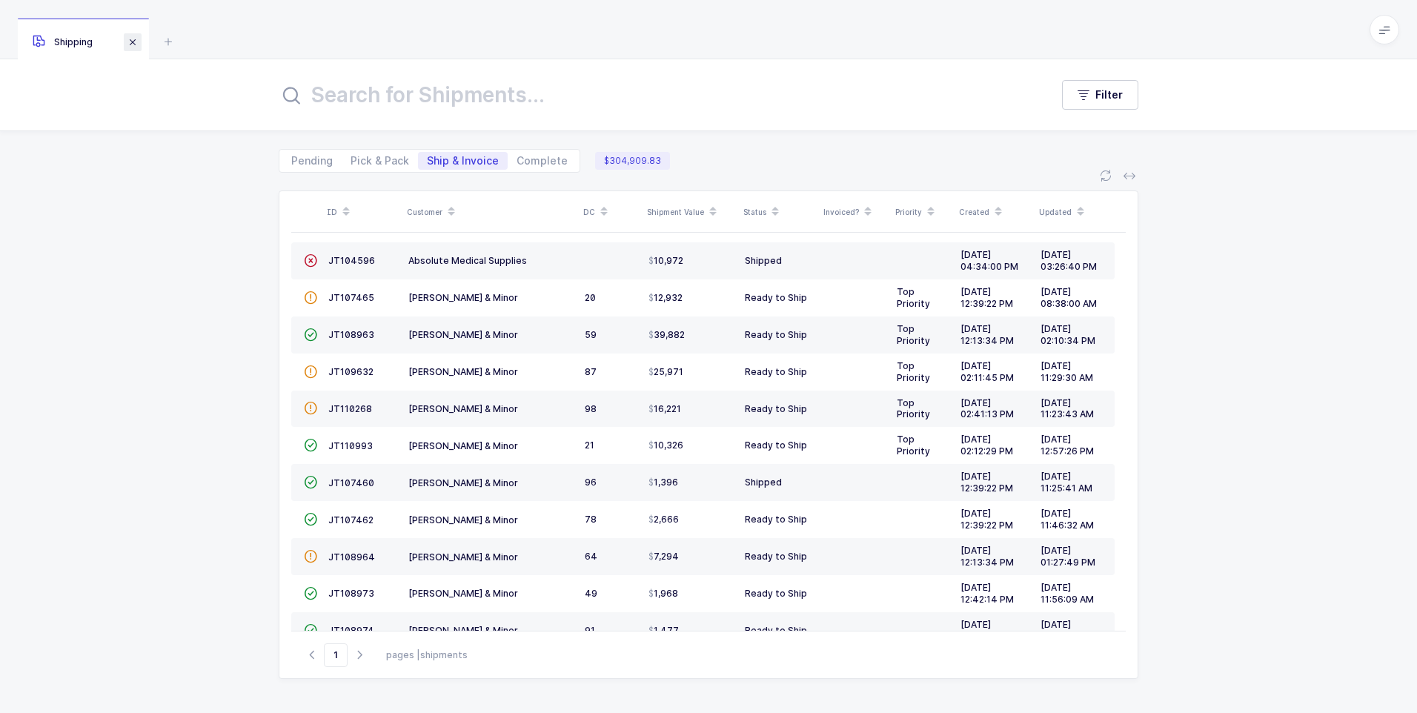
click at [137, 42] on span at bounding box center [133, 42] width 18 height 18
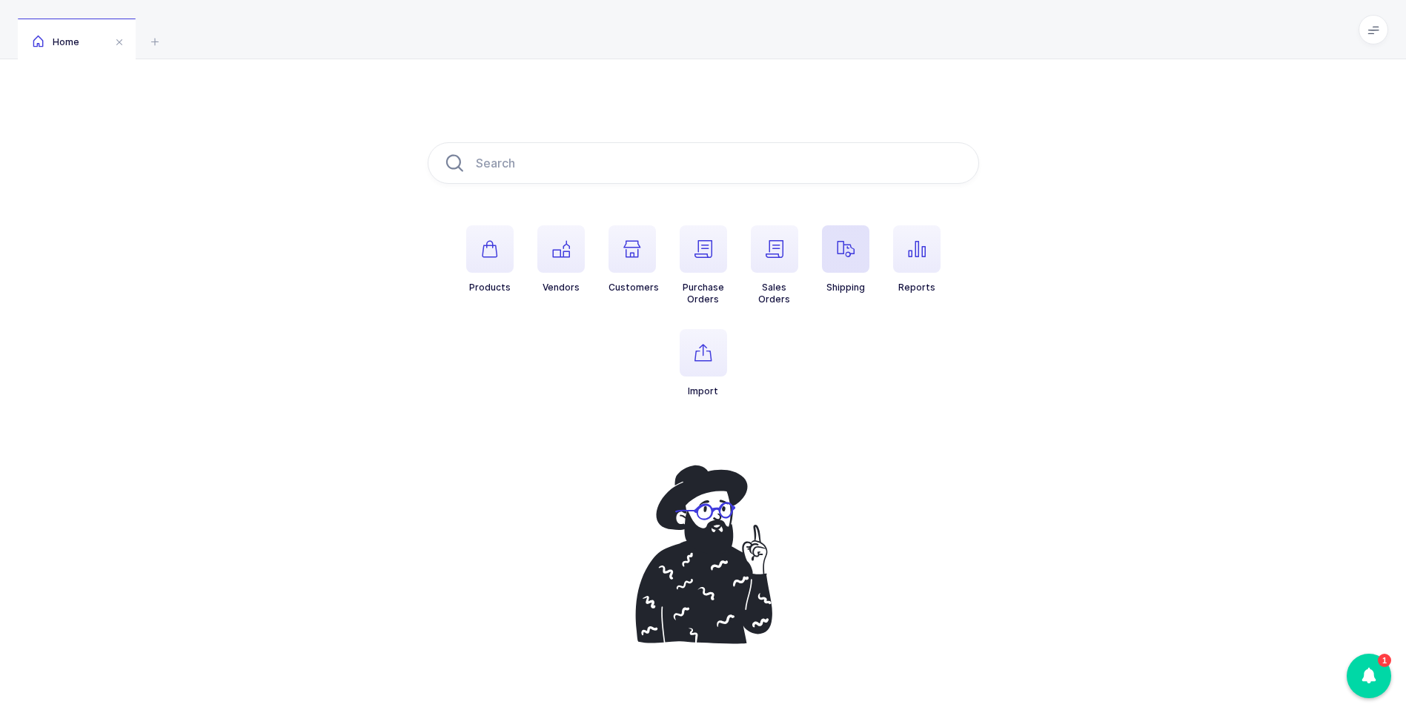
click at [840, 257] on icon "button" at bounding box center [846, 249] width 18 height 18
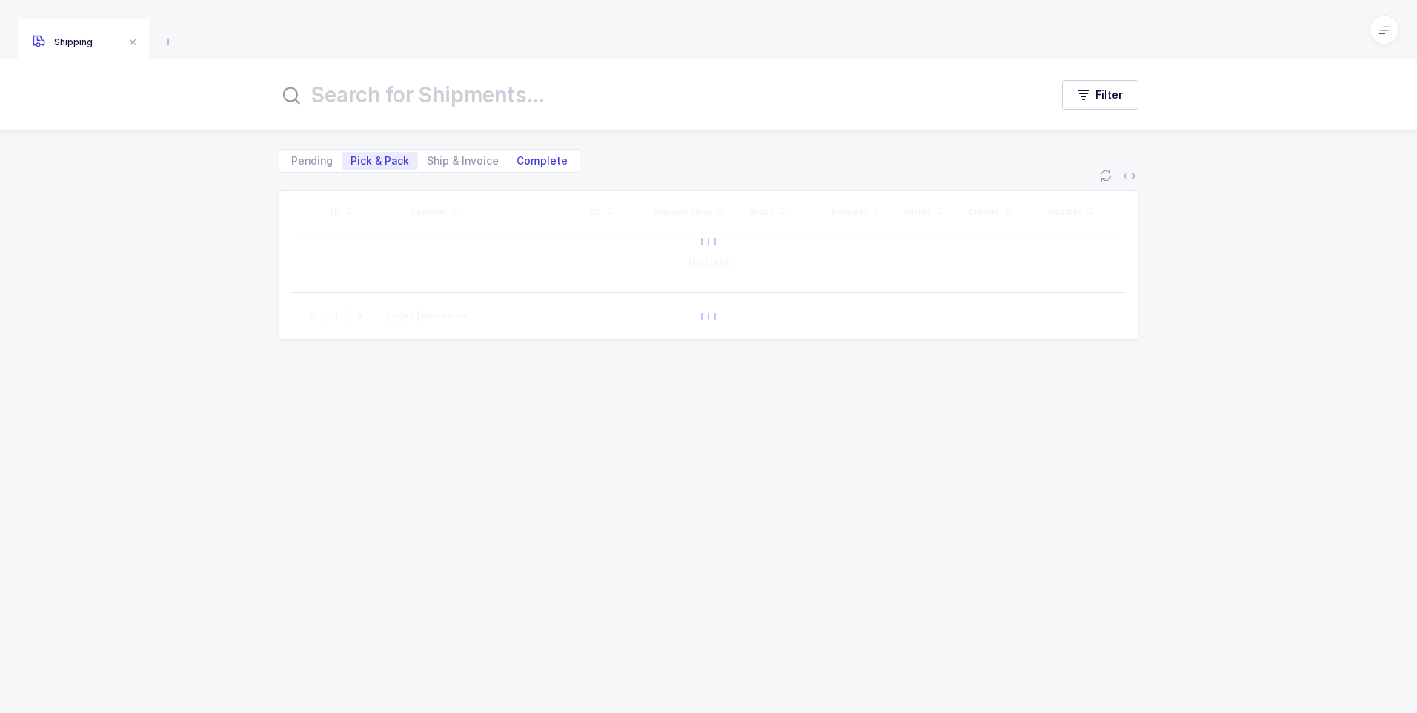
click at [546, 163] on span "Complete" at bounding box center [542, 161] width 51 height 10
click at [517, 162] on input "Complete" at bounding box center [513, 157] width 10 height 10
radio input "true"
radio input "false"
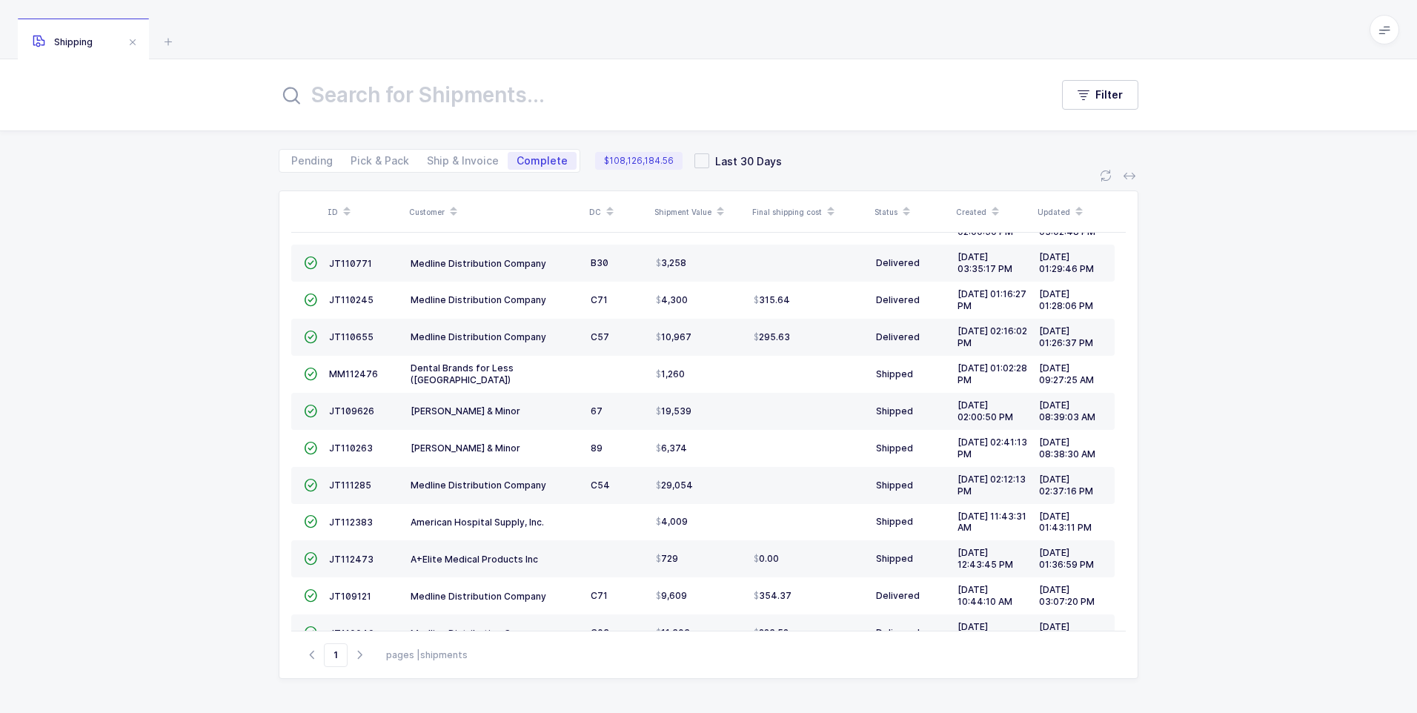
scroll to position [365, 0]
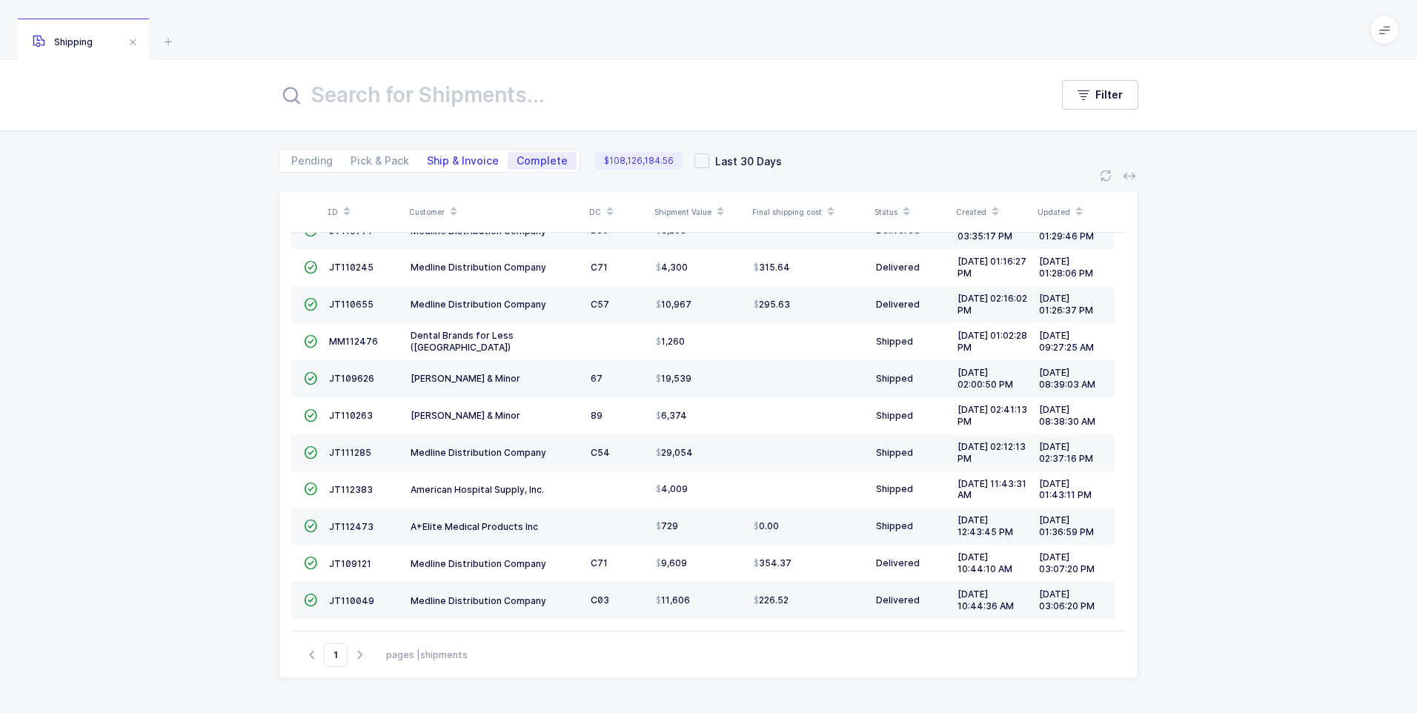
click at [477, 162] on span "Ship & Invoice" at bounding box center [463, 161] width 72 height 10
click at [428, 162] on input "Ship & Invoice" at bounding box center [423, 157] width 10 height 10
radio input "true"
radio input "false"
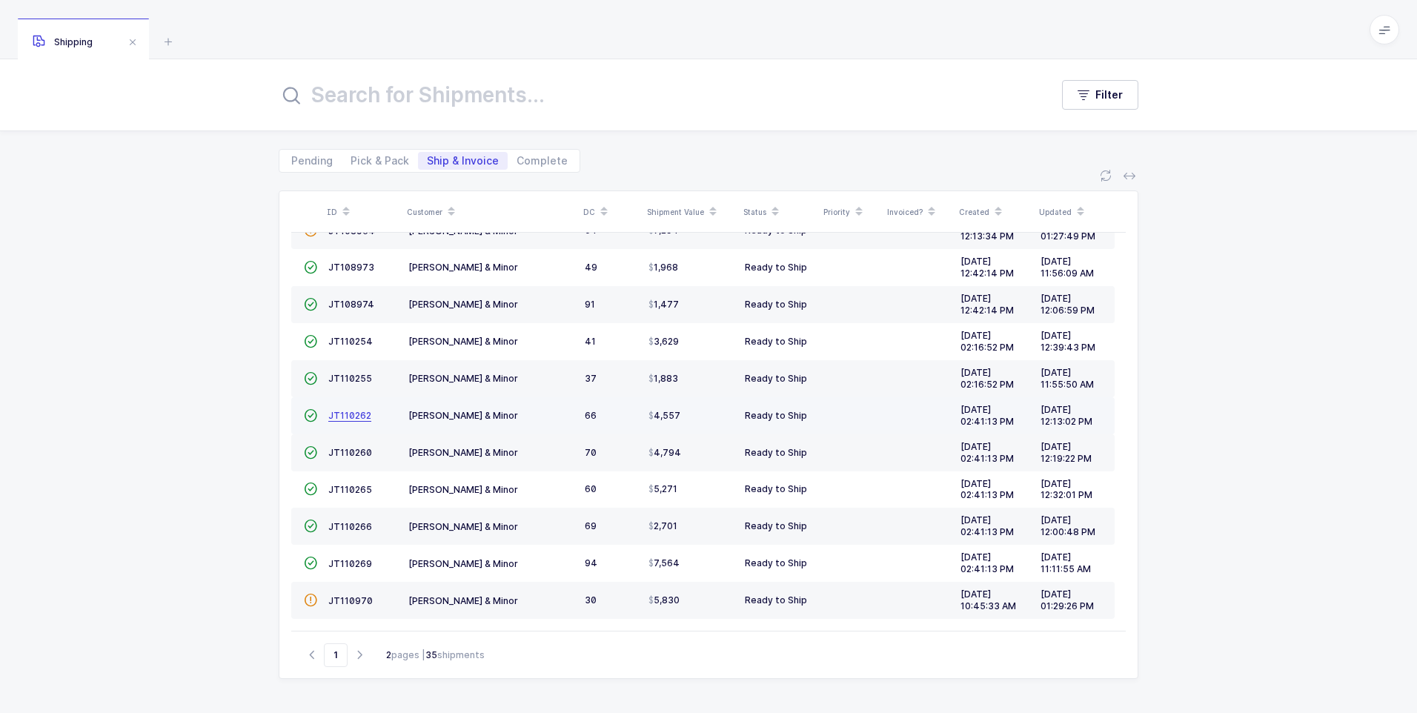
click at [346, 418] on span "JT110262" at bounding box center [349, 415] width 43 height 11
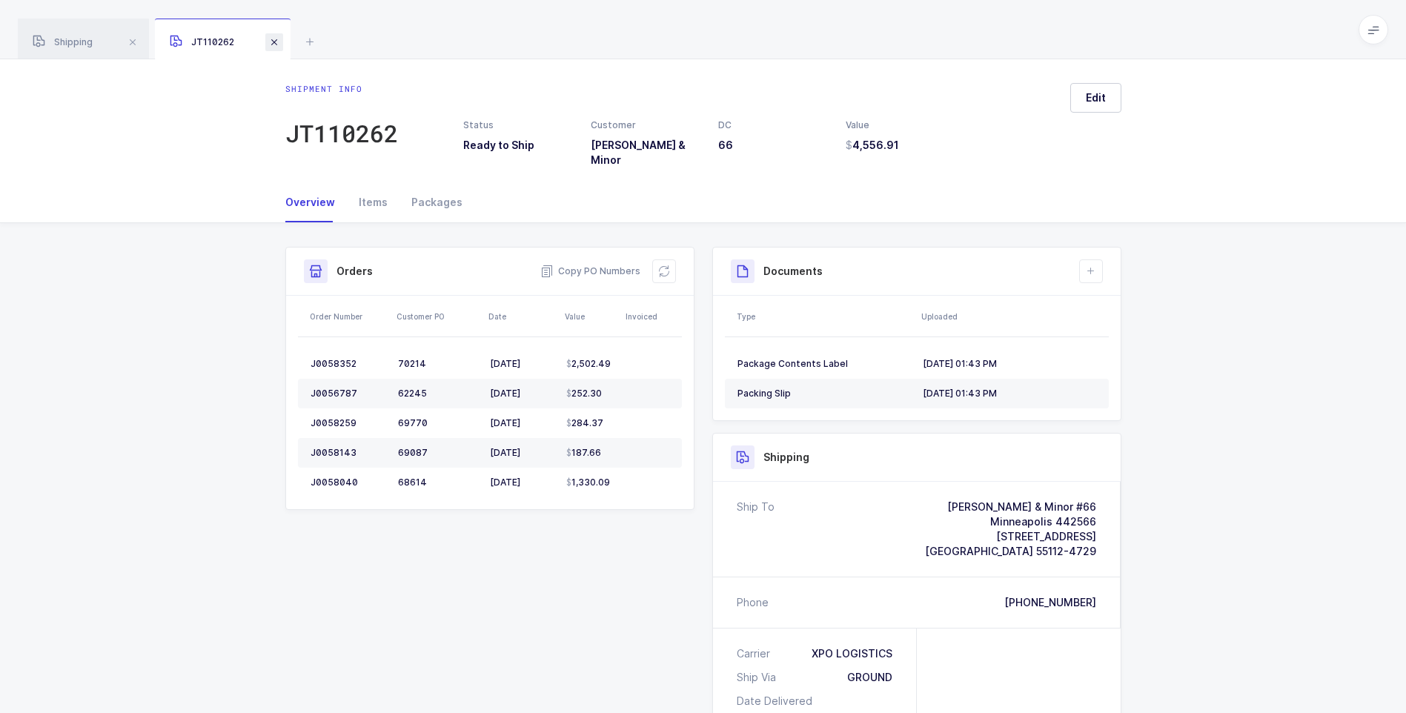
click at [272, 43] on span at bounding box center [274, 42] width 18 height 18
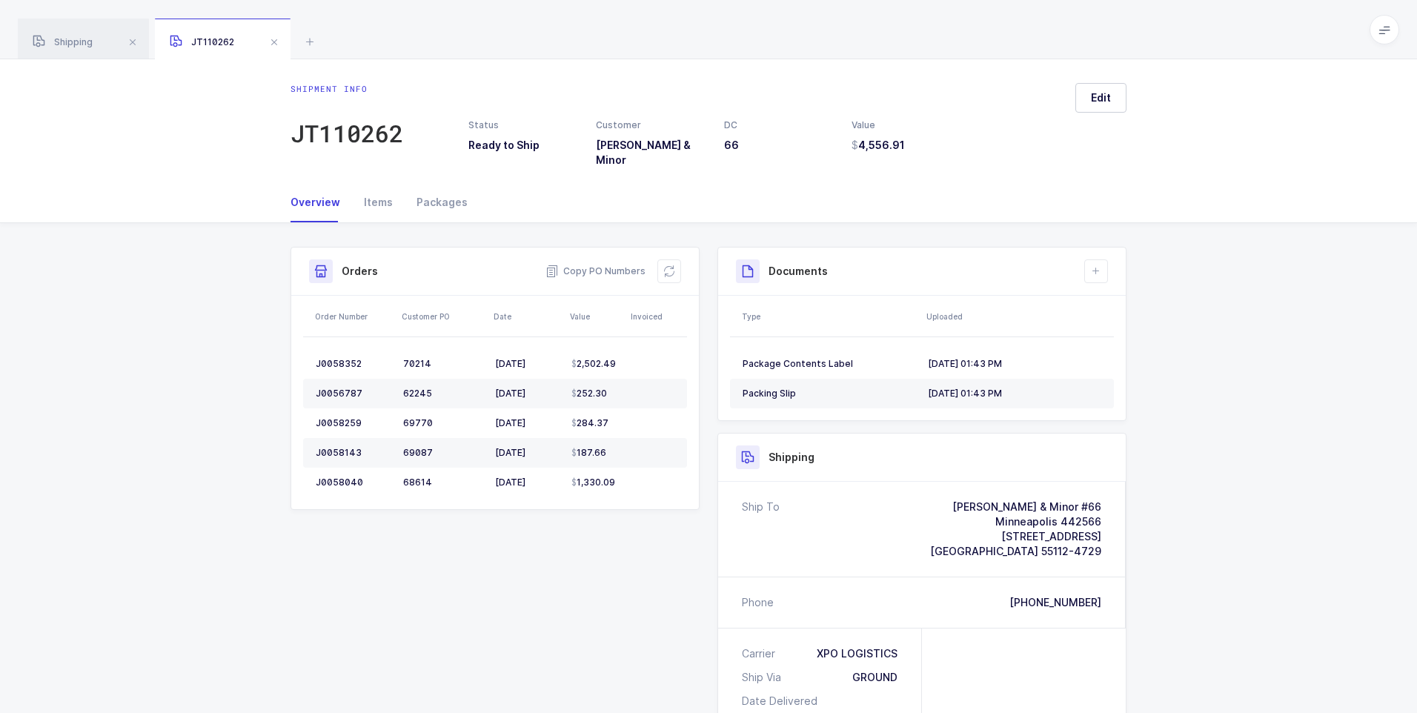
scroll to position [336, 0]
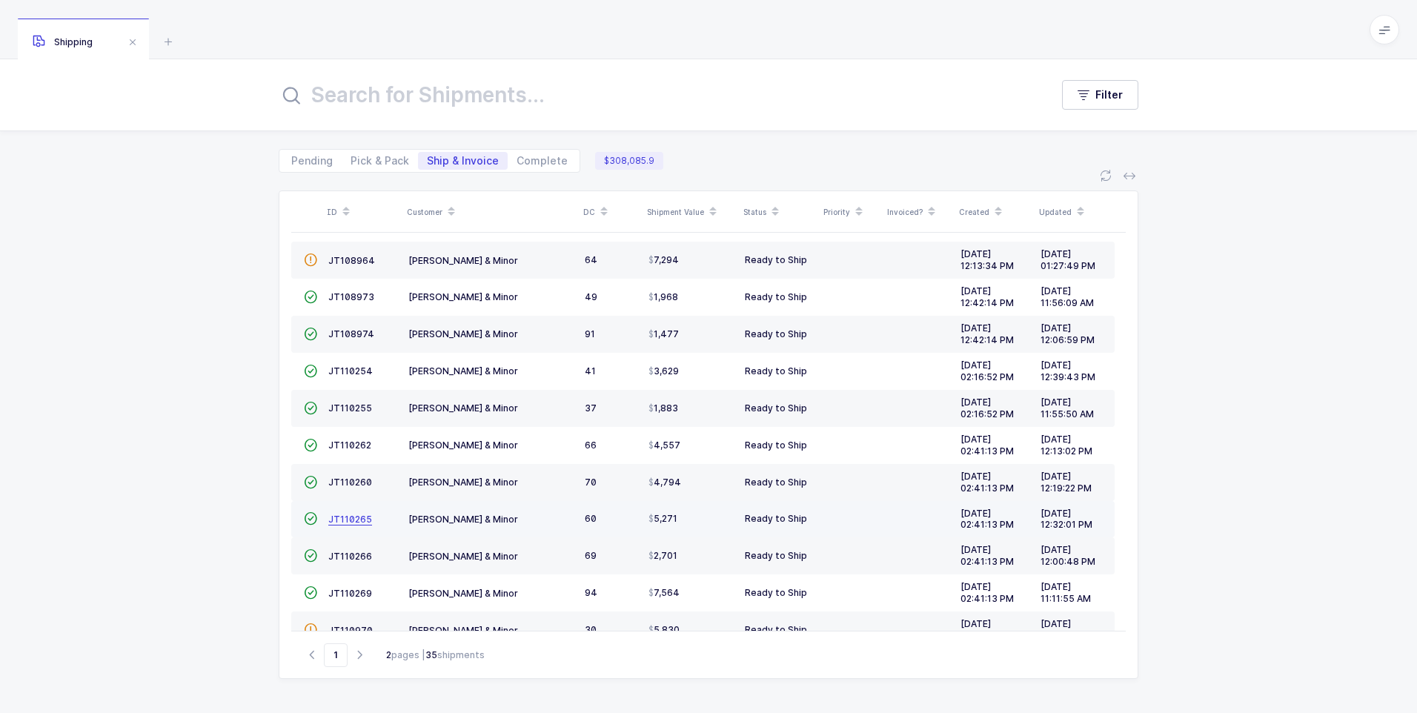
click at [334, 518] on span "JT110265" at bounding box center [350, 519] width 44 height 11
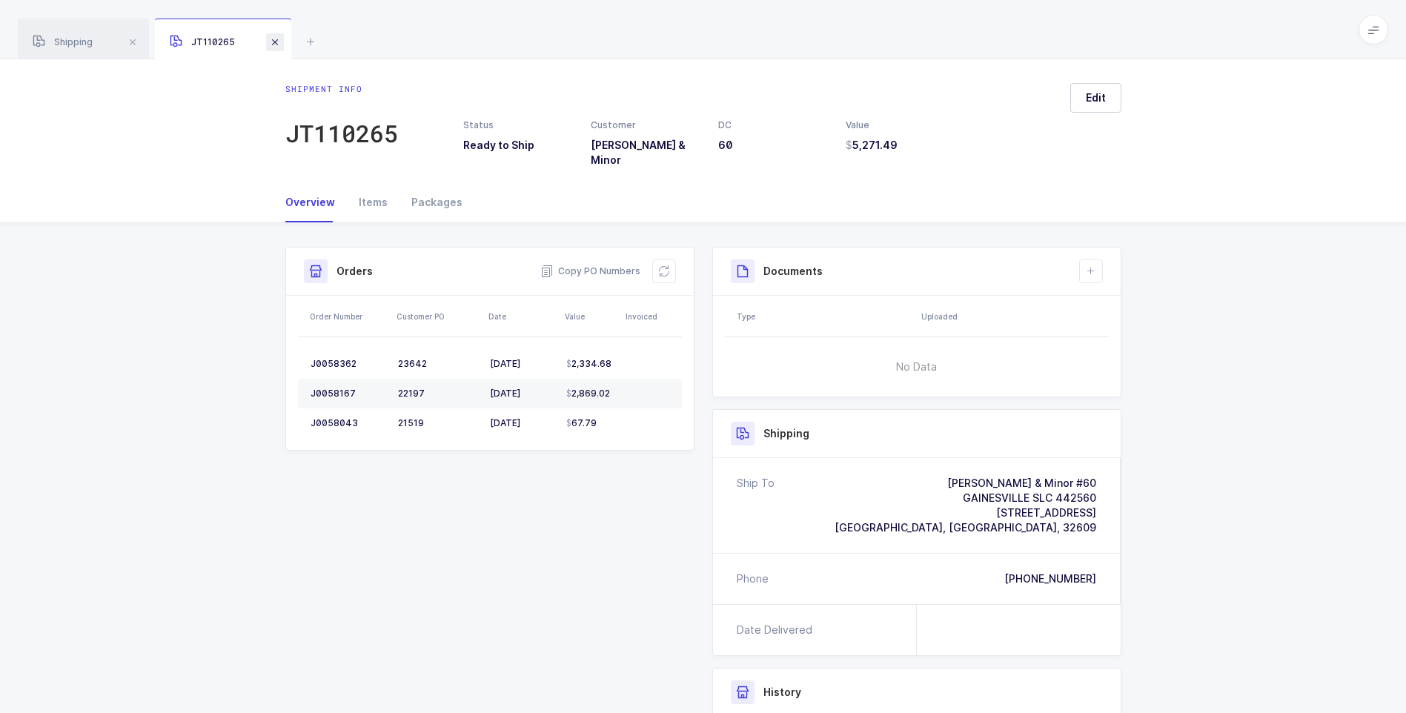
click at [279, 42] on span at bounding box center [275, 42] width 18 height 18
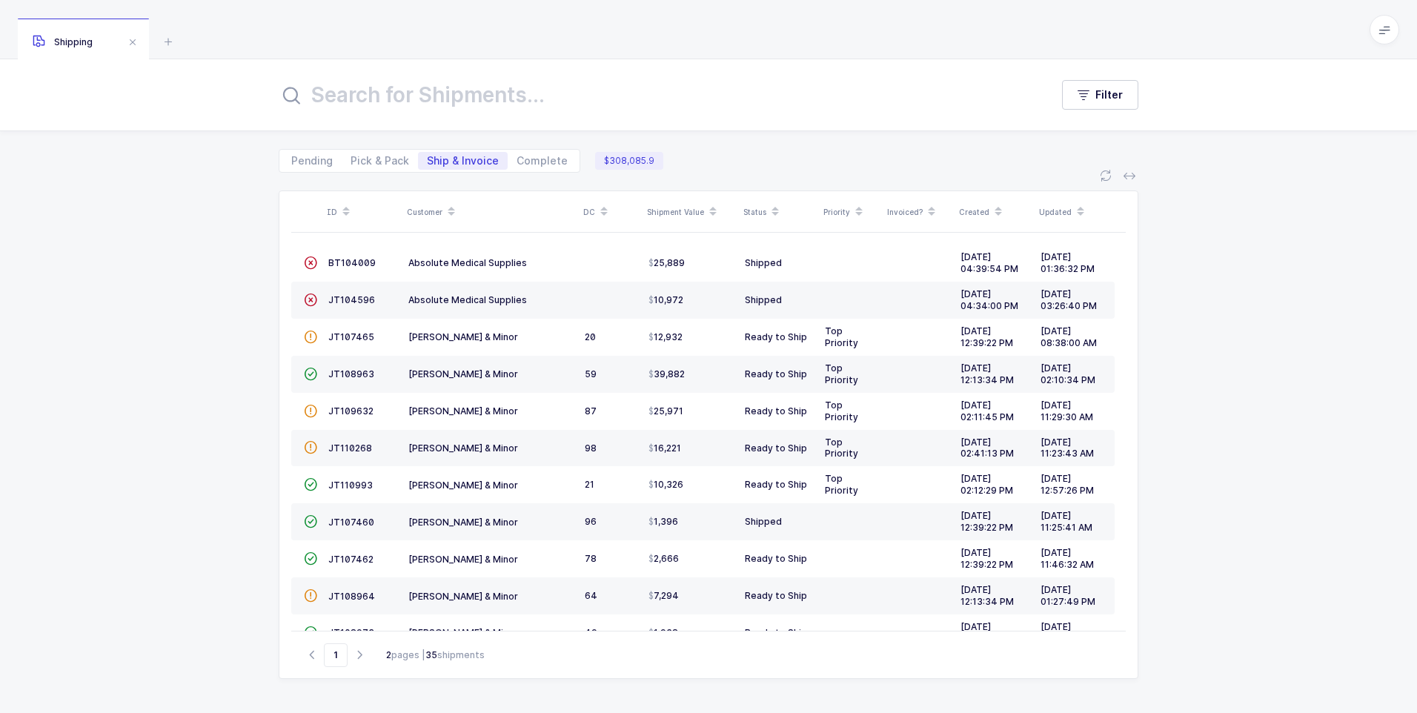
scroll to position [74, 0]
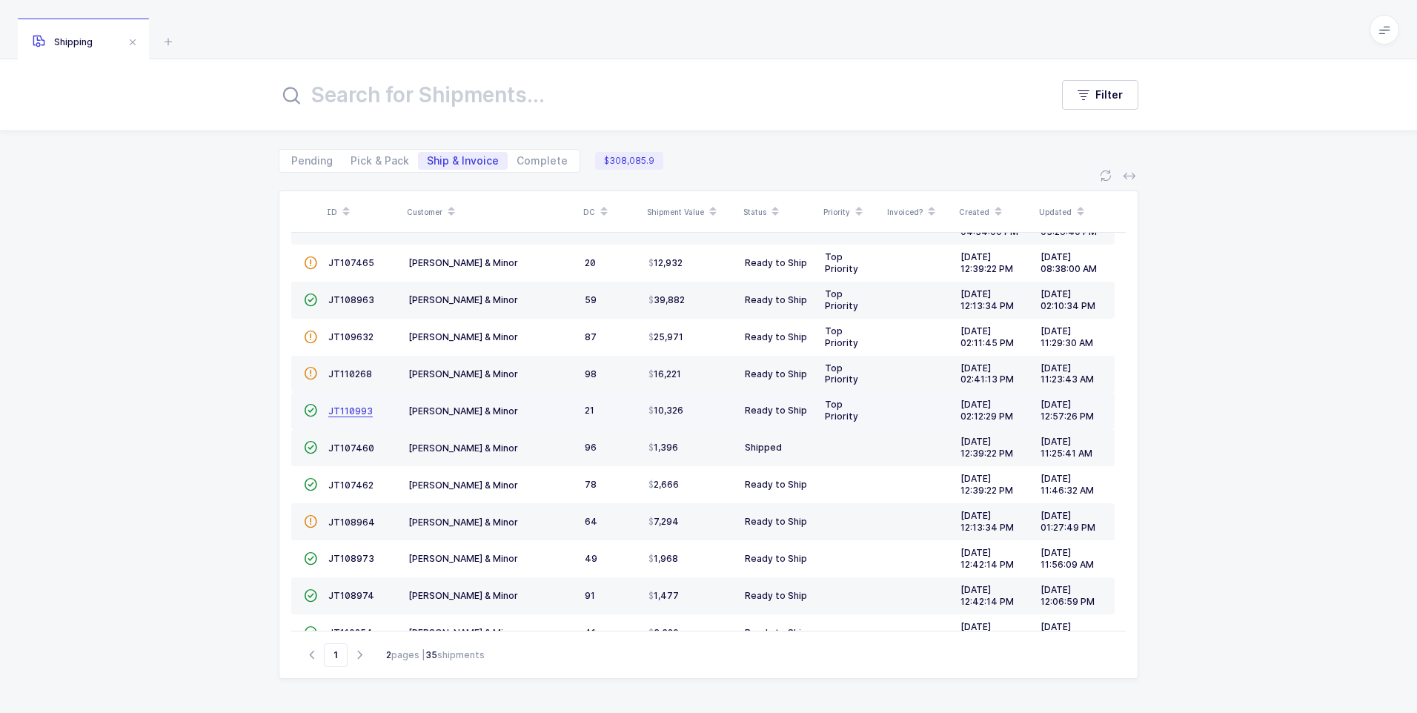
click at [352, 411] on span "JT110993" at bounding box center [350, 410] width 44 height 11
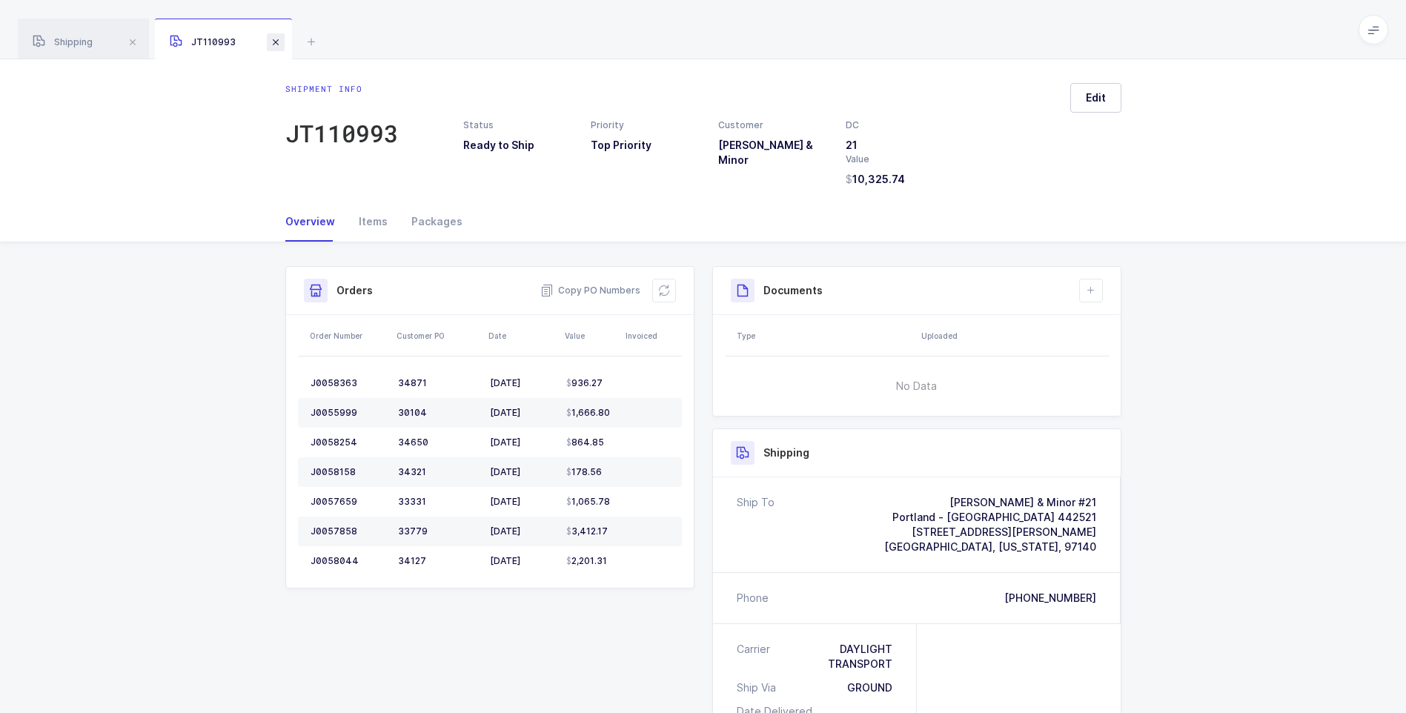
click at [272, 46] on span at bounding box center [276, 42] width 18 height 18
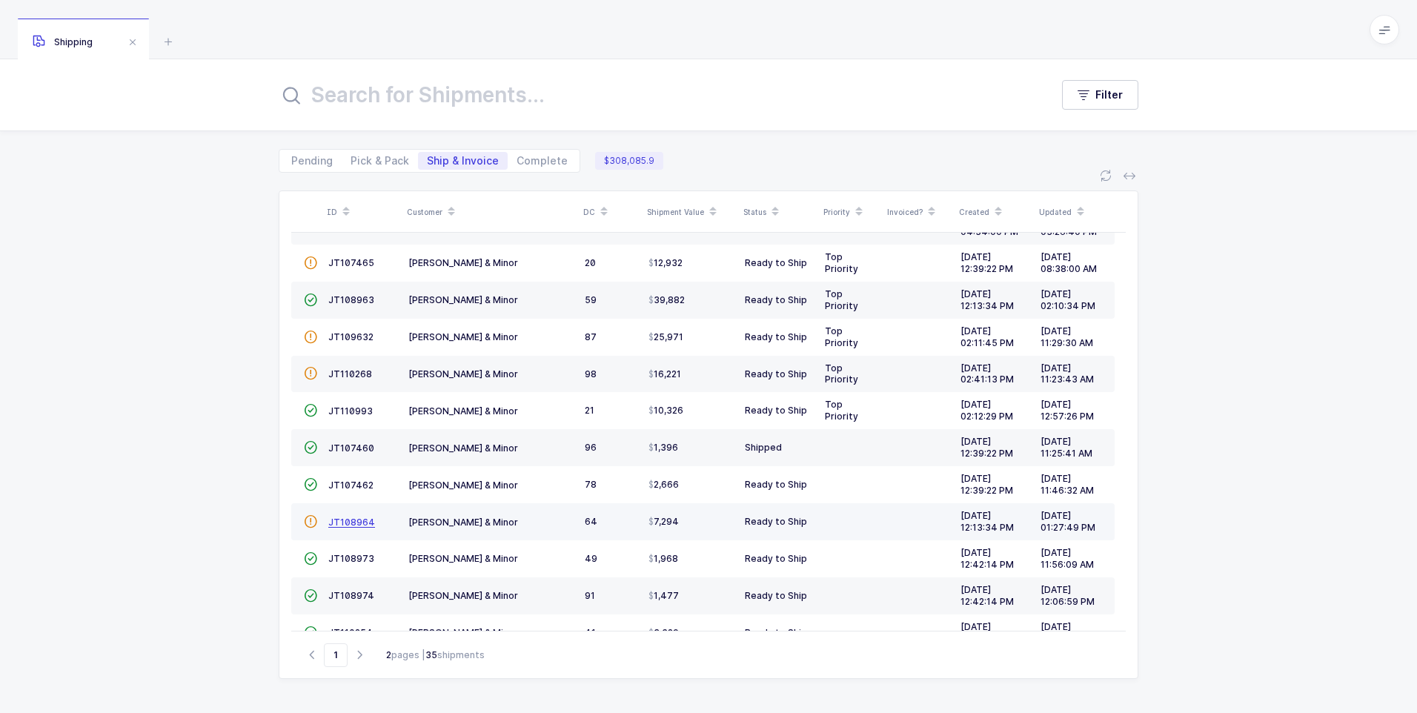
click at [335, 525] on span "JT108964" at bounding box center [351, 522] width 47 height 11
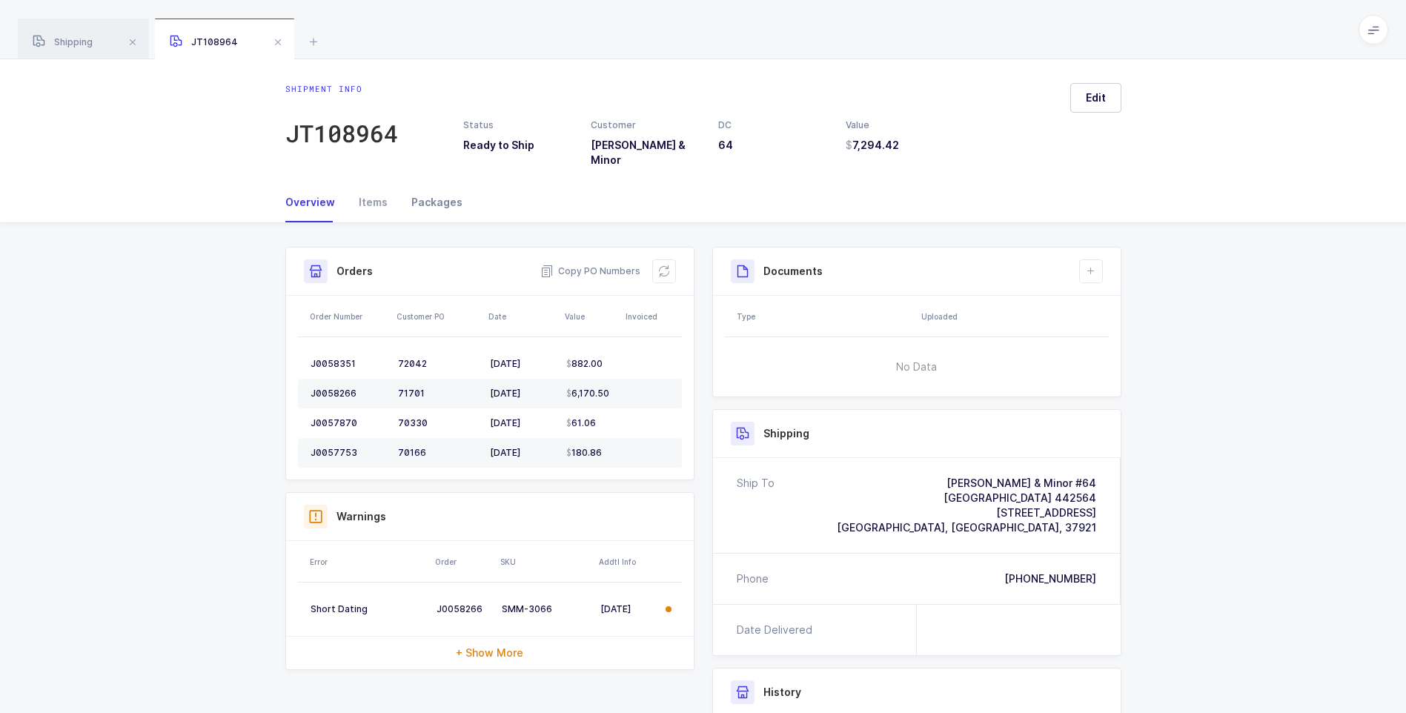
click at [438, 191] on div "Packages" at bounding box center [430, 202] width 63 height 40
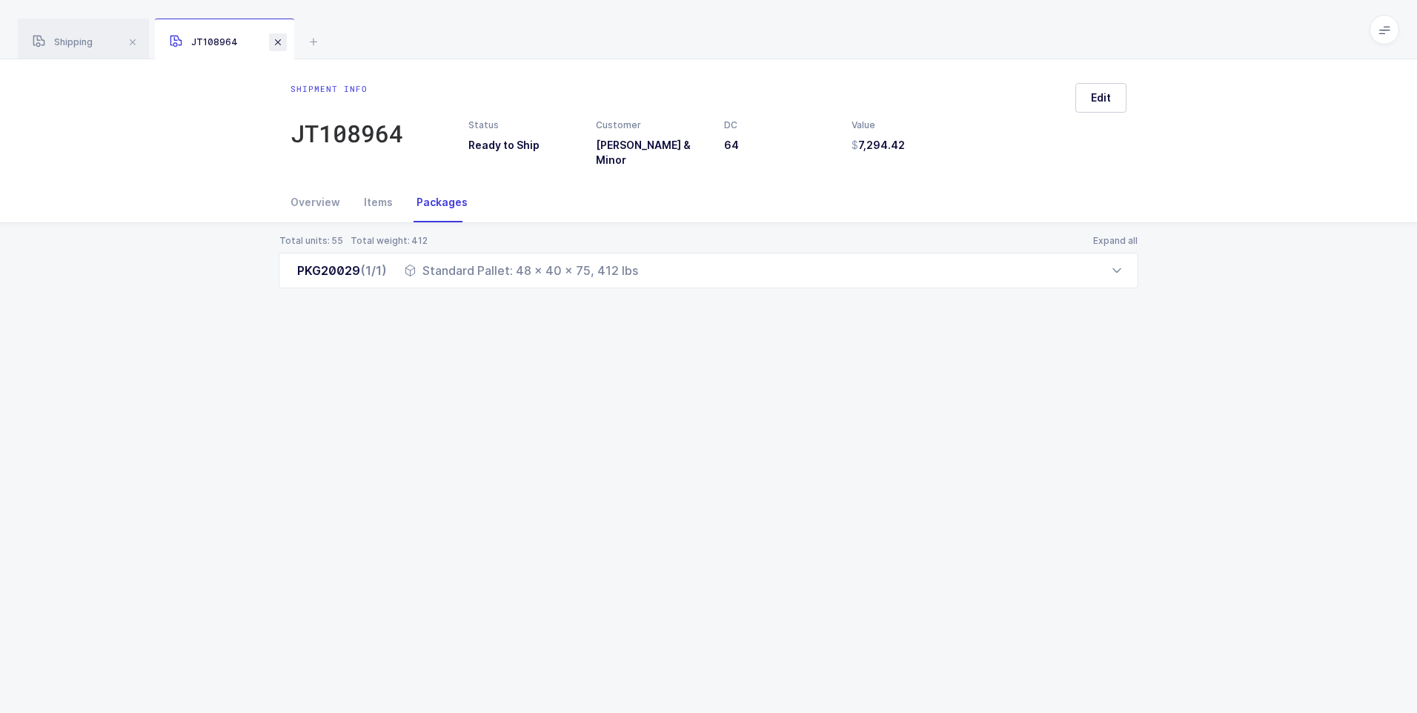
click at [279, 42] on span at bounding box center [278, 42] width 18 height 18
